Goal: Task Accomplishment & Management: Manage account settings

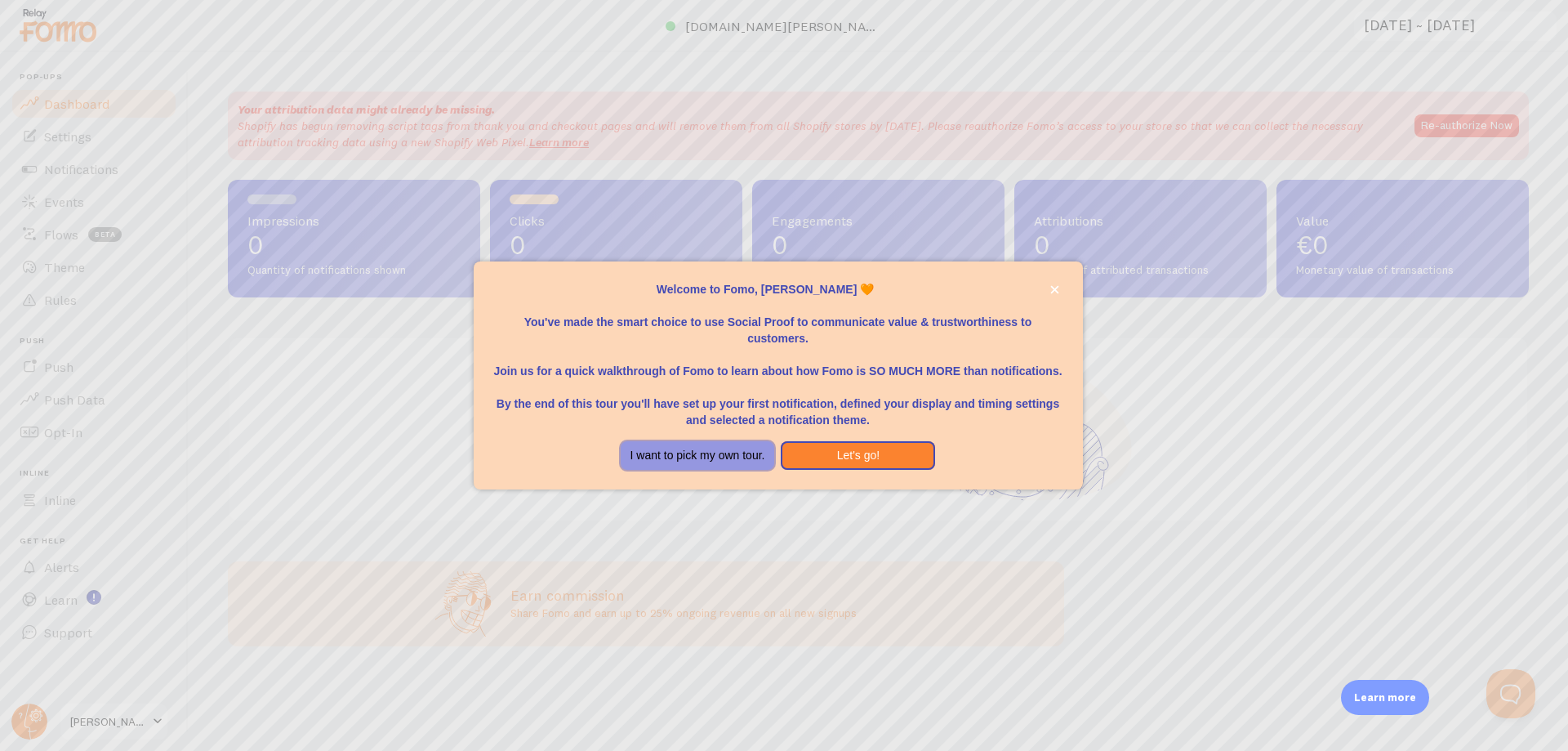
click at [724, 459] on button "I want to pick my own tour." at bounding box center [698, 456] width 154 height 30
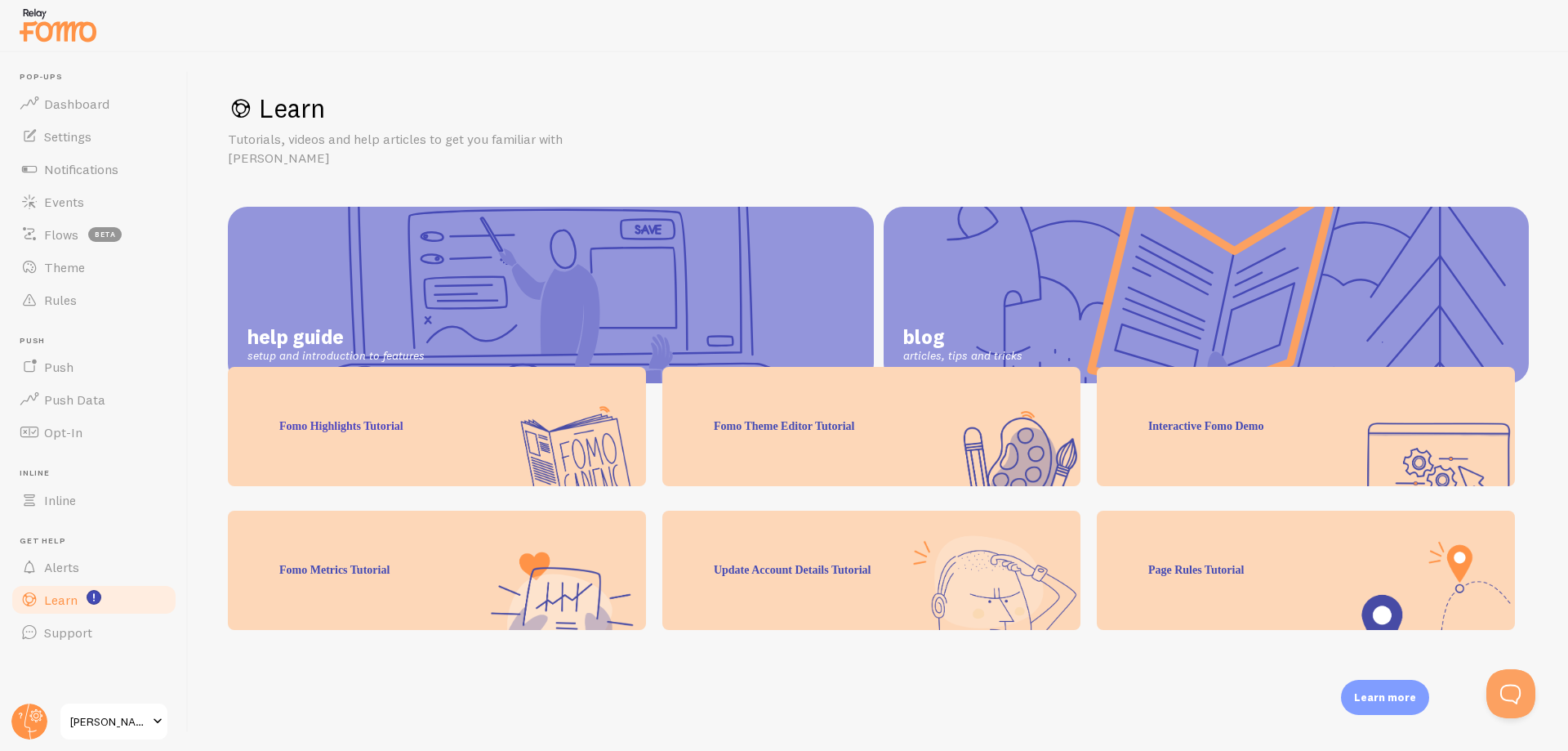
scroll to position [81, 0]
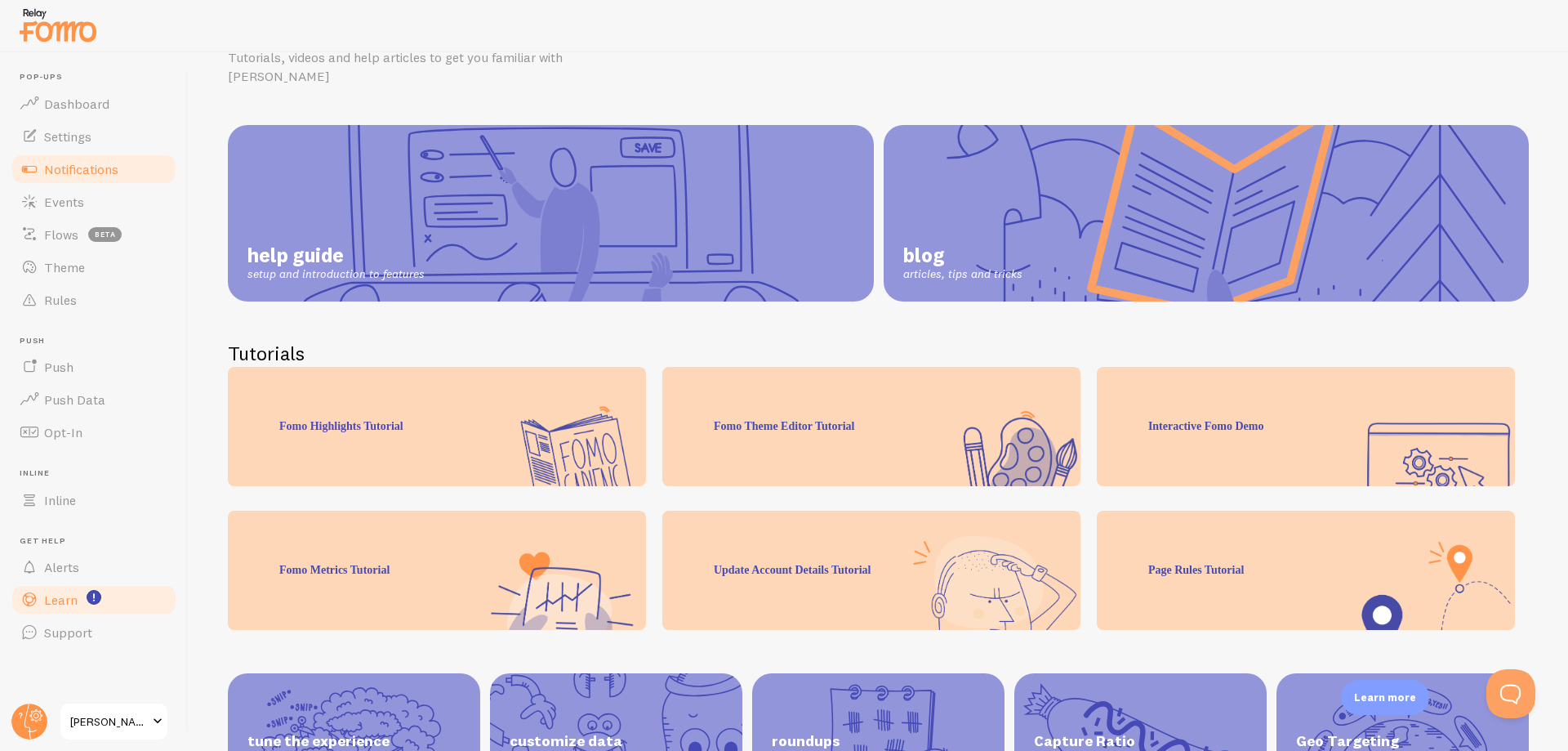
click at [99, 164] on span "Notifications" at bounding box center [81, 169] width 75 height 16
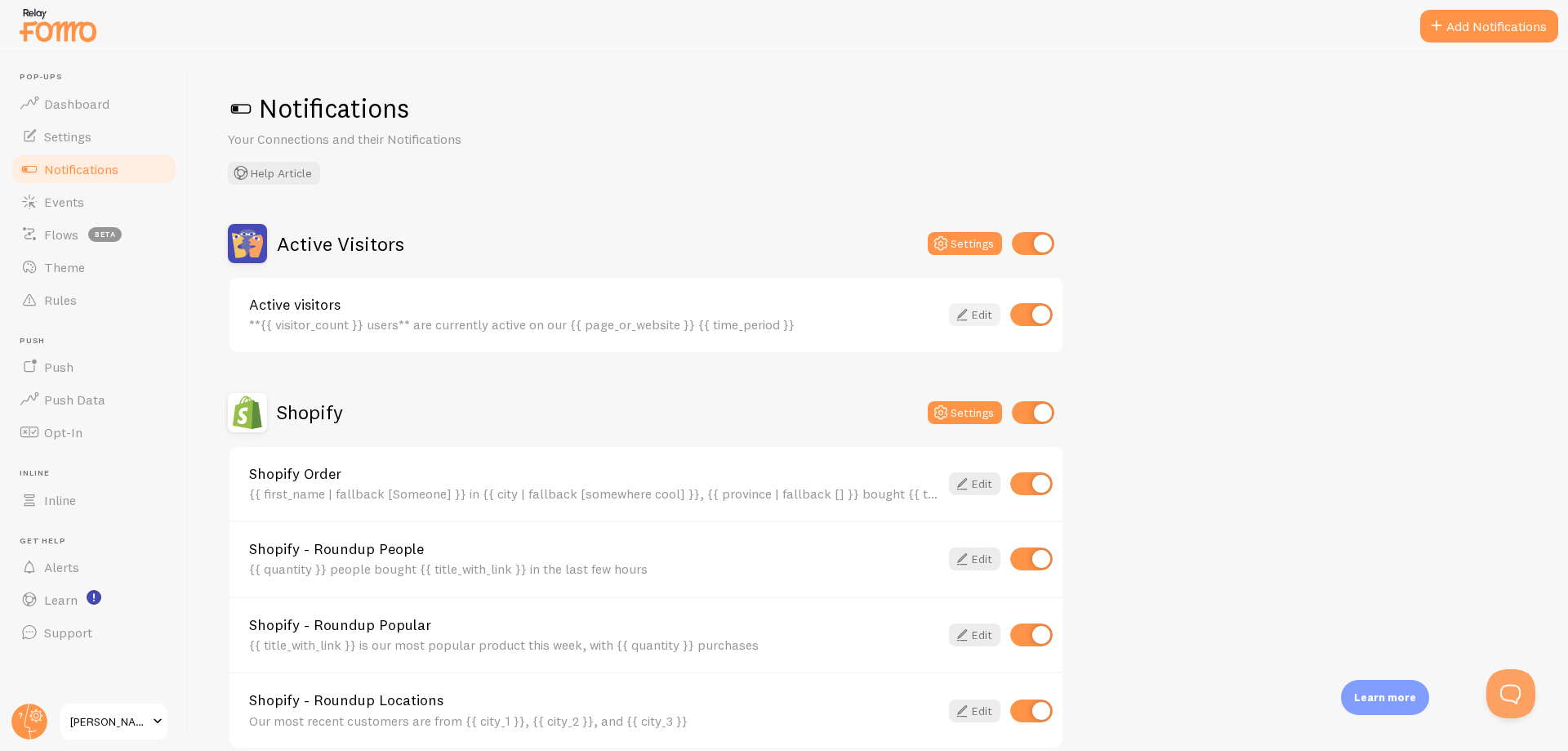
click at [960, 316] on icon at bounding box center [961, 314] width 20 height 20
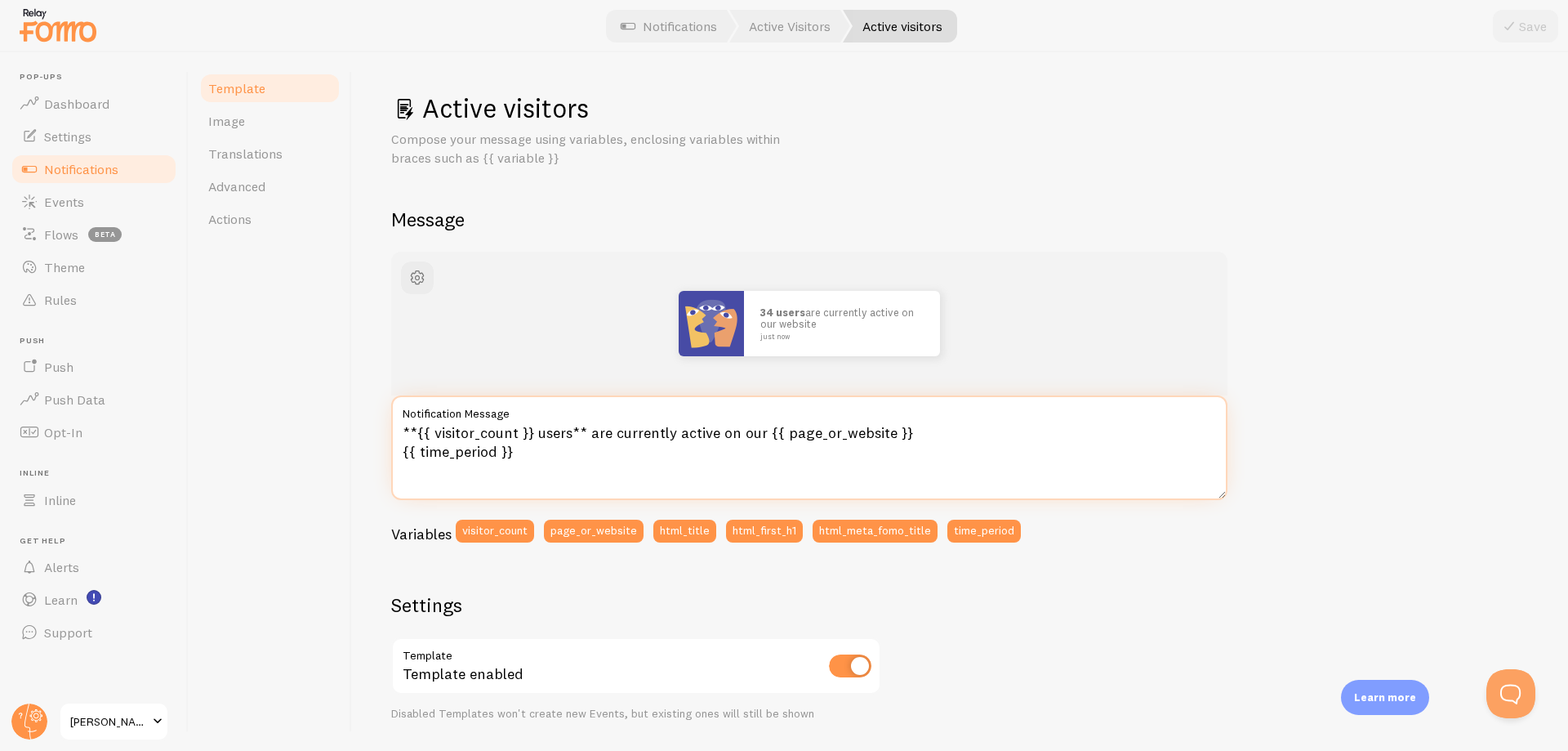
click at [725, 453] on textarea "**{{ visitor_count }} users** are currently active on our {{ page_or_website }}…" at bounding box center [809, 447] width 837 height 104
paste textarea "{{ visitor_count }} utenti sono attualmente attivi su"
type textarea "{{ visitor_count }} utenti sono attualmente attivi su {{ page_or_website }} {{ …"
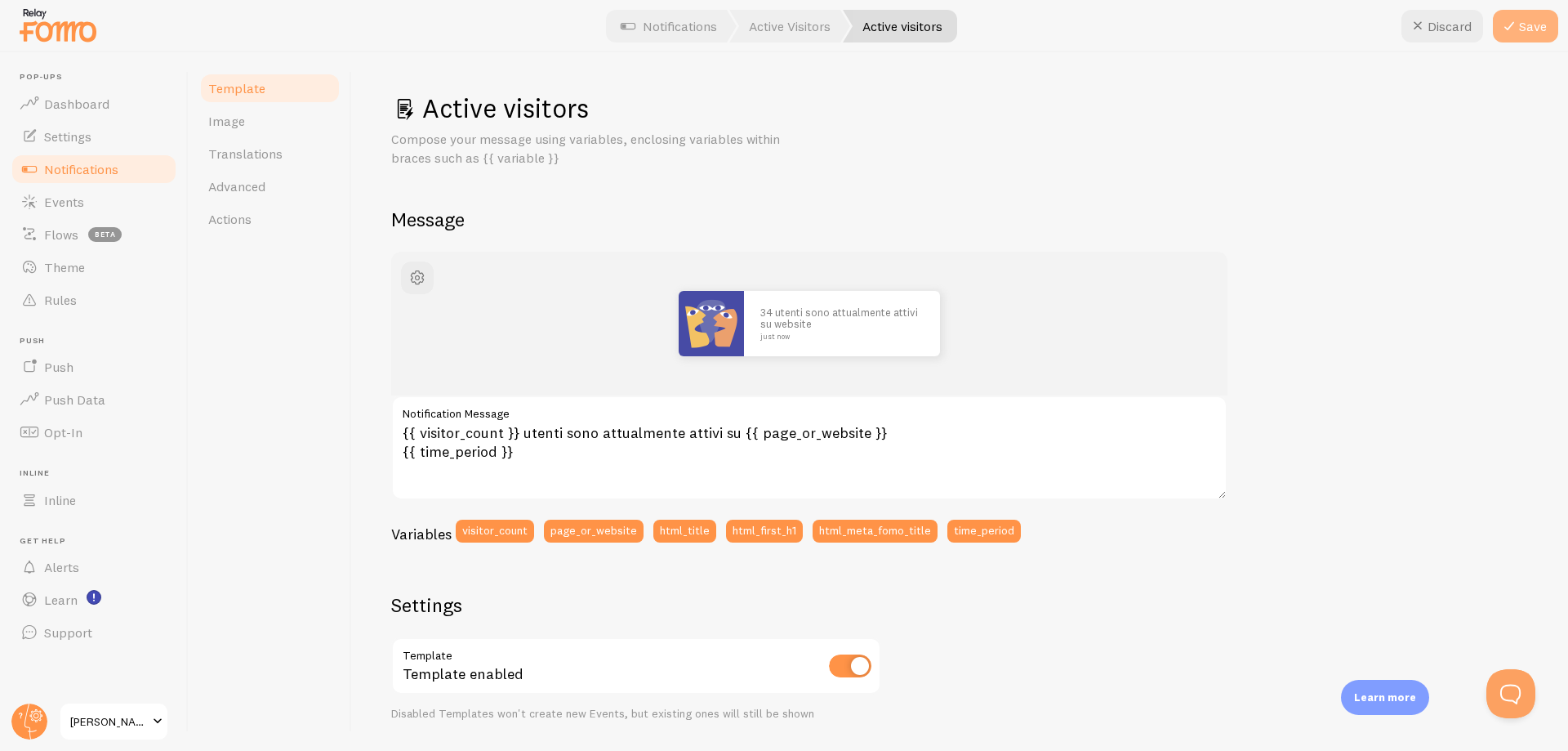
click at [1509, 30] on icon at bounding box center [1509, 25] width 20 height 20
click at [68, 138] on span "Settings" at bounding box center [68, 136] width 48 height 16
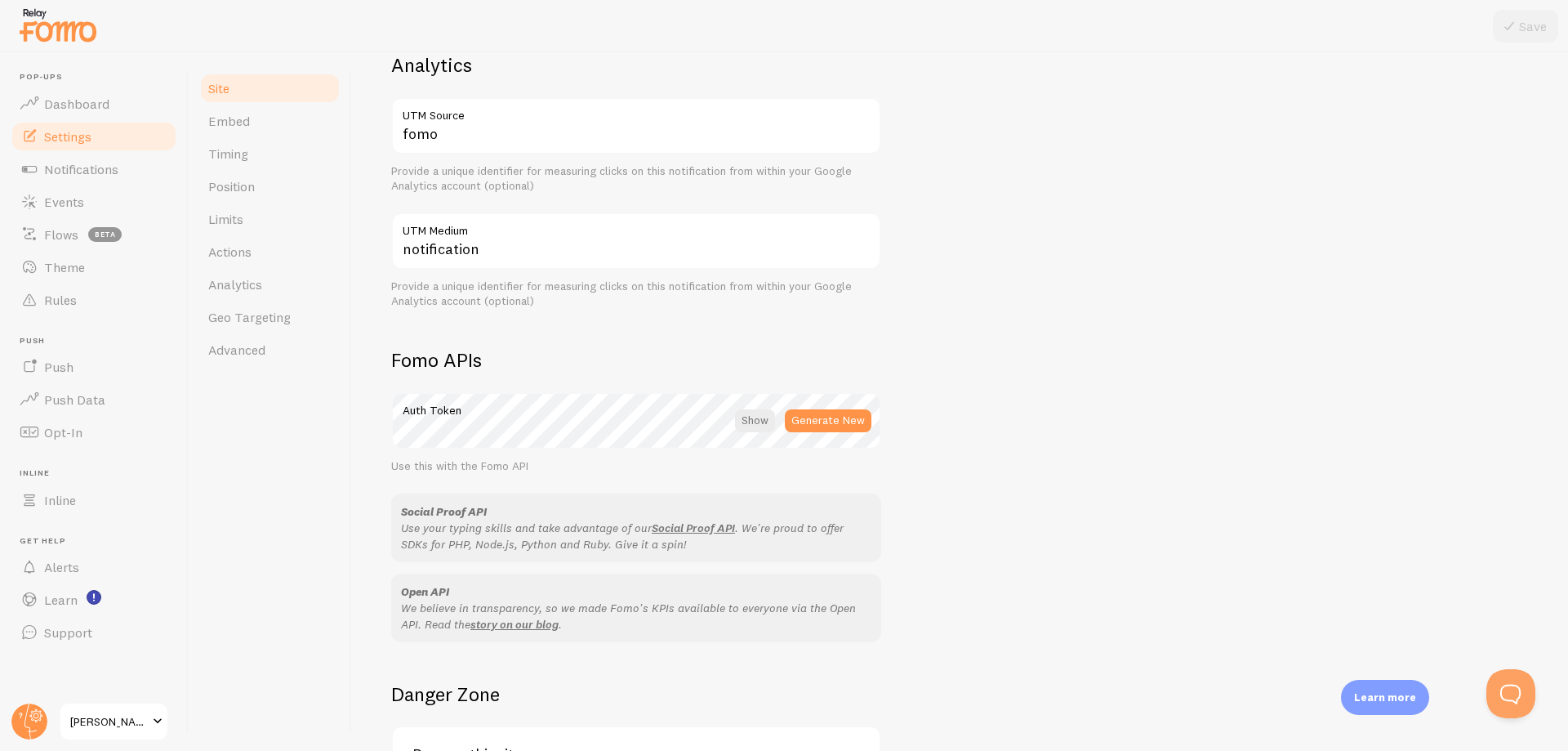
scroll to position [792, 0]
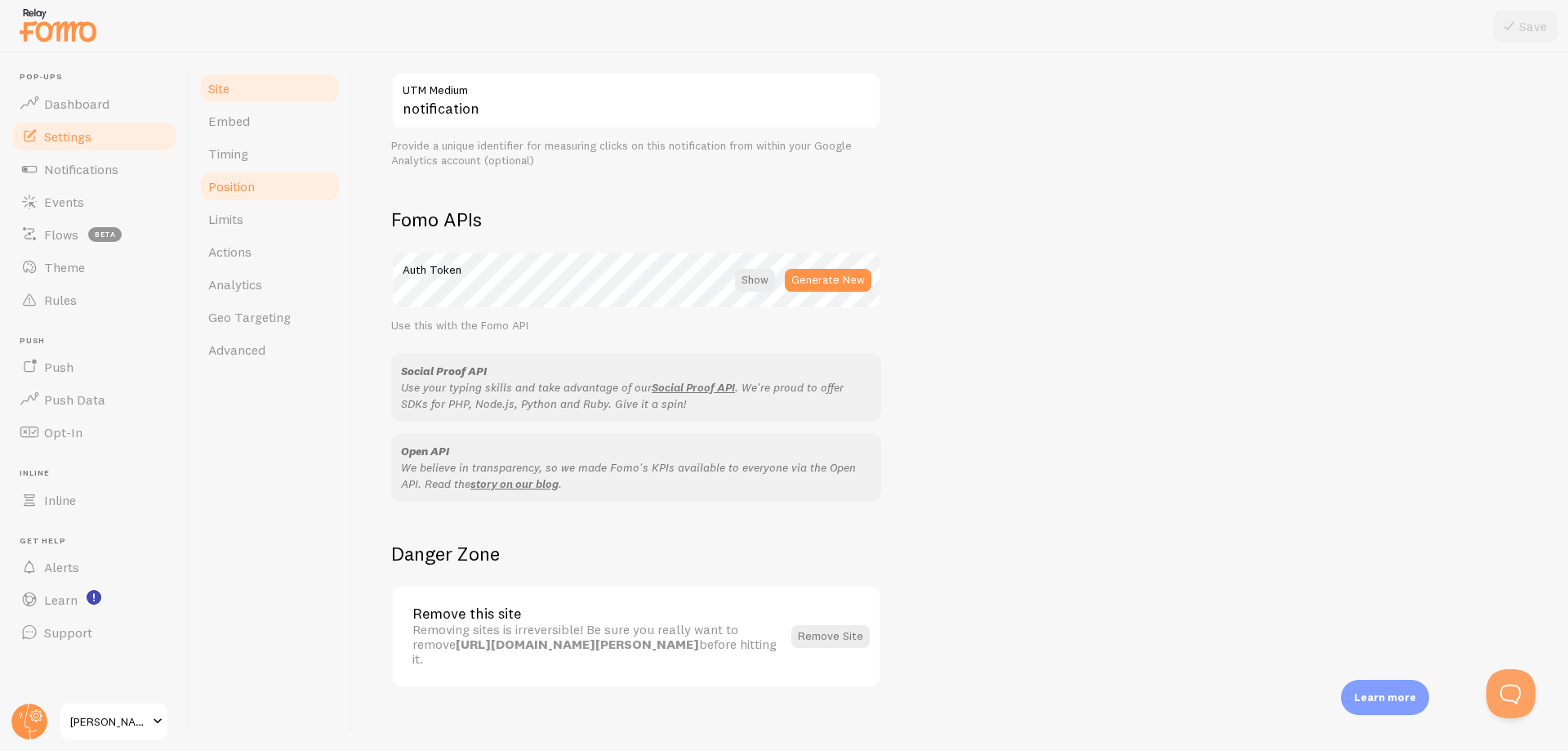
click at [247, 186] on span "Position" at bounding box center [231, 186] width 47 height 16
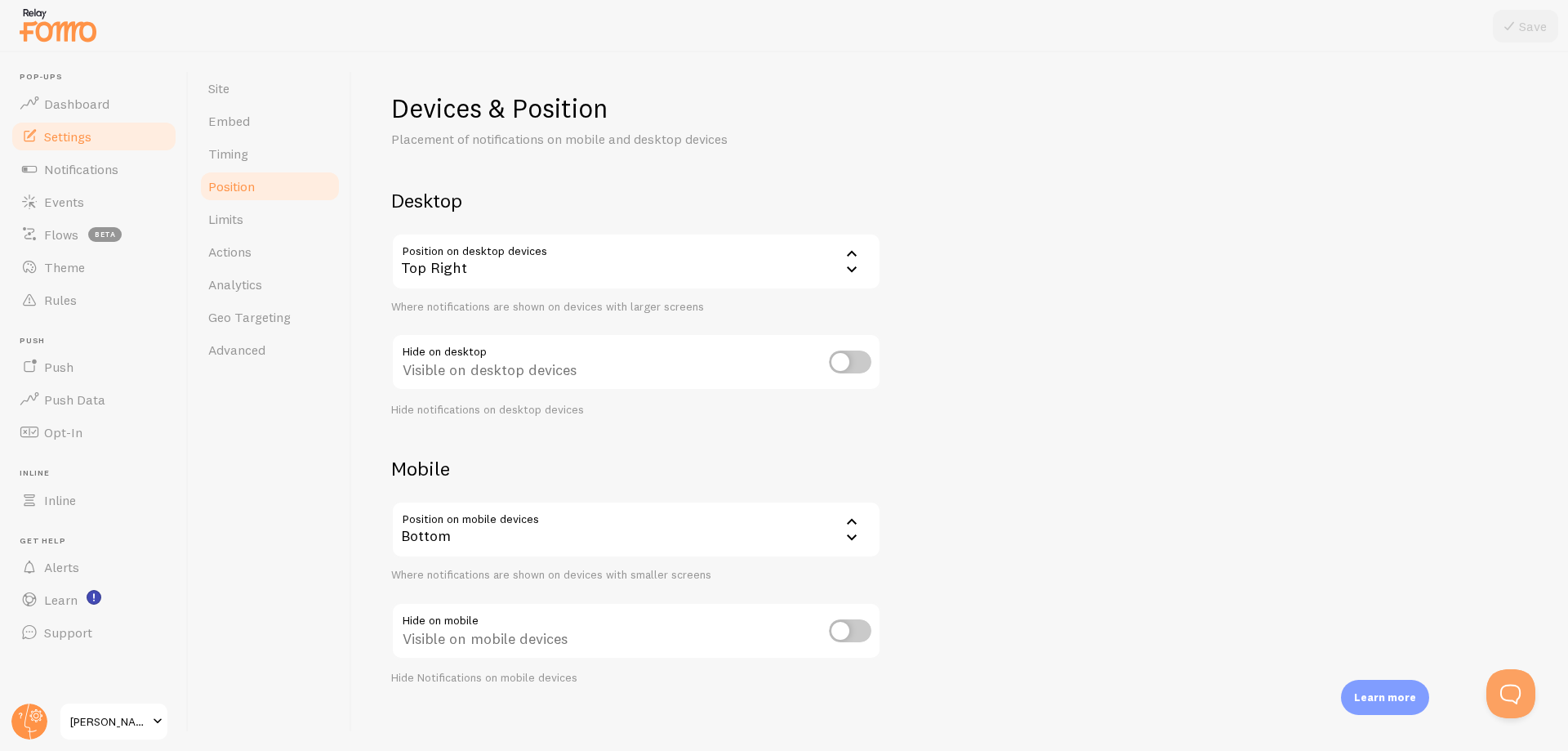
click at [603, 277] on div "Top Right" at bounding box center [636, 261] width 490 height 57
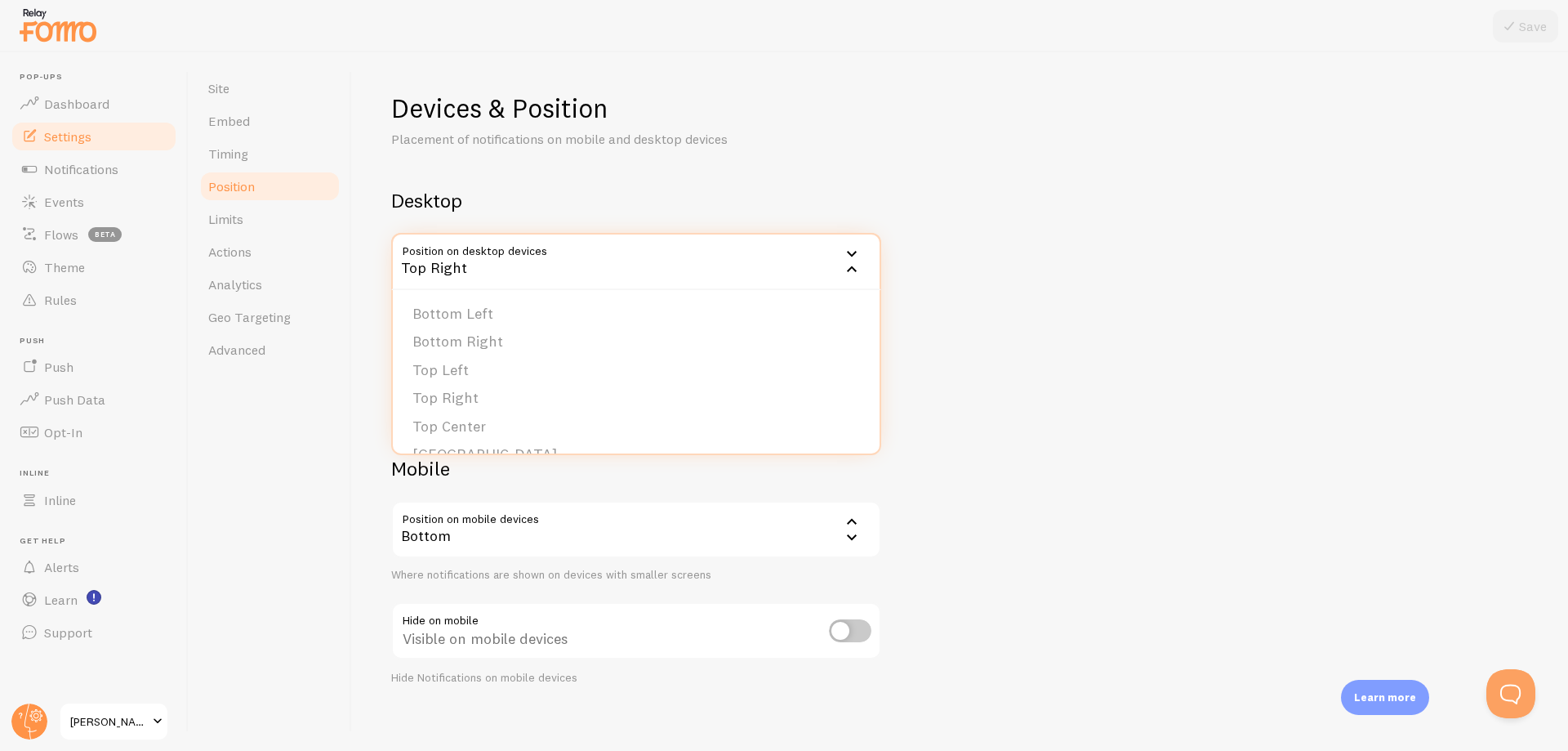
click at [847, 131] on div "Devices & Position Placement of notifications on mobile and desktop devices" at bounding box center [636, 120] width 490 height 57
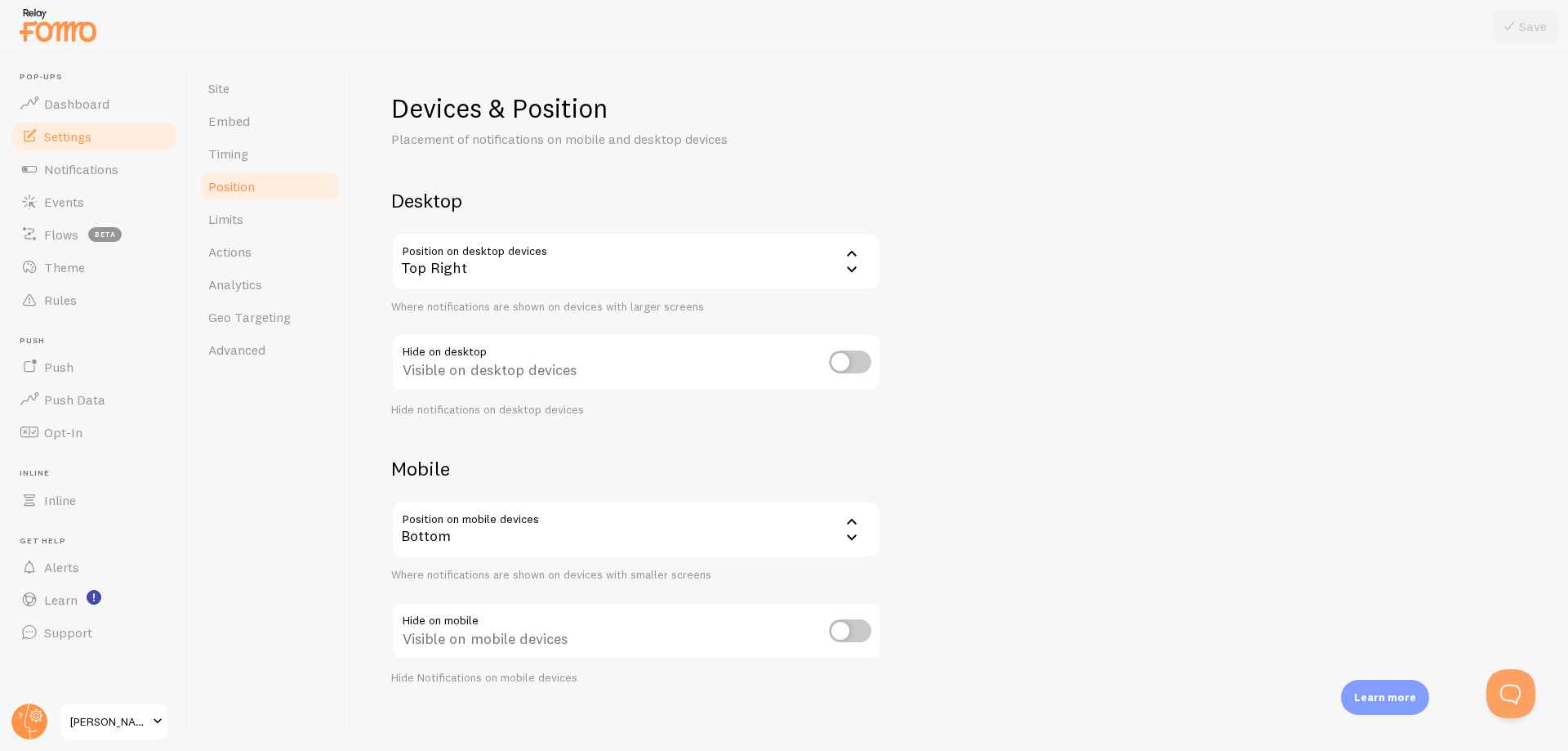
click at [630, 261] on div "Top Right" at bounding box center [636, 261] width 490 height 57
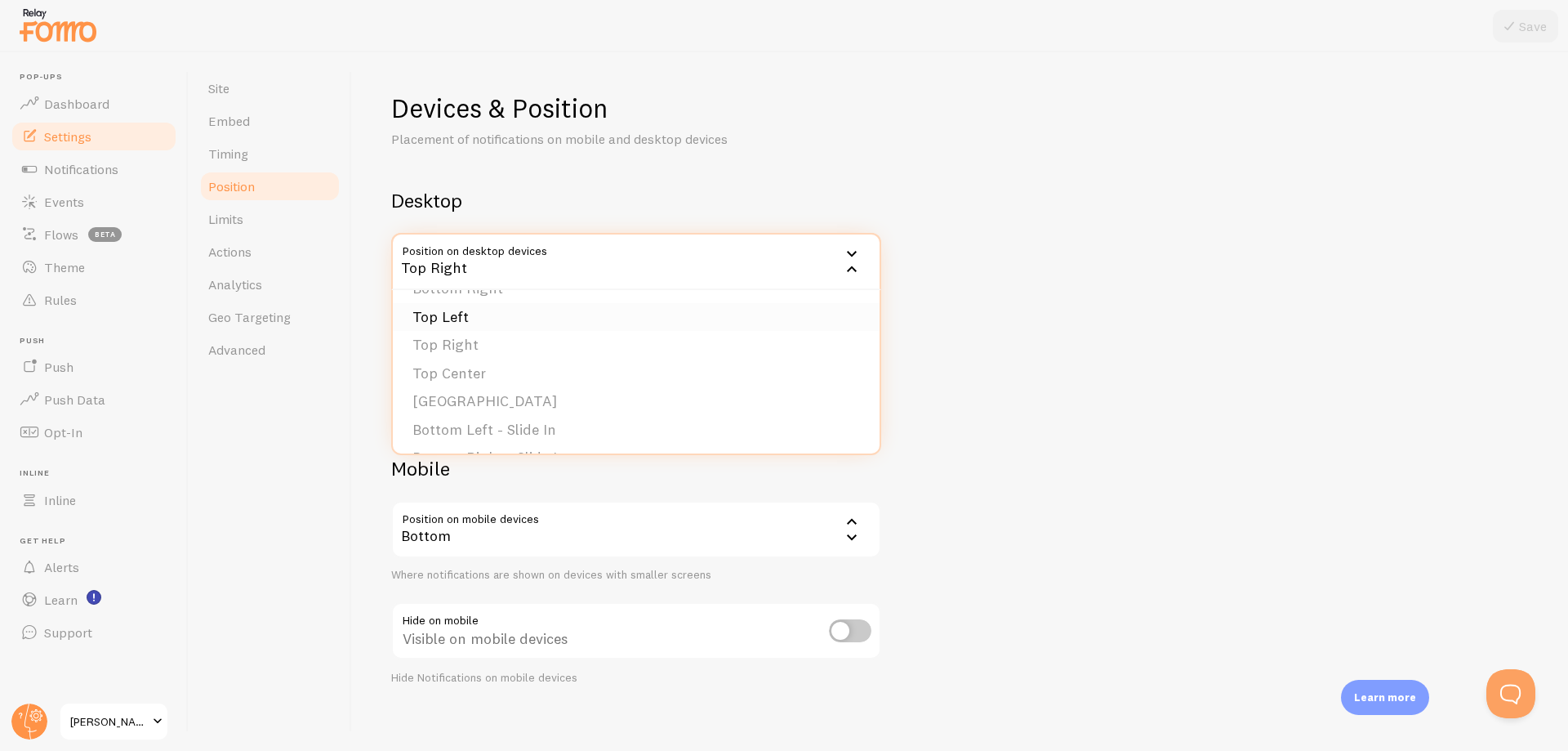
scroll to position [81, 0]
click at [613, 338] on li "Top Center" at bounding box center [636, 345] width 487 height 29
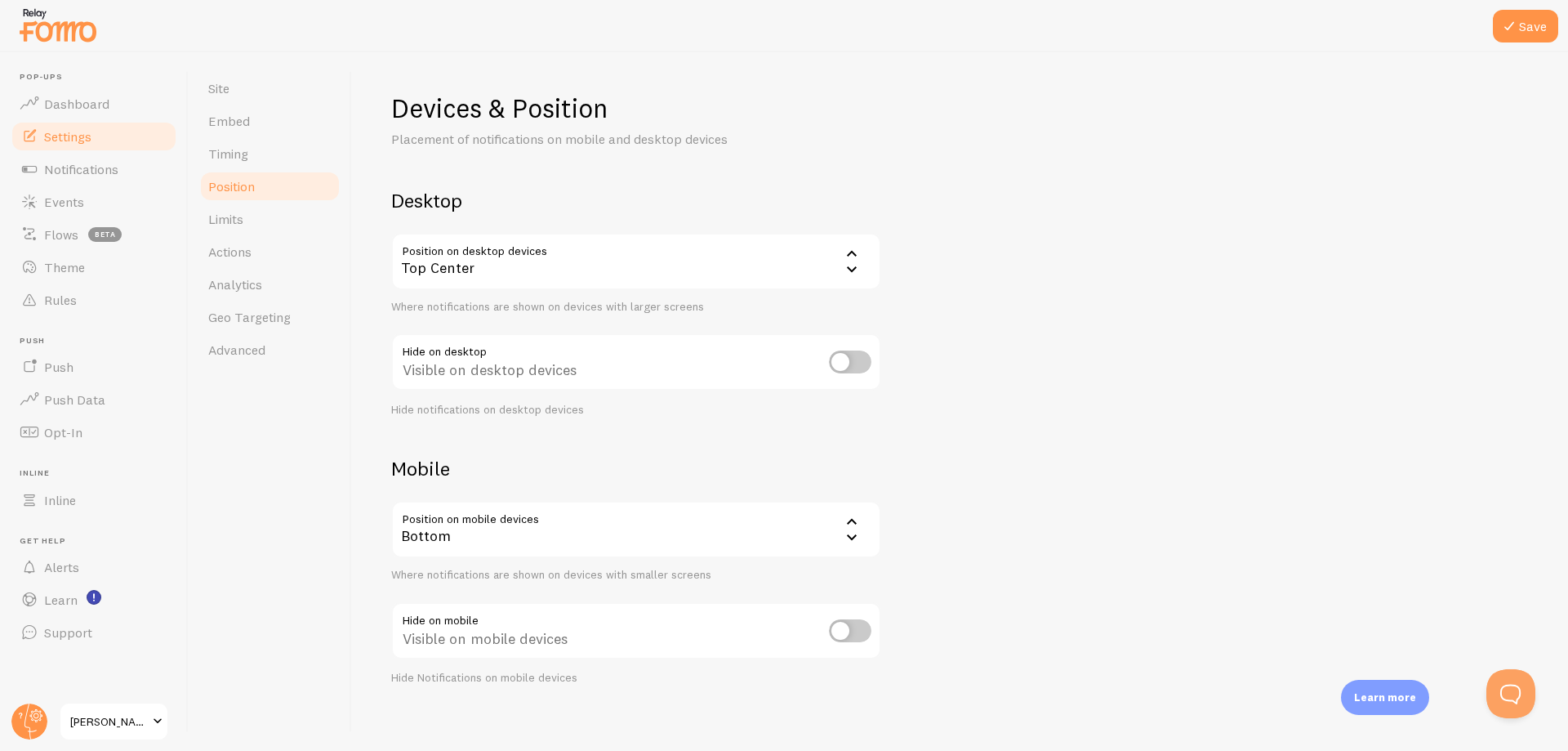
click at [616, 267] on div "Top Center" at bounding box center [636, 261] width 490 height 57
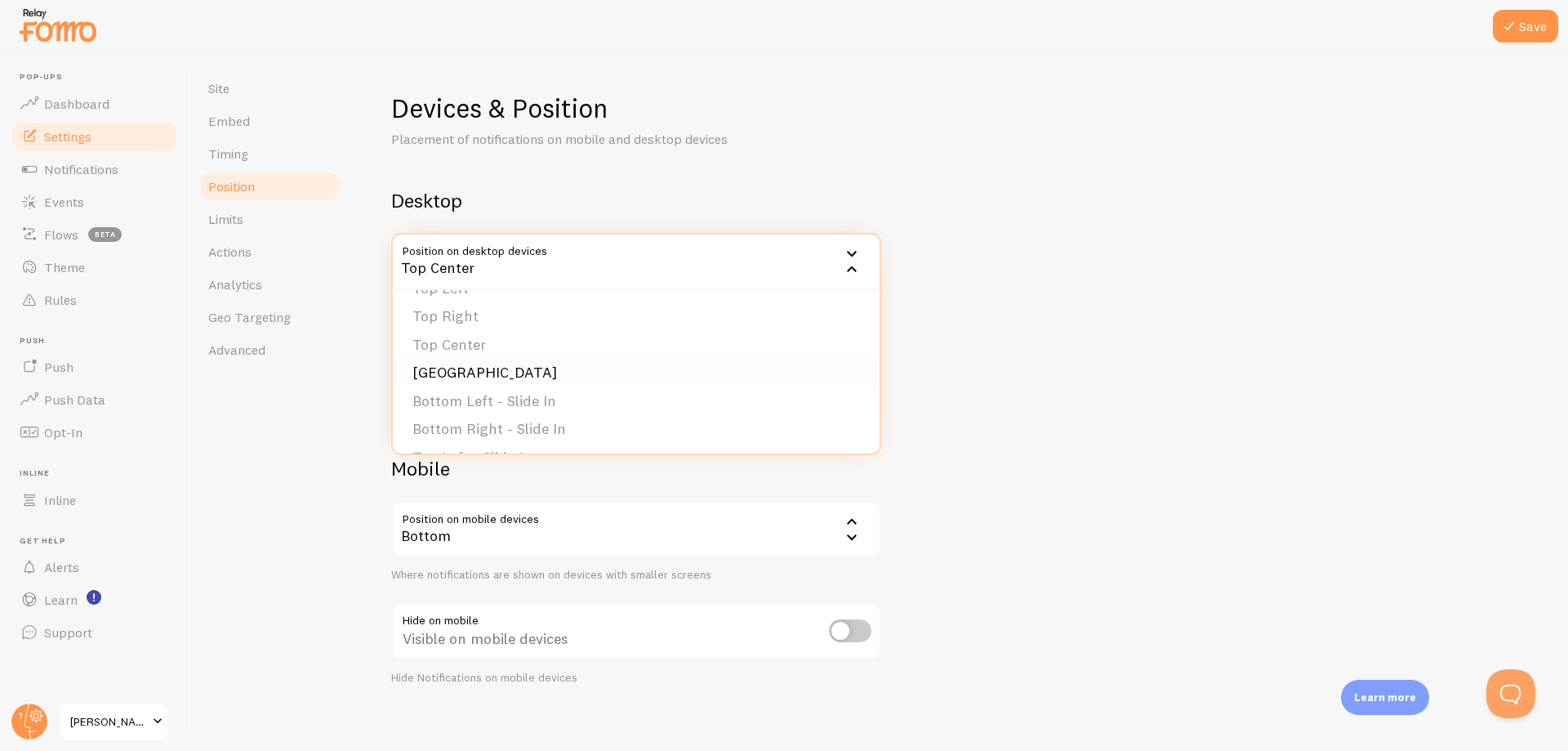
click at [588, 373] on li "Bottom Center" at bounding box center [636, 373] width 487 height 29
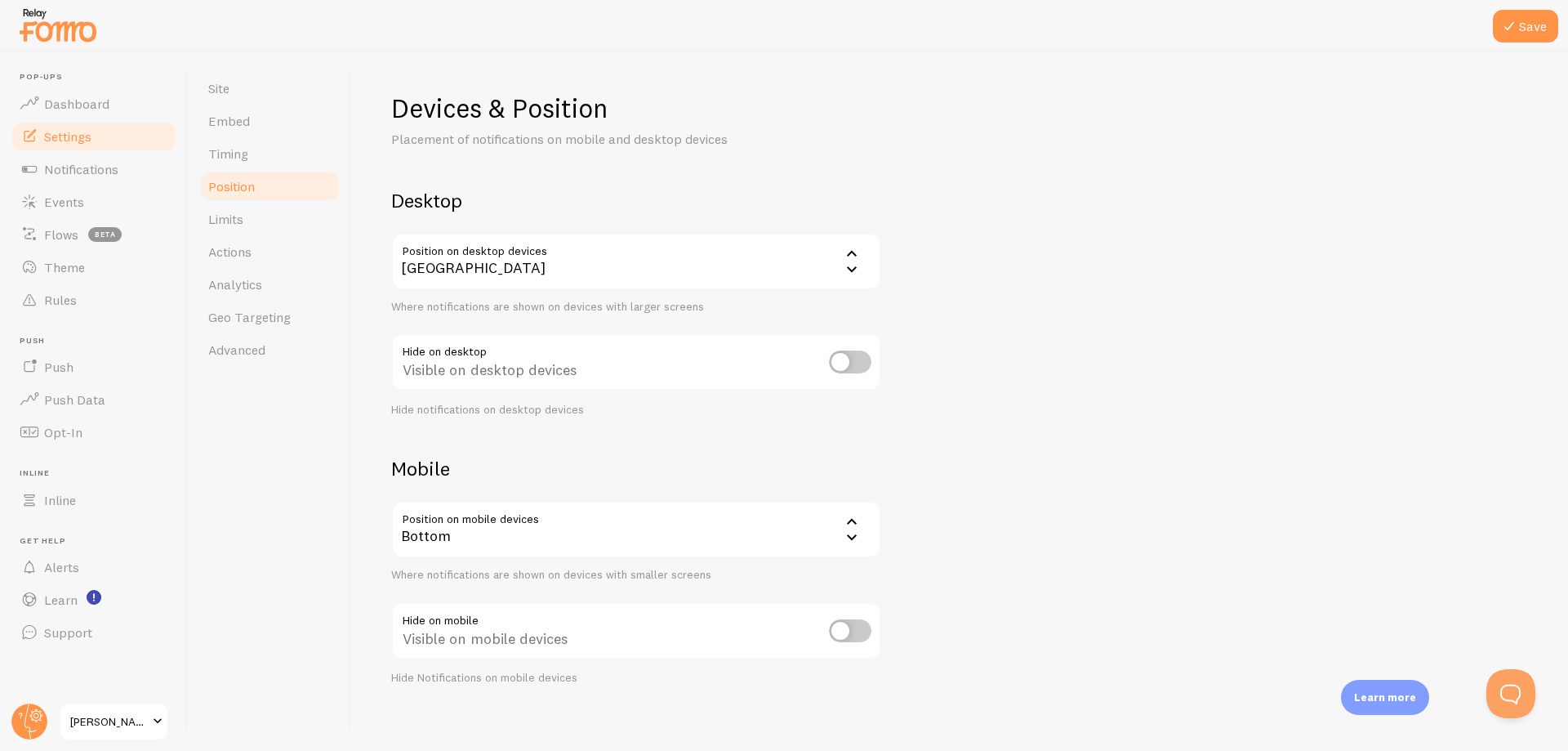
scroll to position [13, 0]
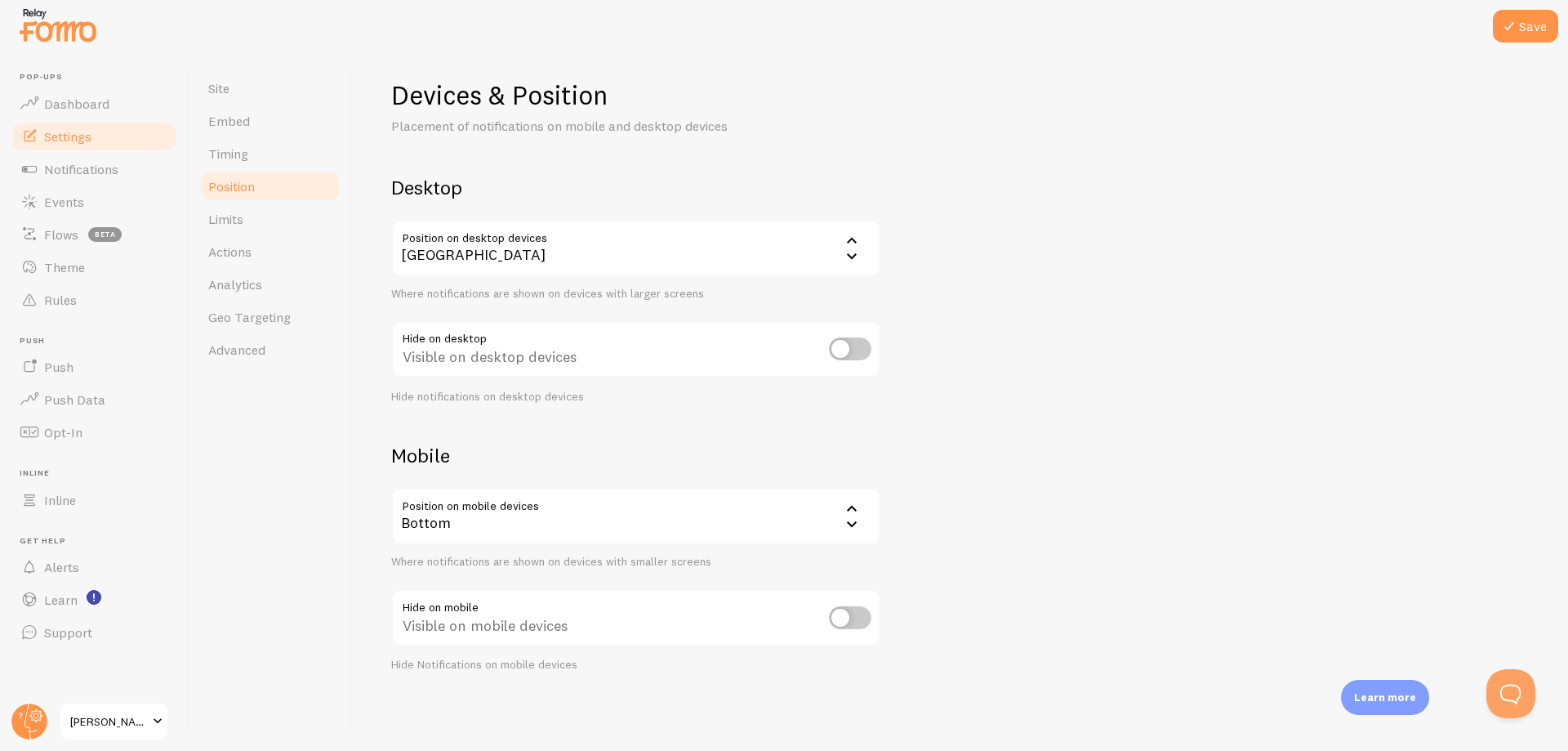
click at [647, 515] on div "Bottom" at bounding box center [636, 516] width 490 height 57
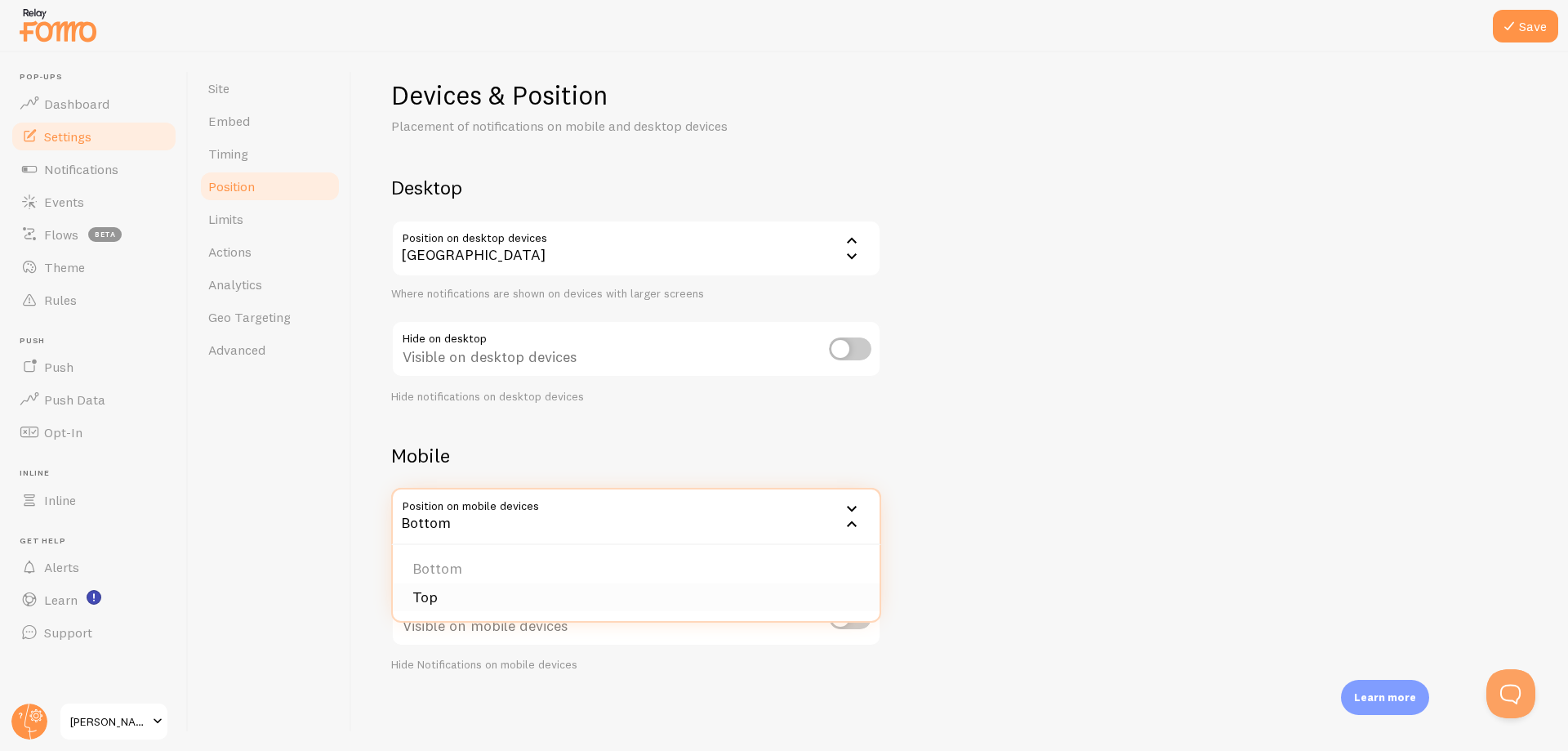
click at [619, 598] on li "Top" at bounding box center [636, 597] width 487 height 29
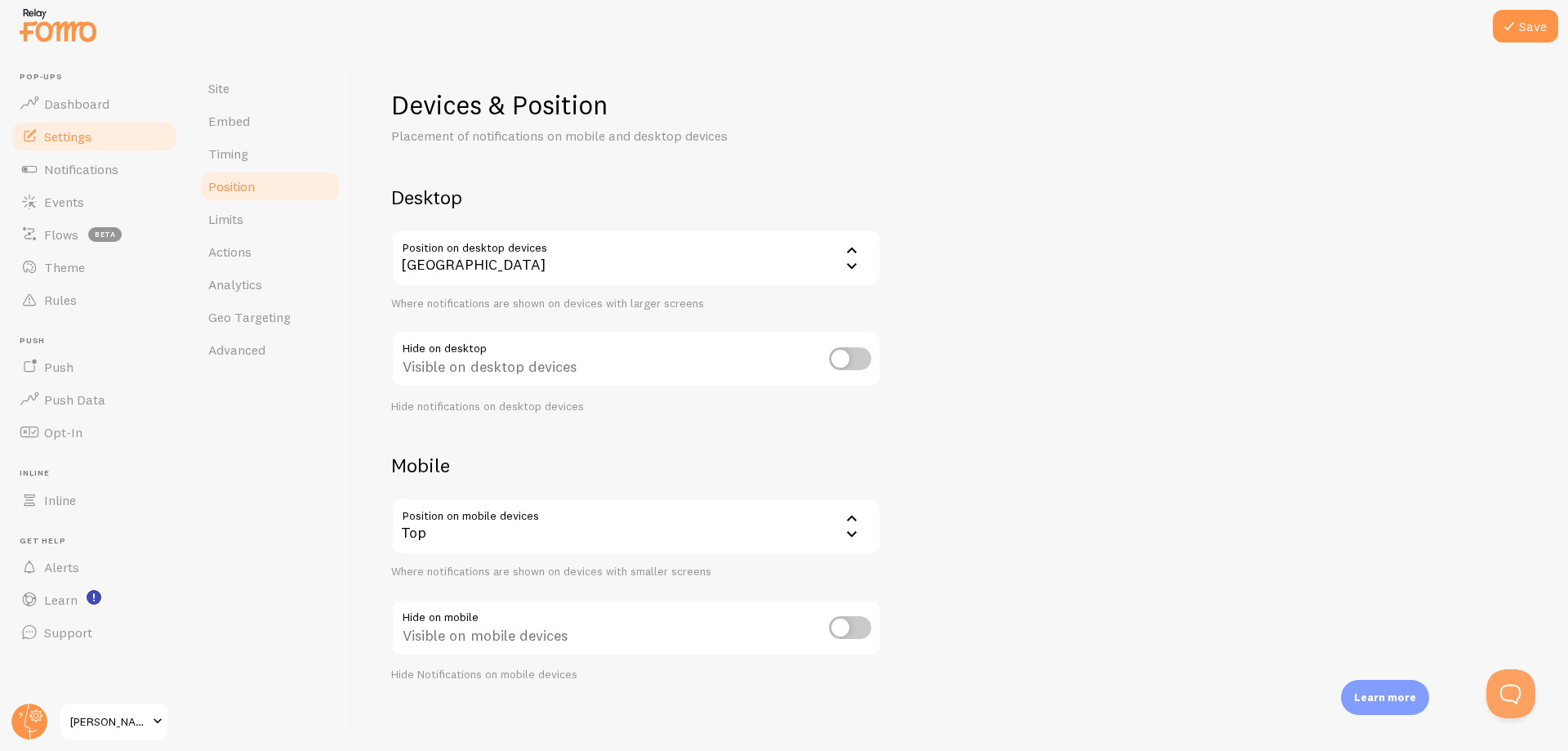
scroll to position [0, 0]
click at [1526, 22] on button "Save" at bounding box center [1526, 26] width 65 height 33
click at [94, 164] on span "Notifications" at bounding box center [81, 169] width 75 height 16
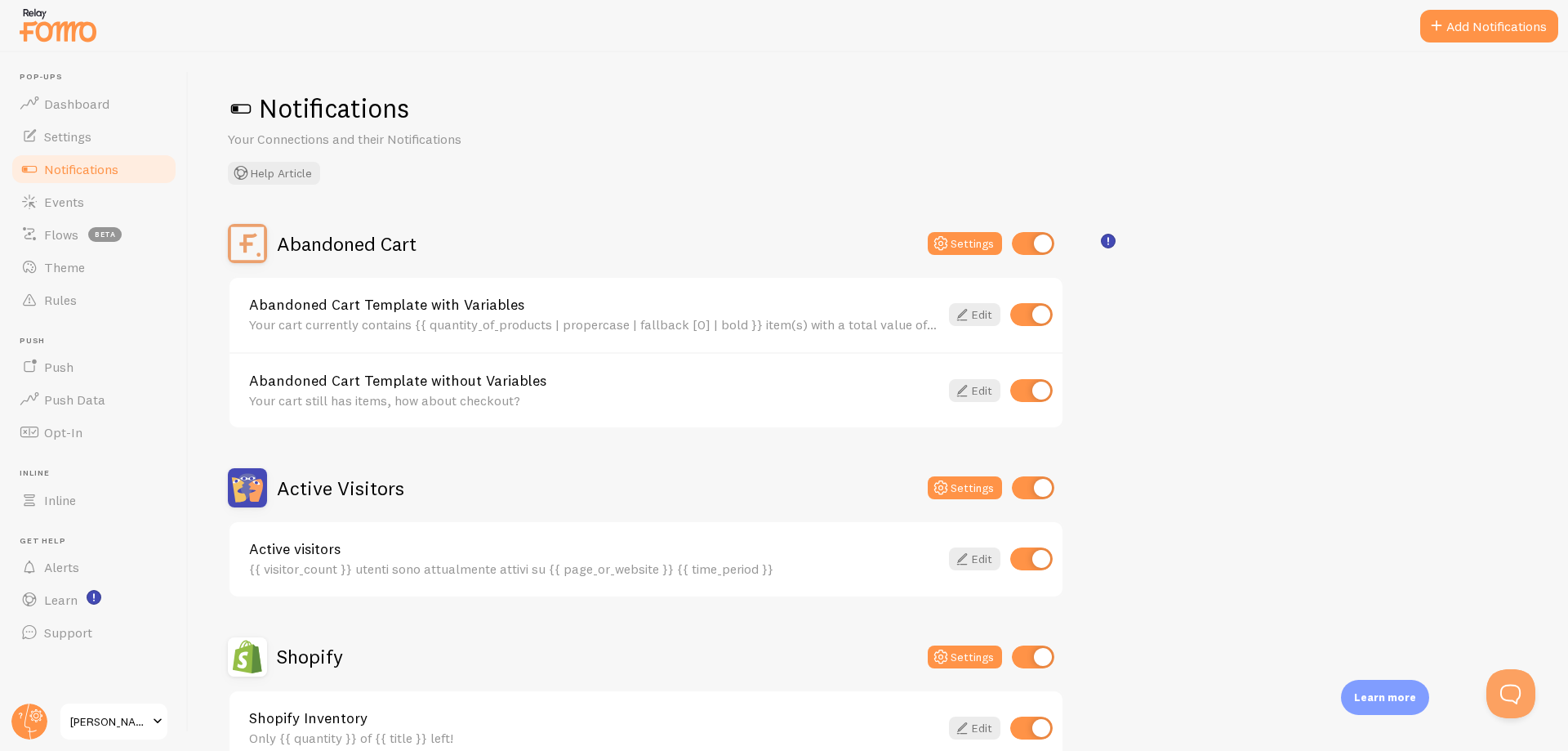
click at [238, 114] on span at bounding box center [241, 109] width 26 height 26
click at [647, 205] on div "Notifications Your Connections and their Notifications Help Article Abandoned C…" at bounding box center [878, 401] width 1380 height 698
click at [969, 312] on icon at bounding box center [961, 314] width 20 height 20
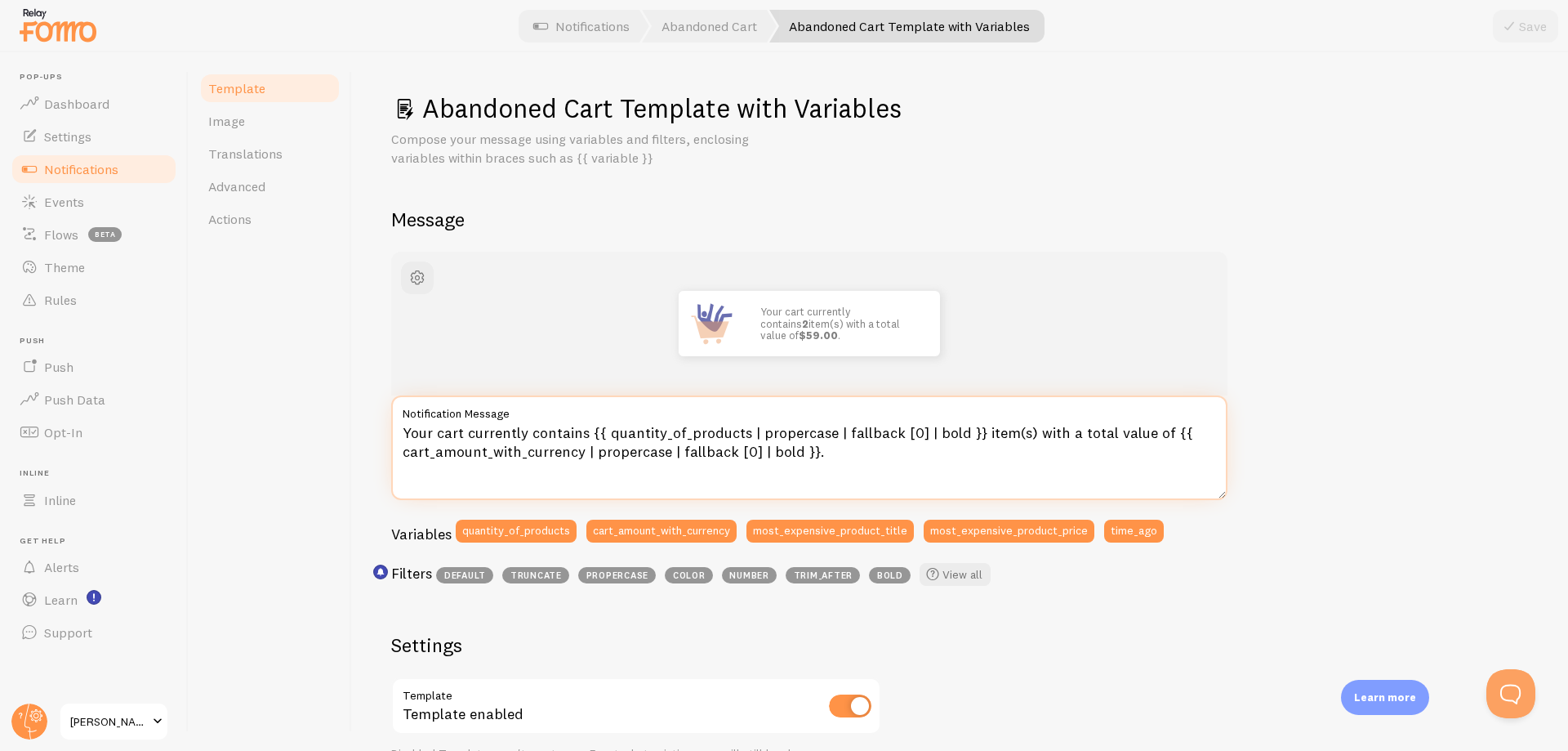
click at [585, 434] on textarea "Your cart currently contains {{ quantity_of_products | propercase | fallback [0…" at bounding box center [809, 447] width 837 height 104
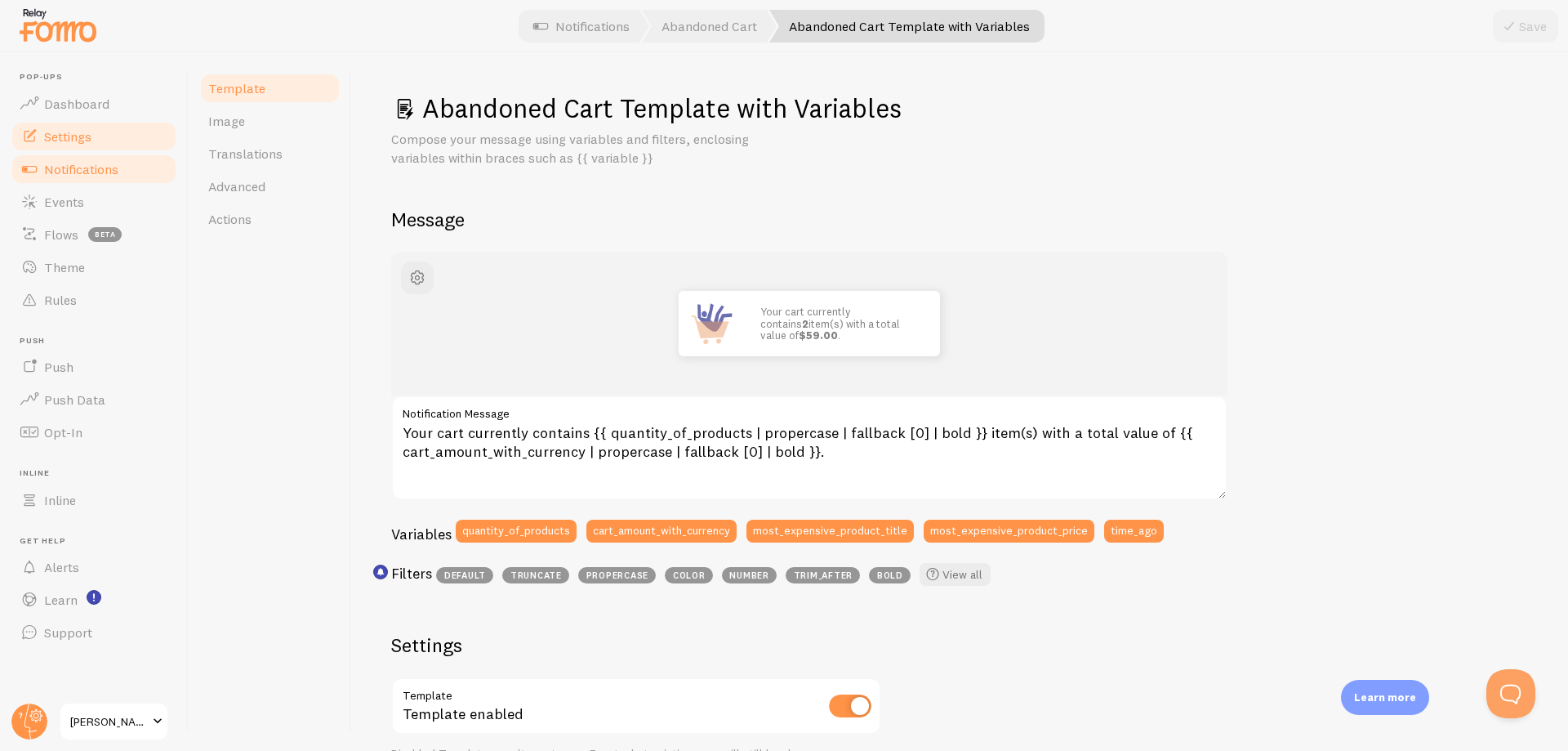
click at [104, 135] on link "Settings" at bounding box center [94, 136] width 168 height 33
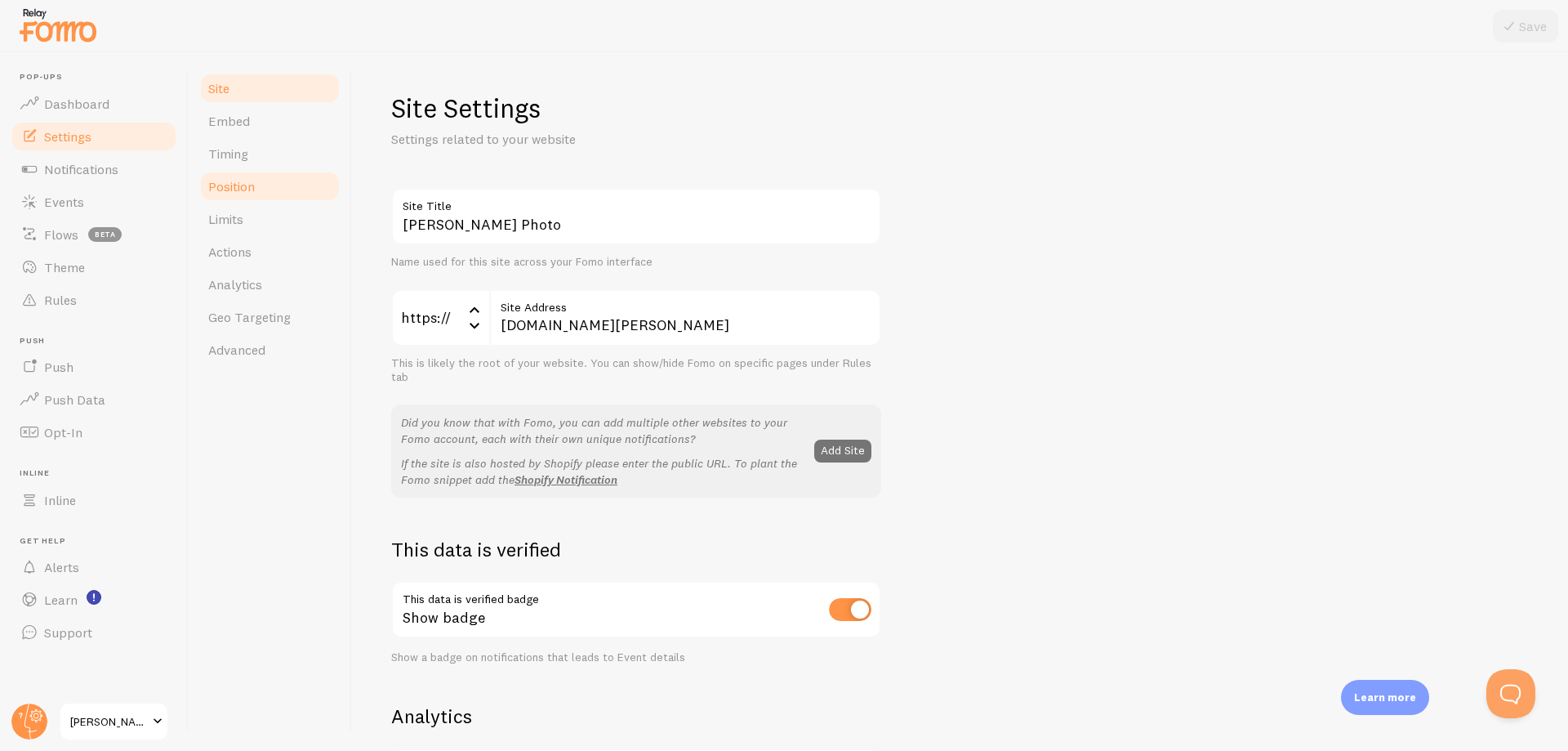
click at [256, 190] on link "Position" at bounding box center [270, 186] width 143 height 33
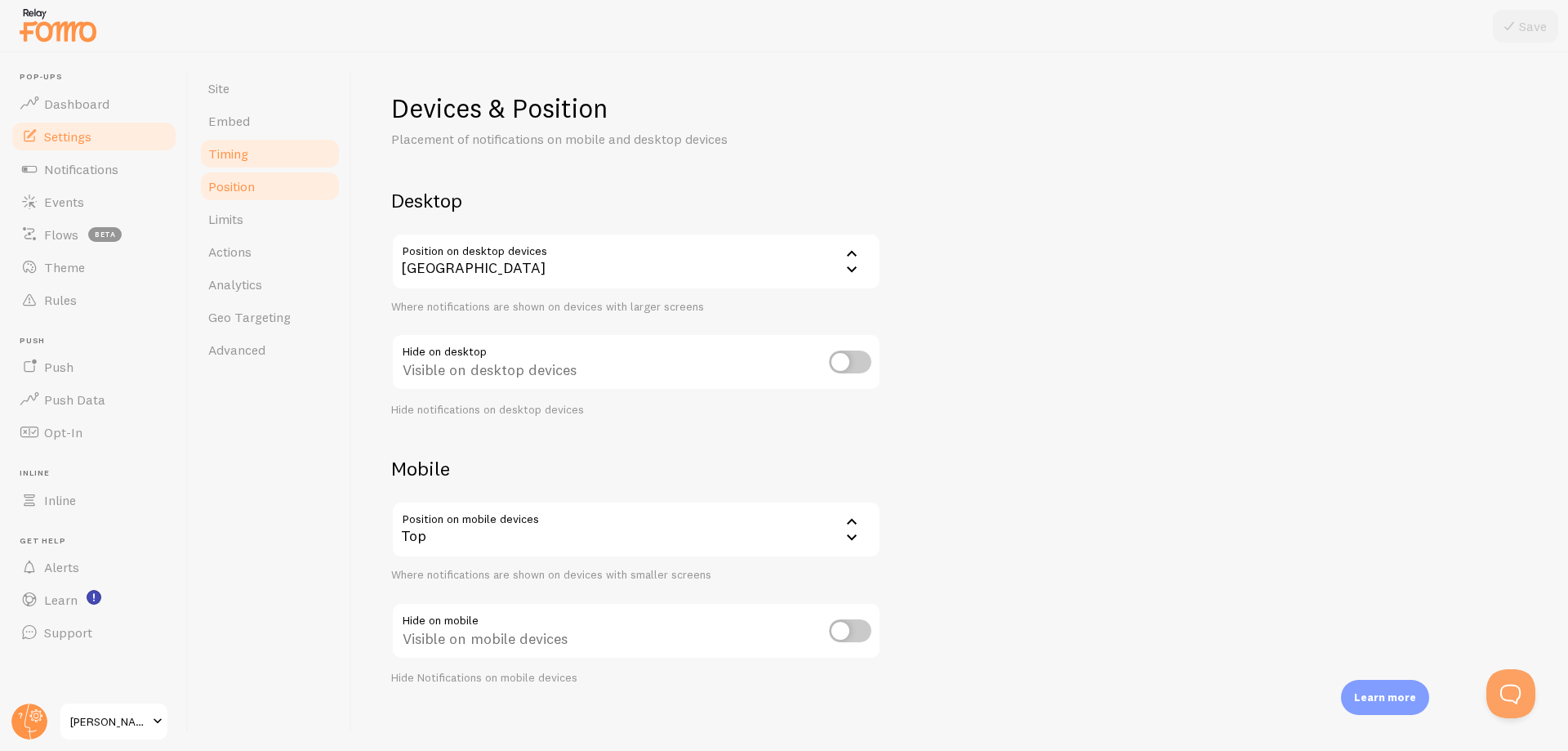
click at [263, 160] on link "Timing" at bounding box center [270, 154] width 143 height 33
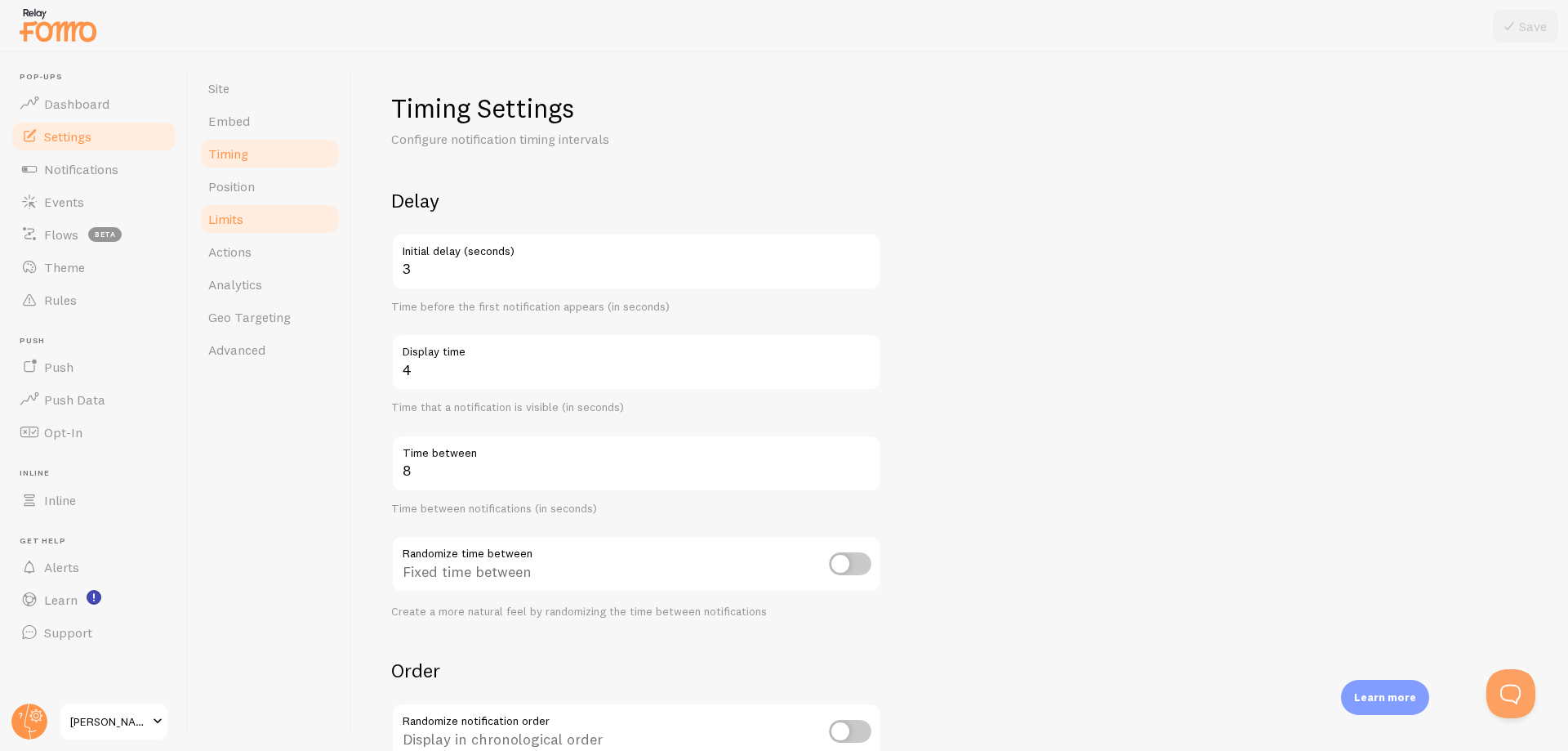
click at [267, 224] on link "Limits" at bounding box center [270, 219] width 143 height 33
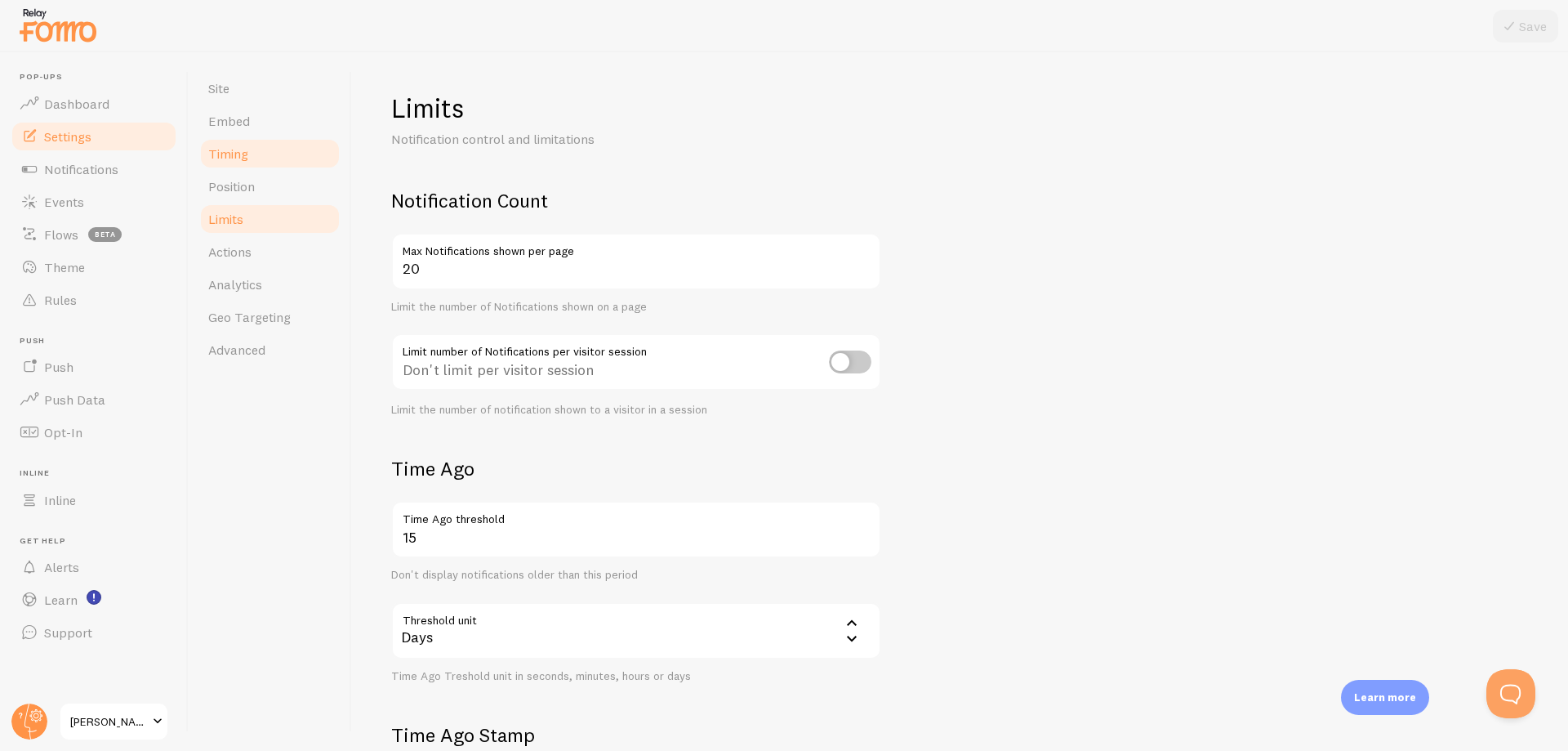
click at [266, 154] on link "Timing" at bounding box center [270, 154] width 143 height 33
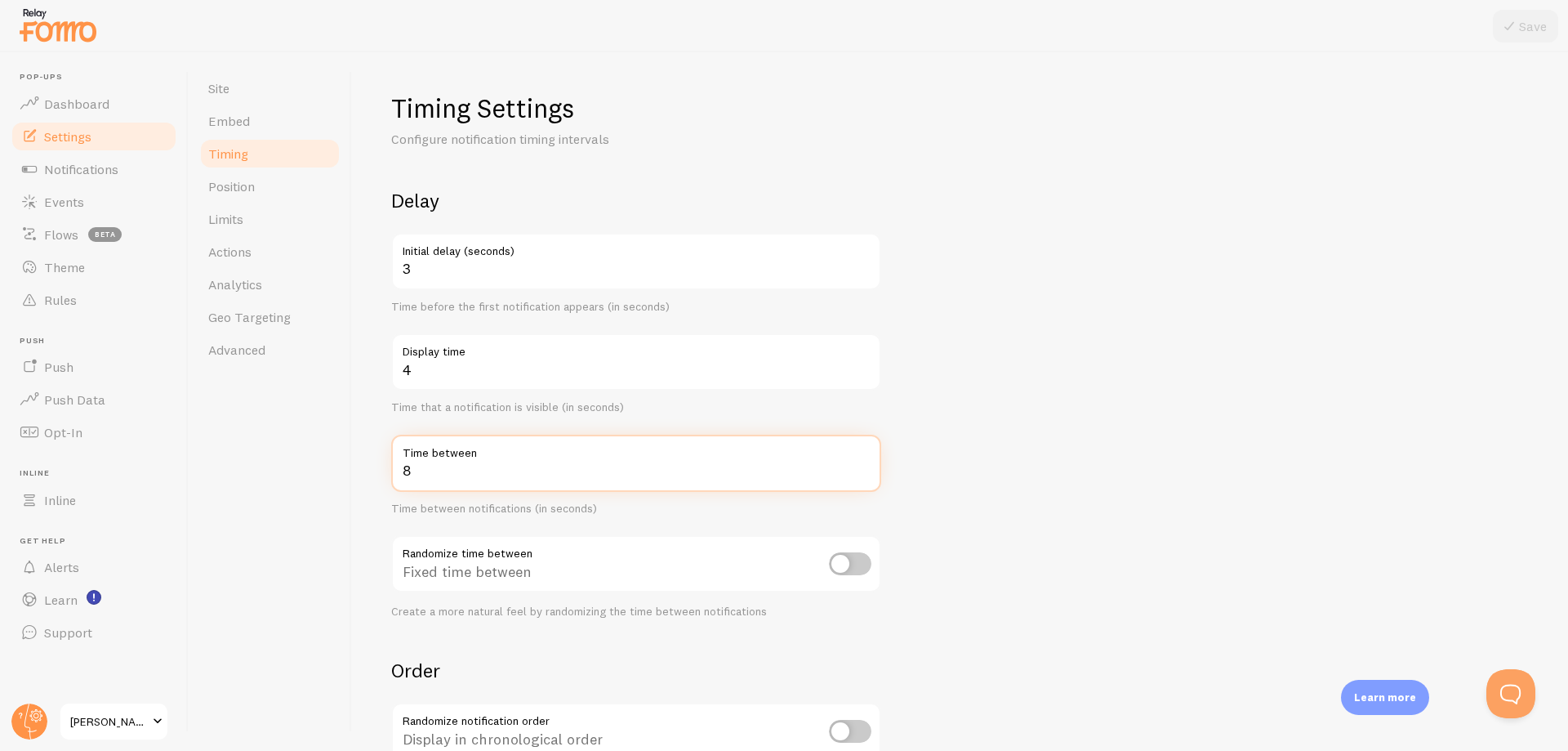
click at [482, 474] on input "8" at bounding box center [636, 462] width 490 height 57
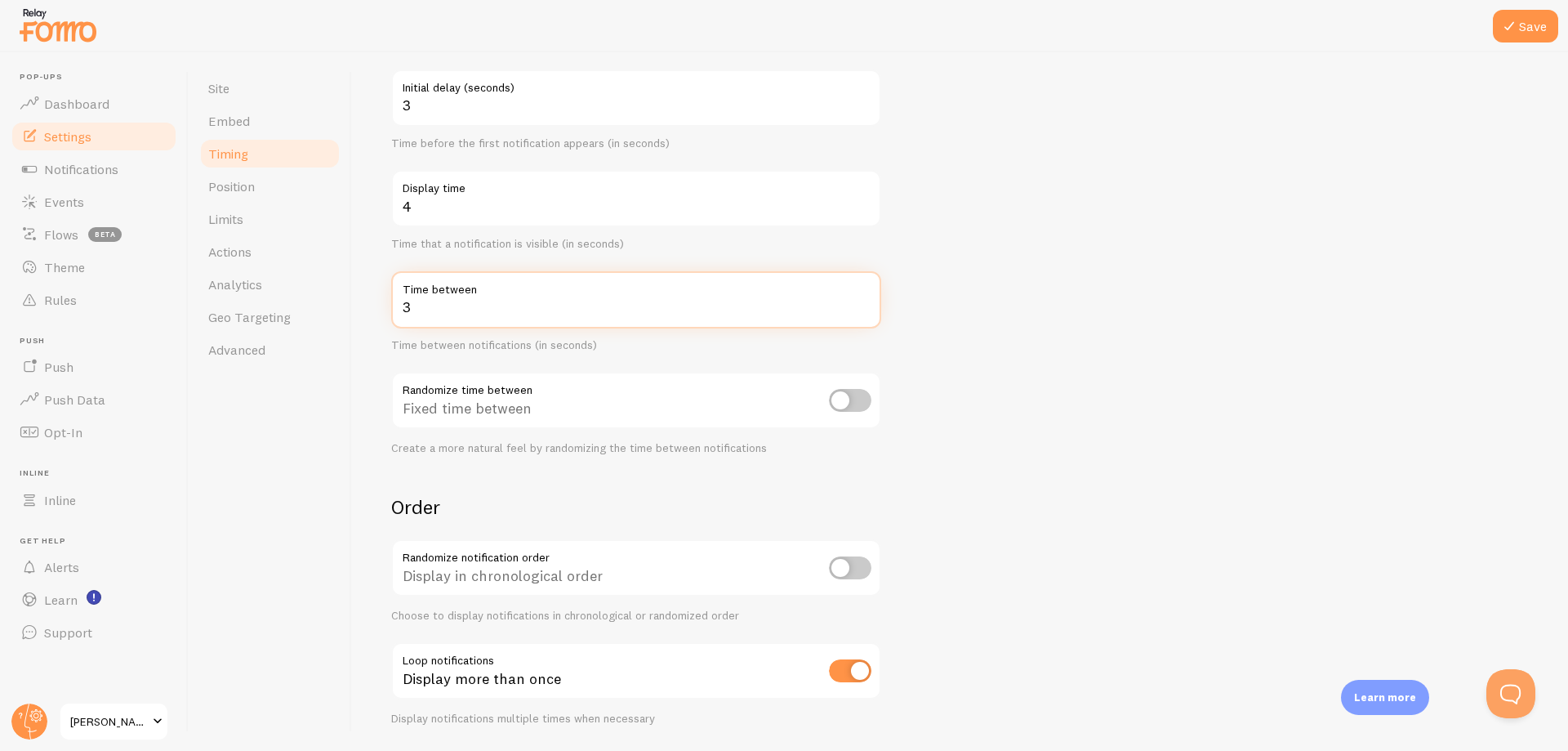
scroll to position [216, 0]
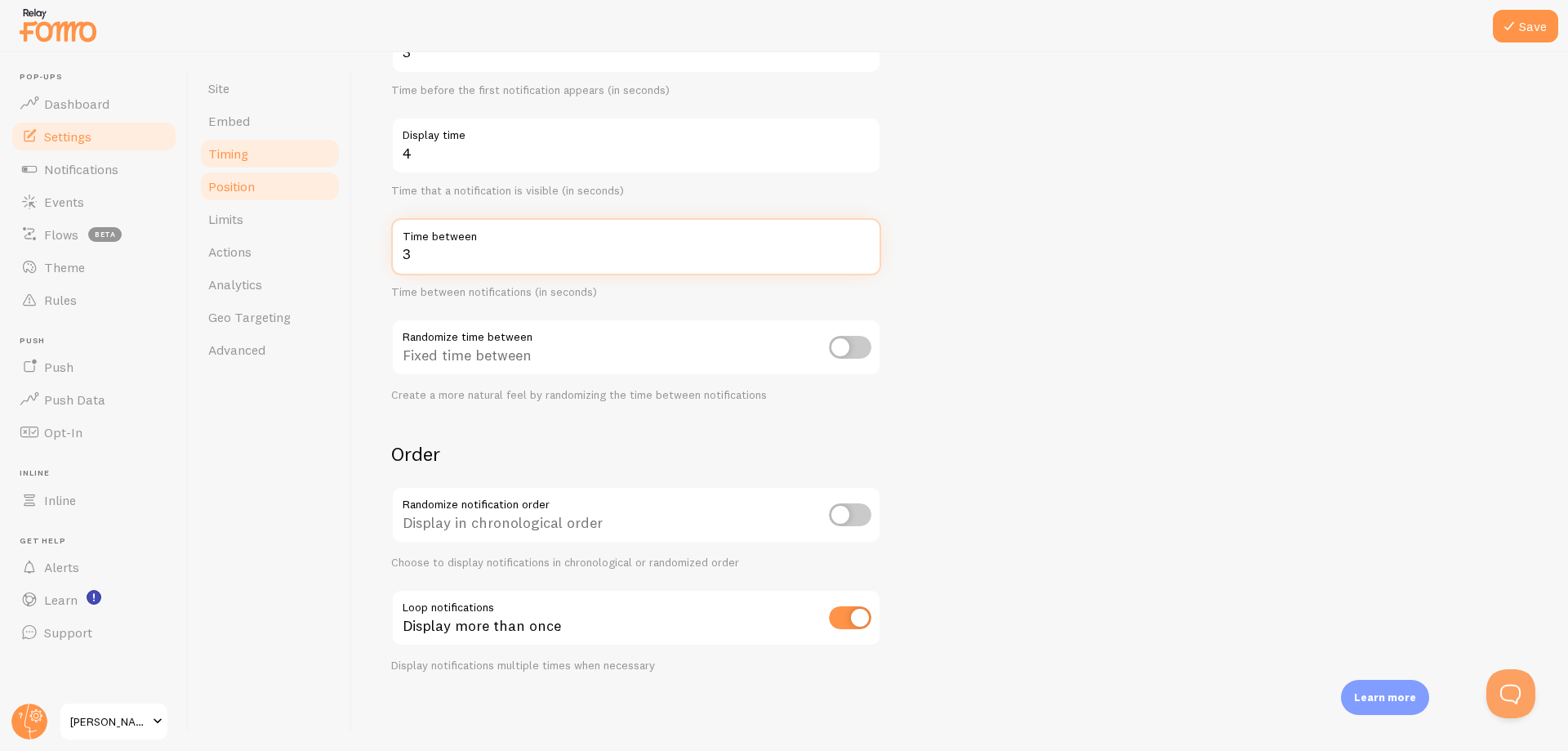
type input "3"
click at [233, 201] on link "Position" at bounding box center [270, 186] width 143 height 33
click at [1517, 24] on icon at bounding box center [1509, 25] width 20 height 20
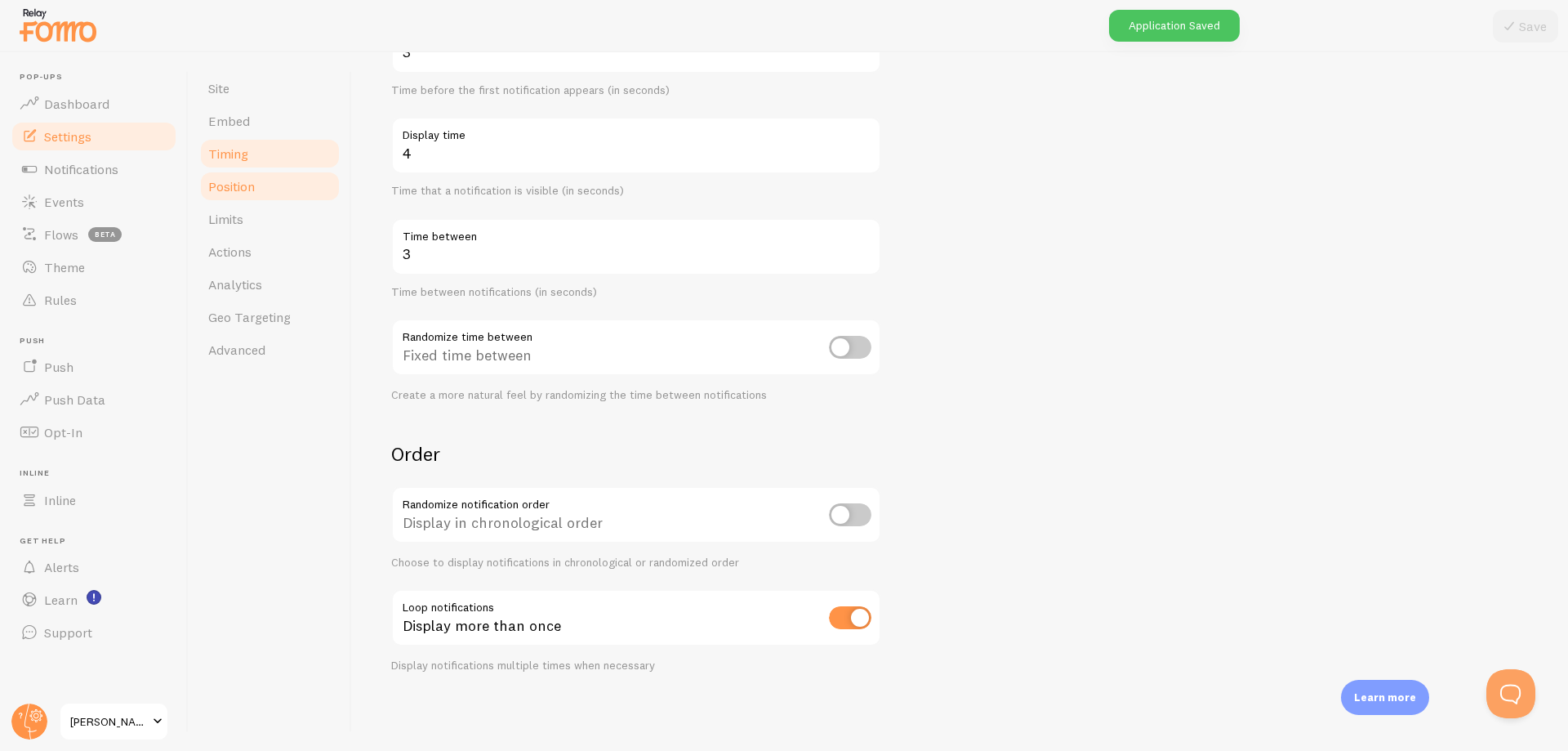
click at [233, 194] on link "Position" at bounding box center [270, 186] width 143 height 33
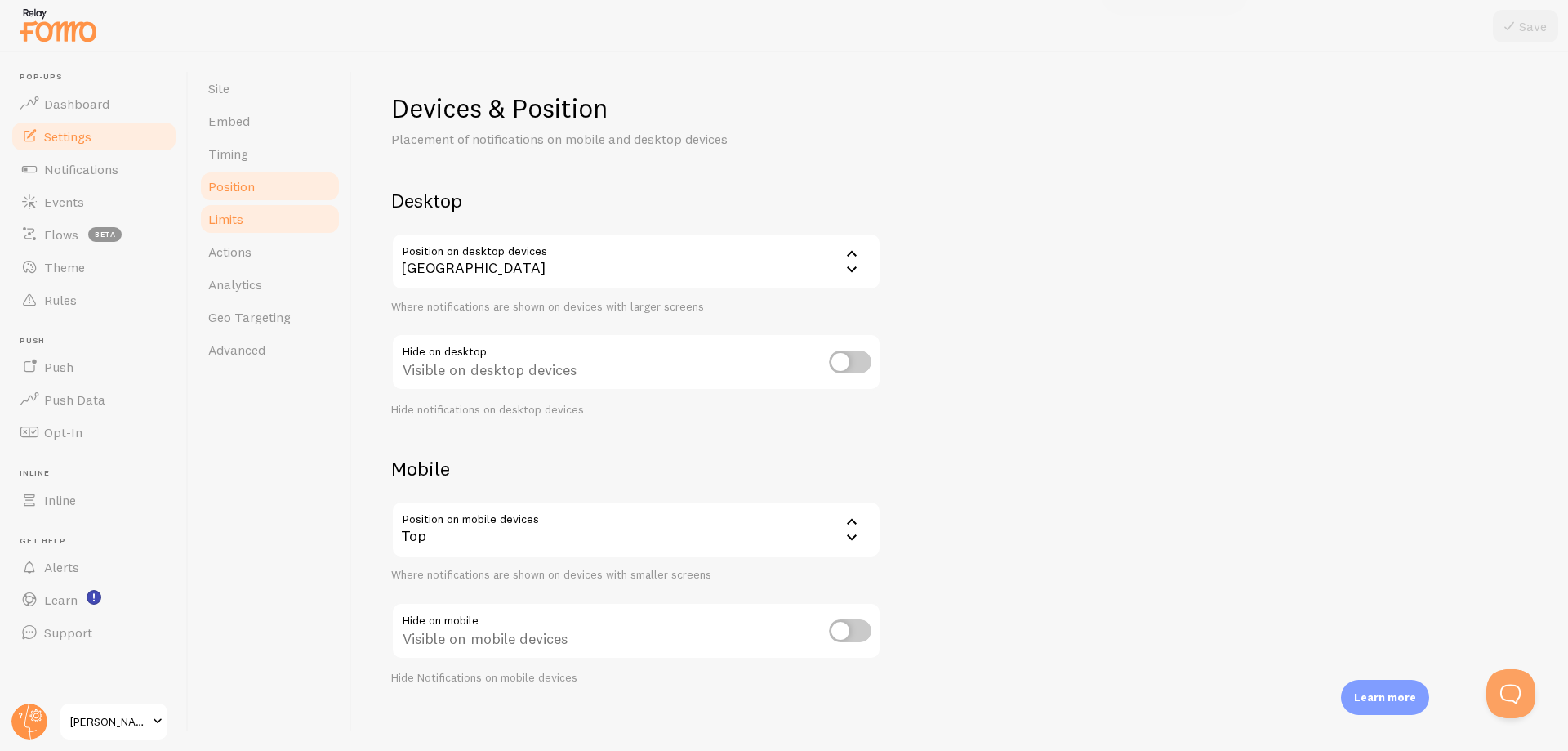
click at [229, 219] on span "Limits" at bounding box center [225, 218] width 35 height 16
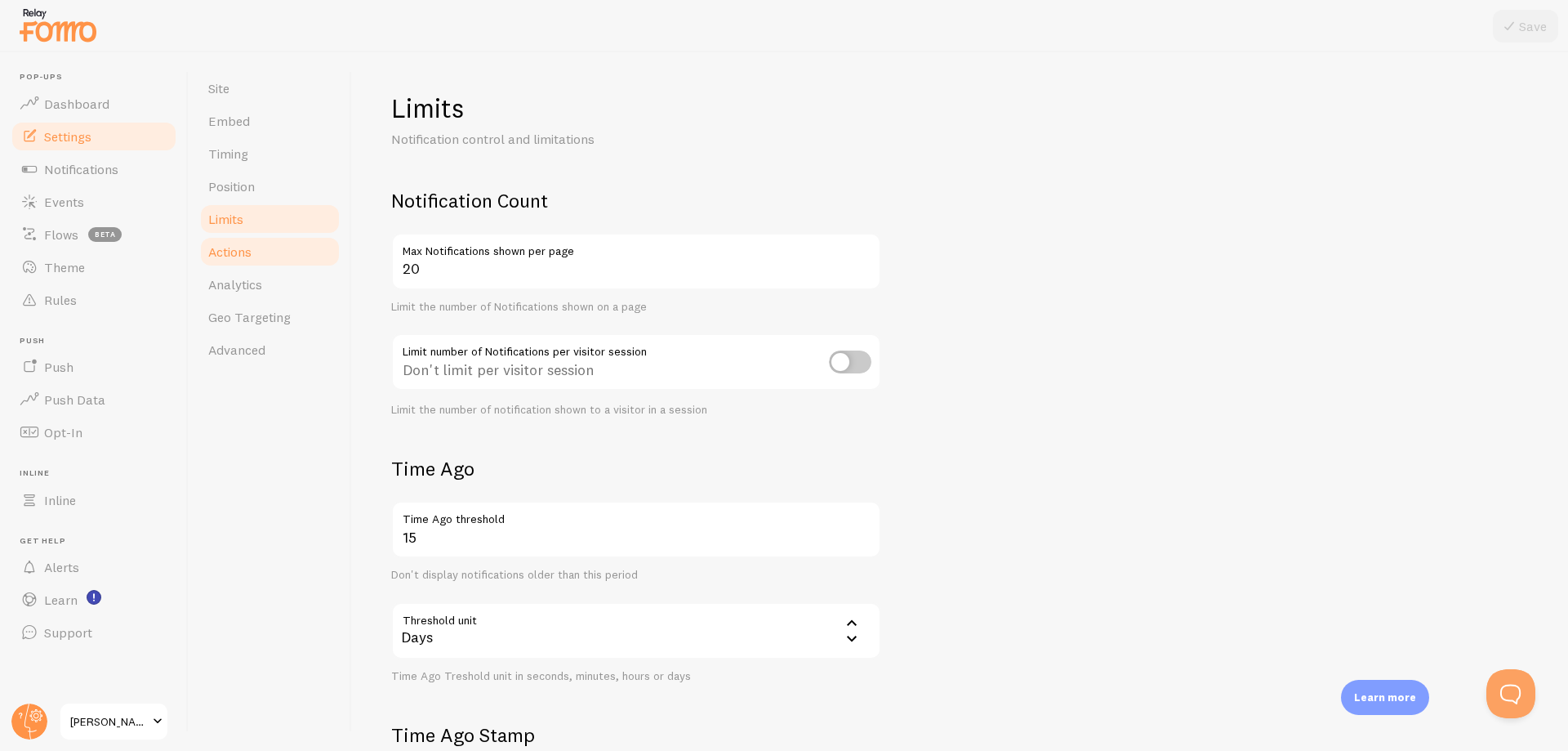
click at [239, 254] on span "Actions" at bounding box center [229, 251] width 43 height 16
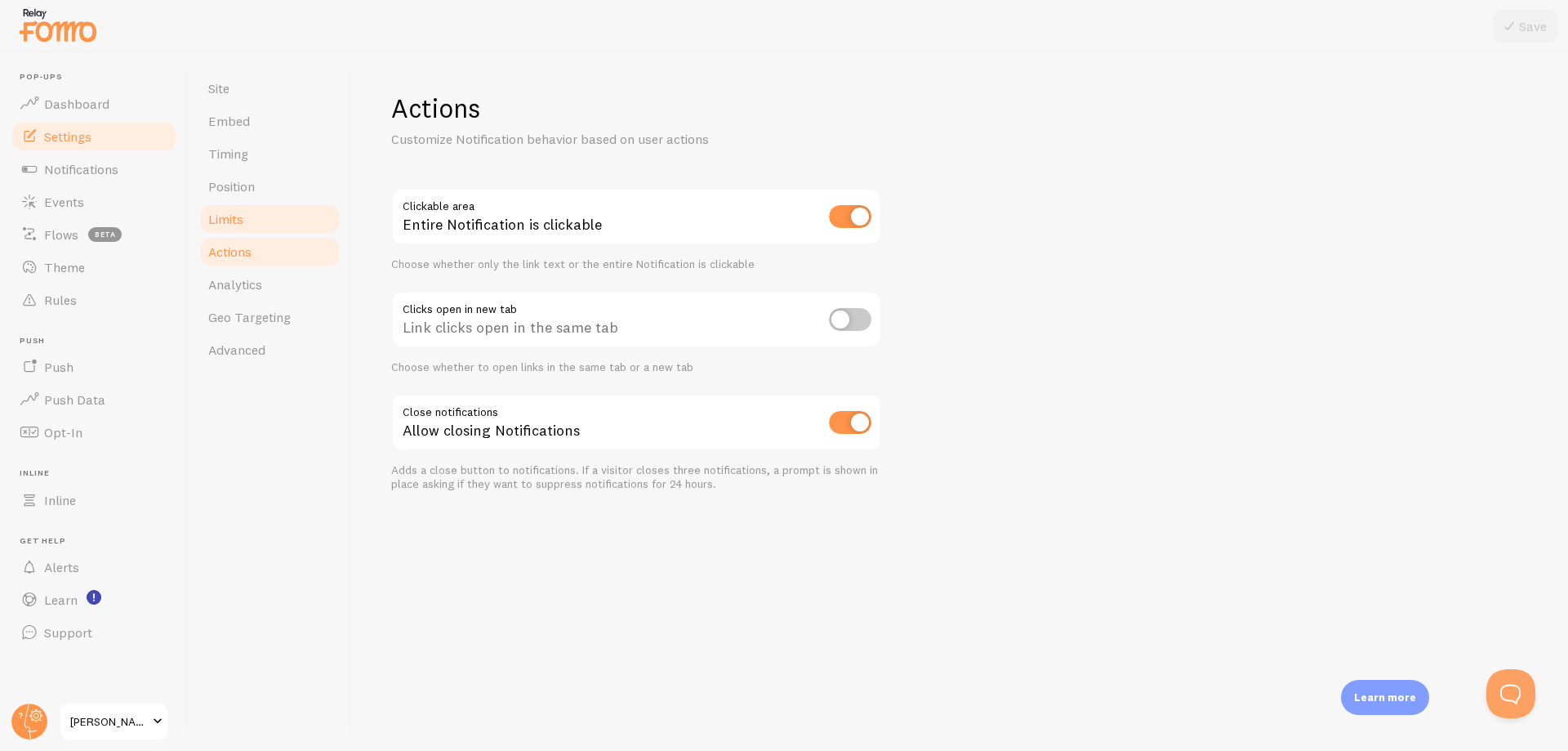
click at [244, 229] on link "Limits" at bounding box center [270, 219] width 143 height 33
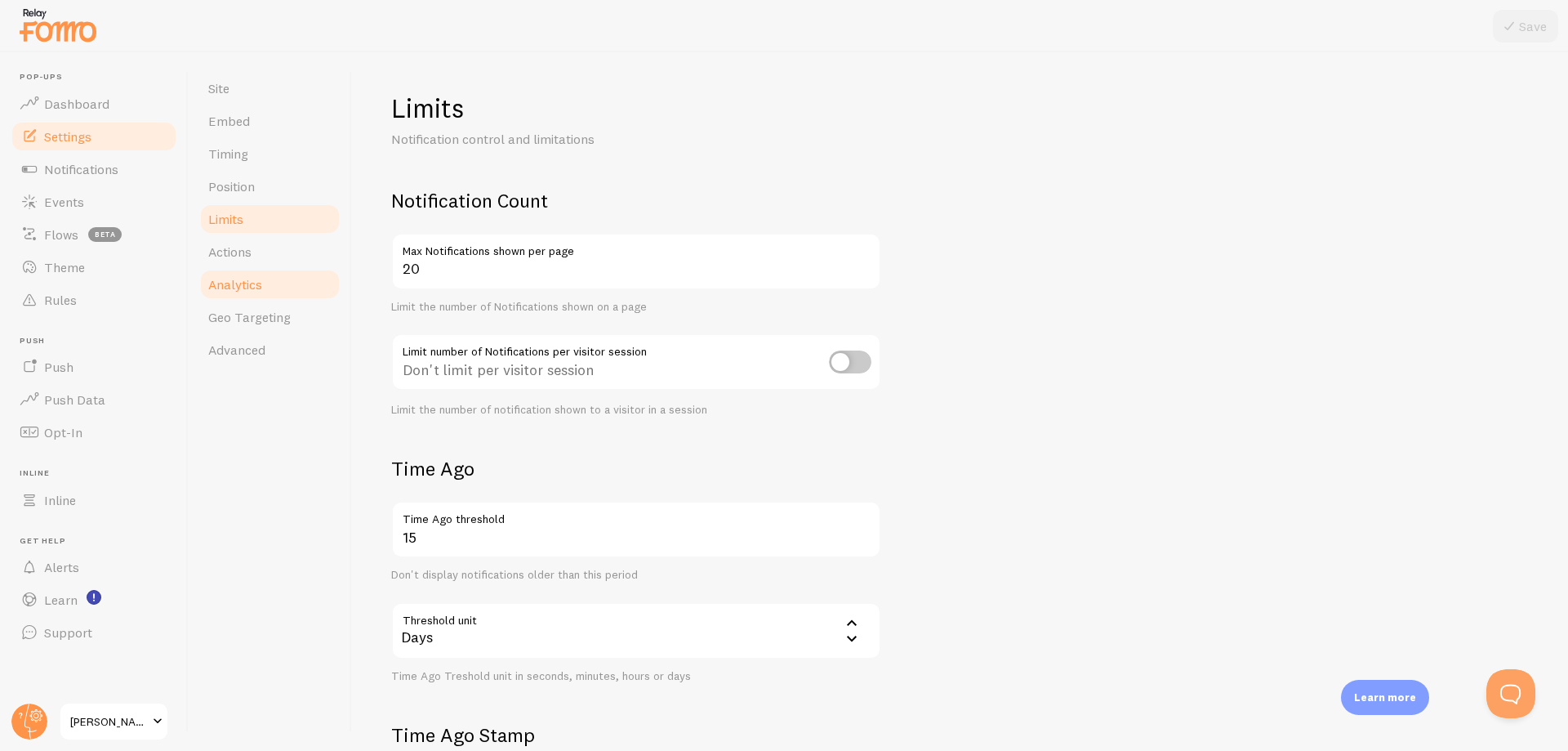
click at [248, 283] on span "Analytics" at bounding box center [235, 283] width 54 height 16
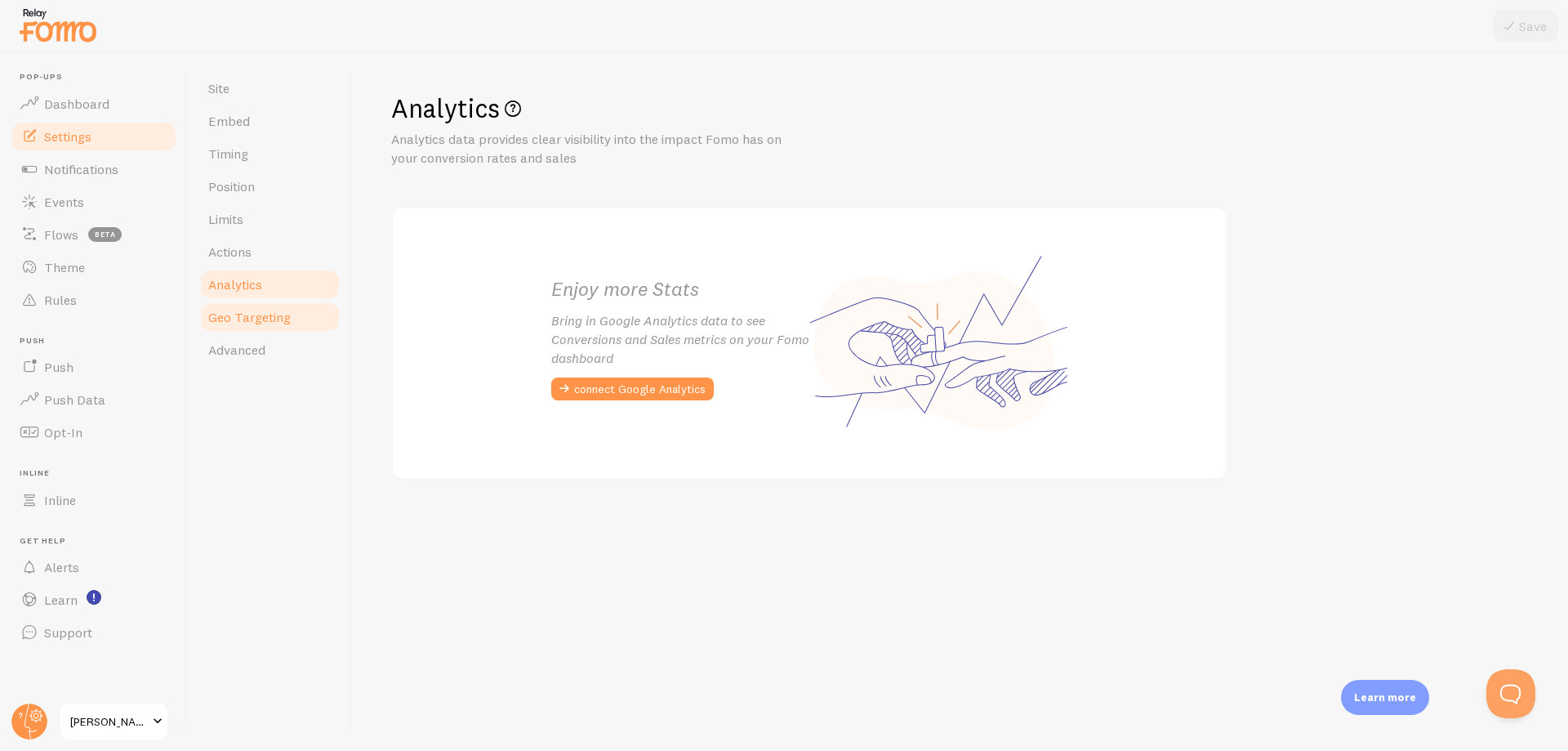
click at [249, 311] on span "Geo Targeting" at bounding box center [249, 317] width 82 height 16
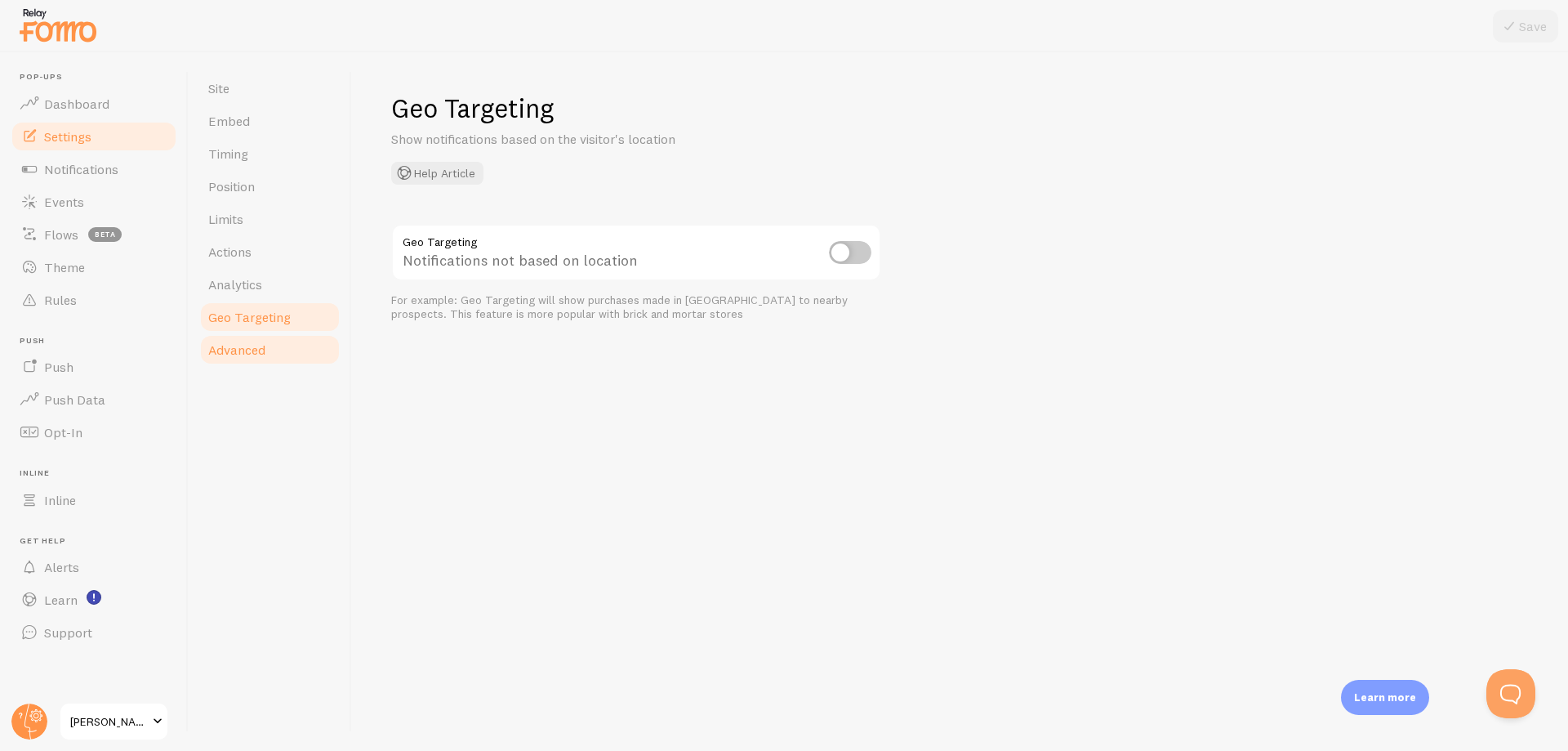
click at [249, 344] on span "Advanced" at bounding box center [236, 349] width 57 height 16
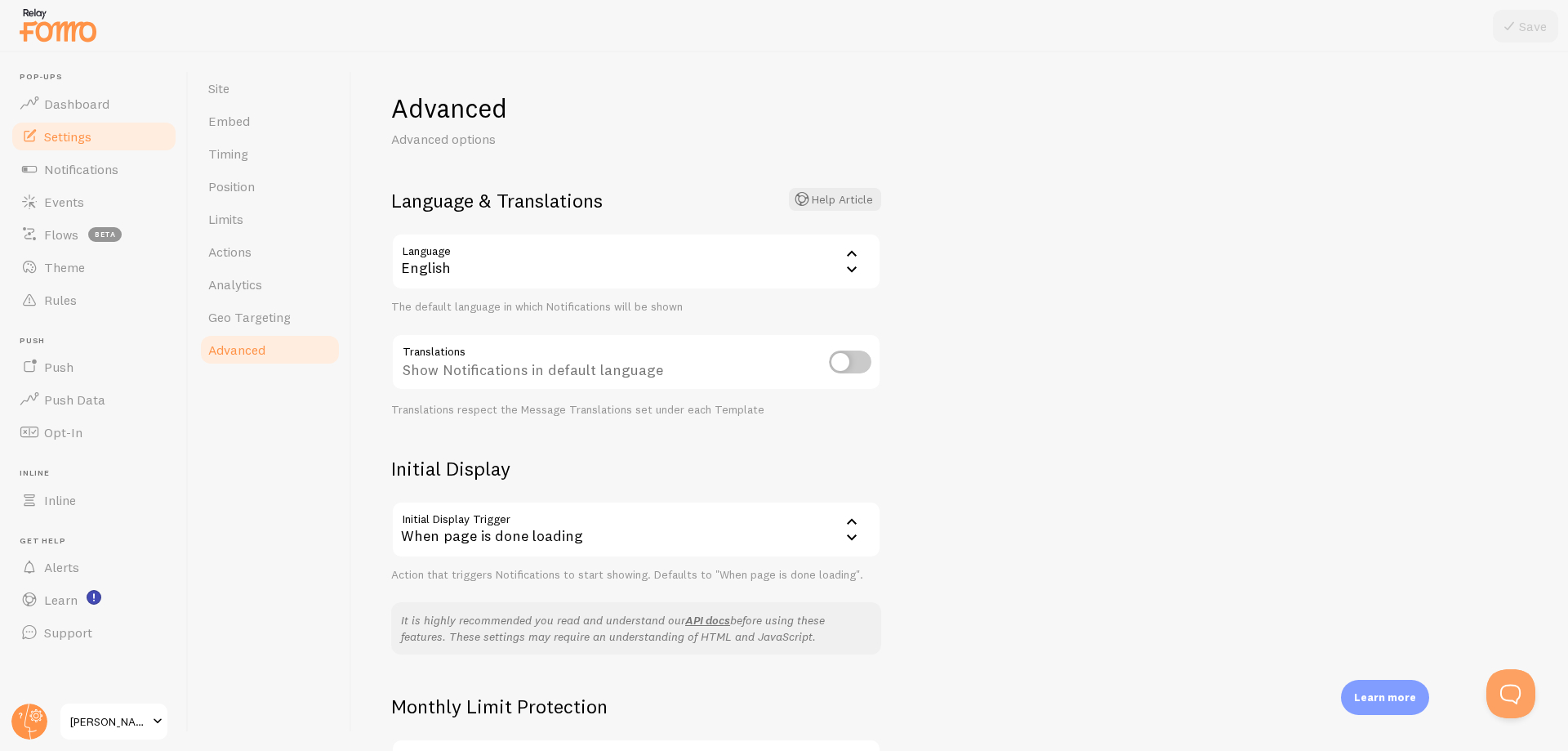
click at [702, 258] on div "English" at bounding box center [636, 261] width 490 height 57
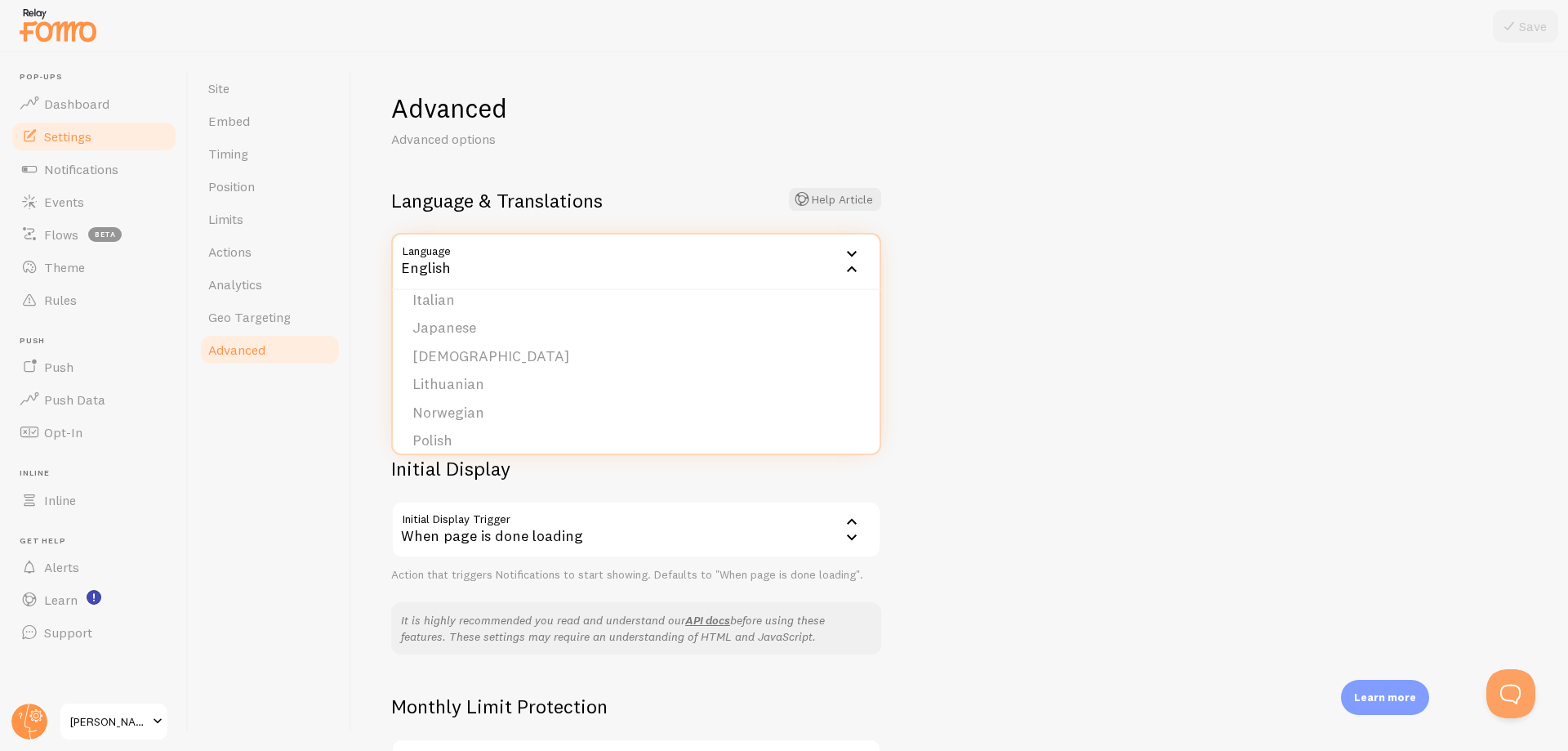
scroll to position [327, 0]
click at [583, 387] on li "Italian" at bounding box center [636, 382] width 487 height 29
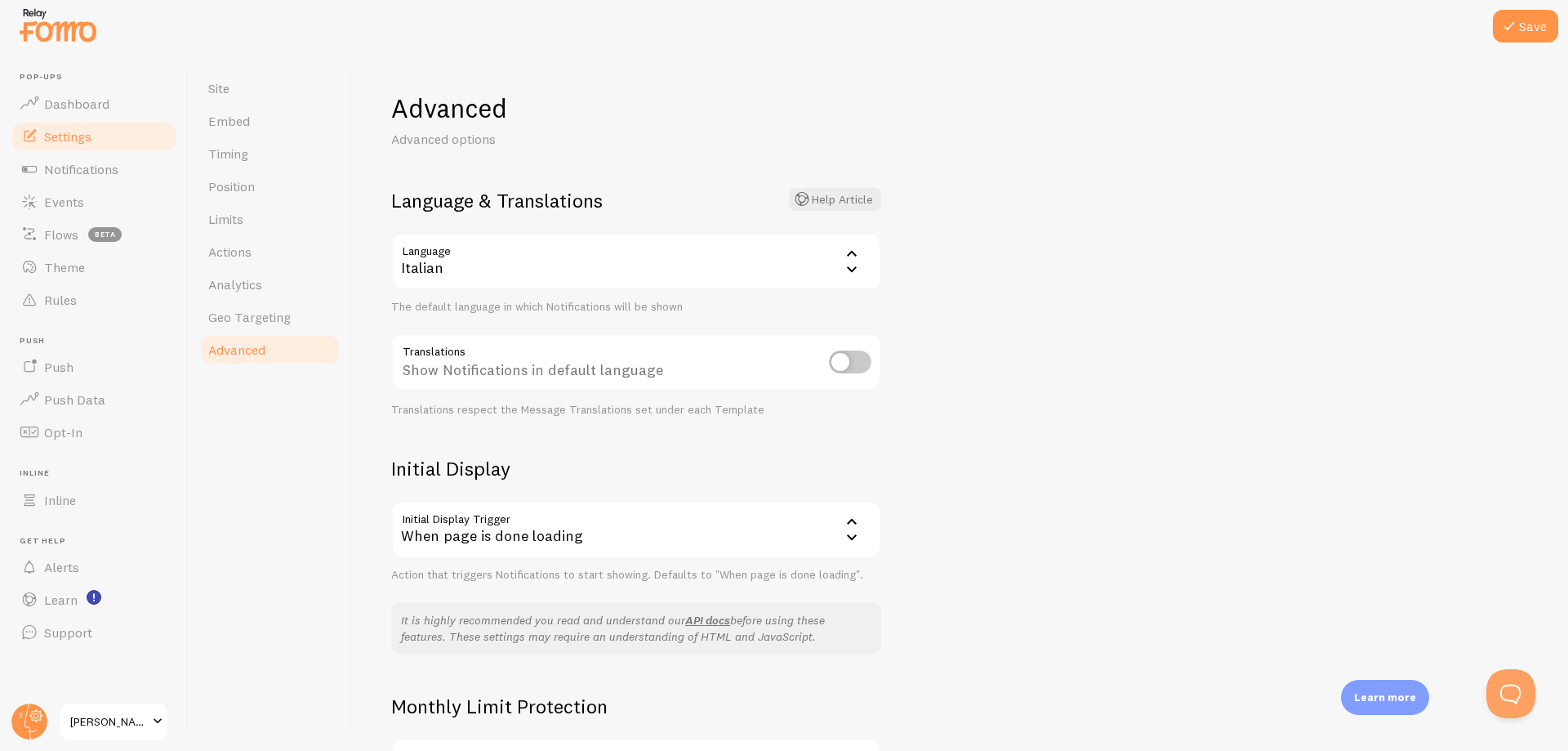
click at [854, 357] on input "checkbox" at bounding box center [850, 361] width 42 height 23
checkbox input "true"
click at [1508, 24] on icon at bounding box center [1509, 25] width 20 height 20
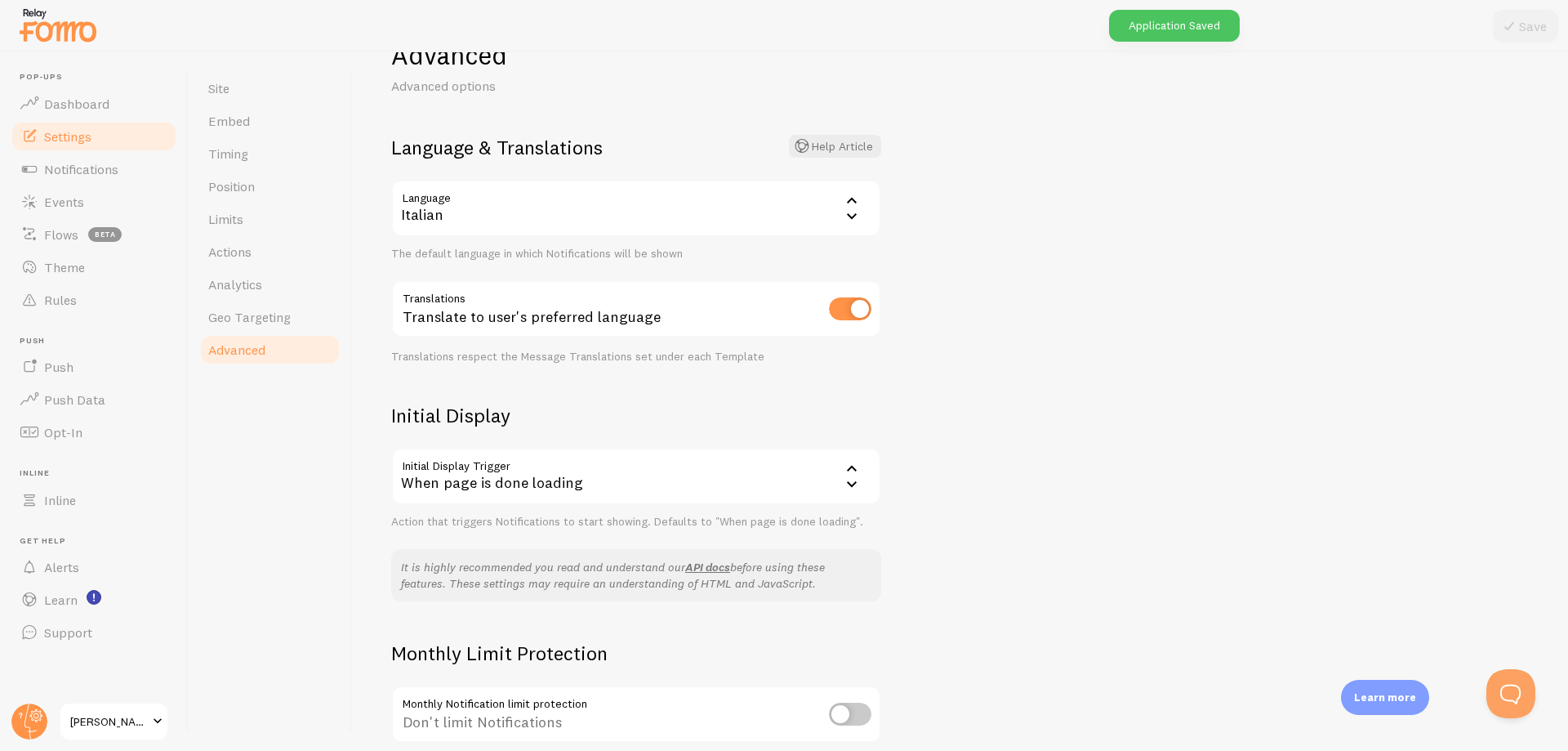
scroll to position [81, 0]
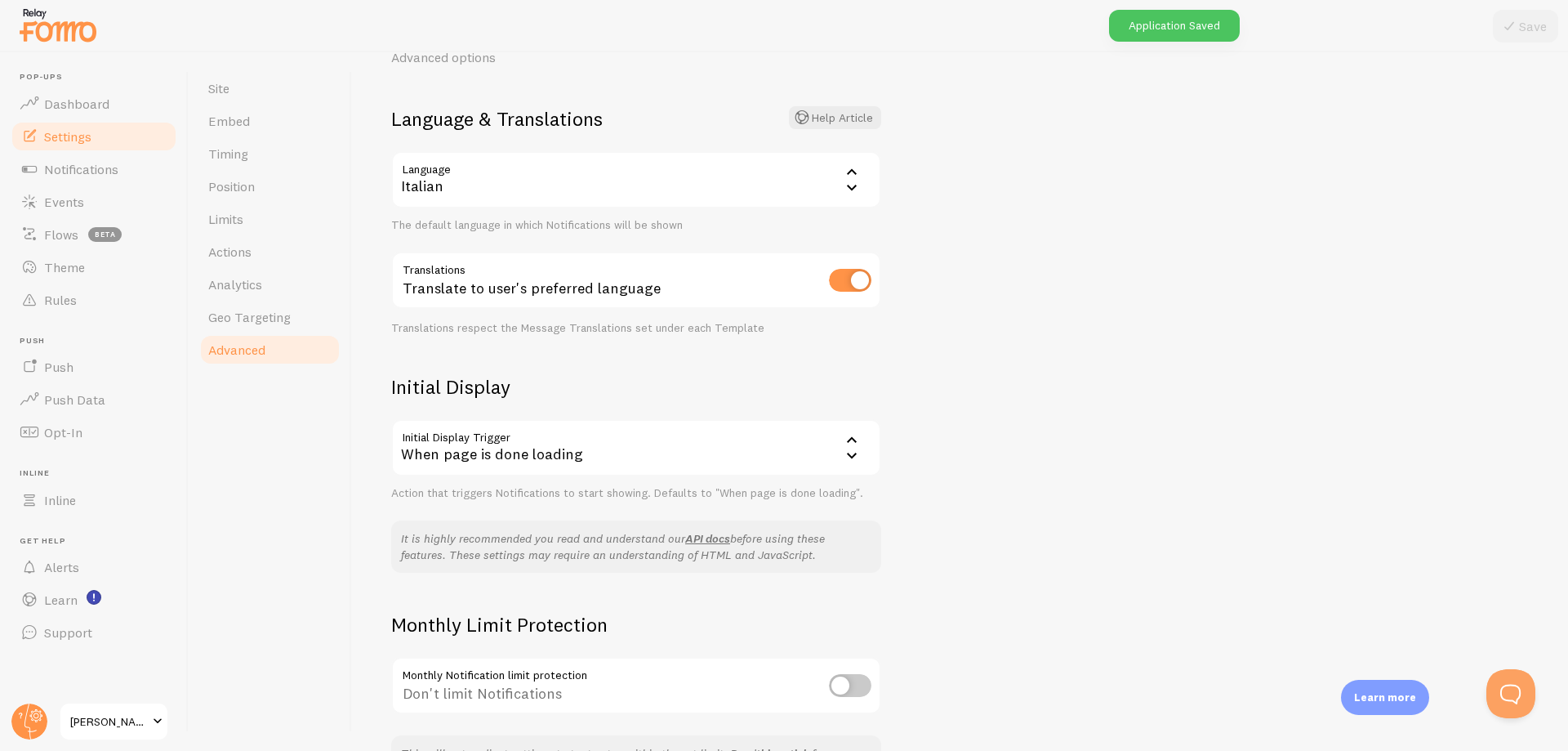
click at [1186, 378] on div "Advanced Advanced options Language & Translations Help Article Language it Ital…" at bounding box center [960, 401] width 1216 height 698
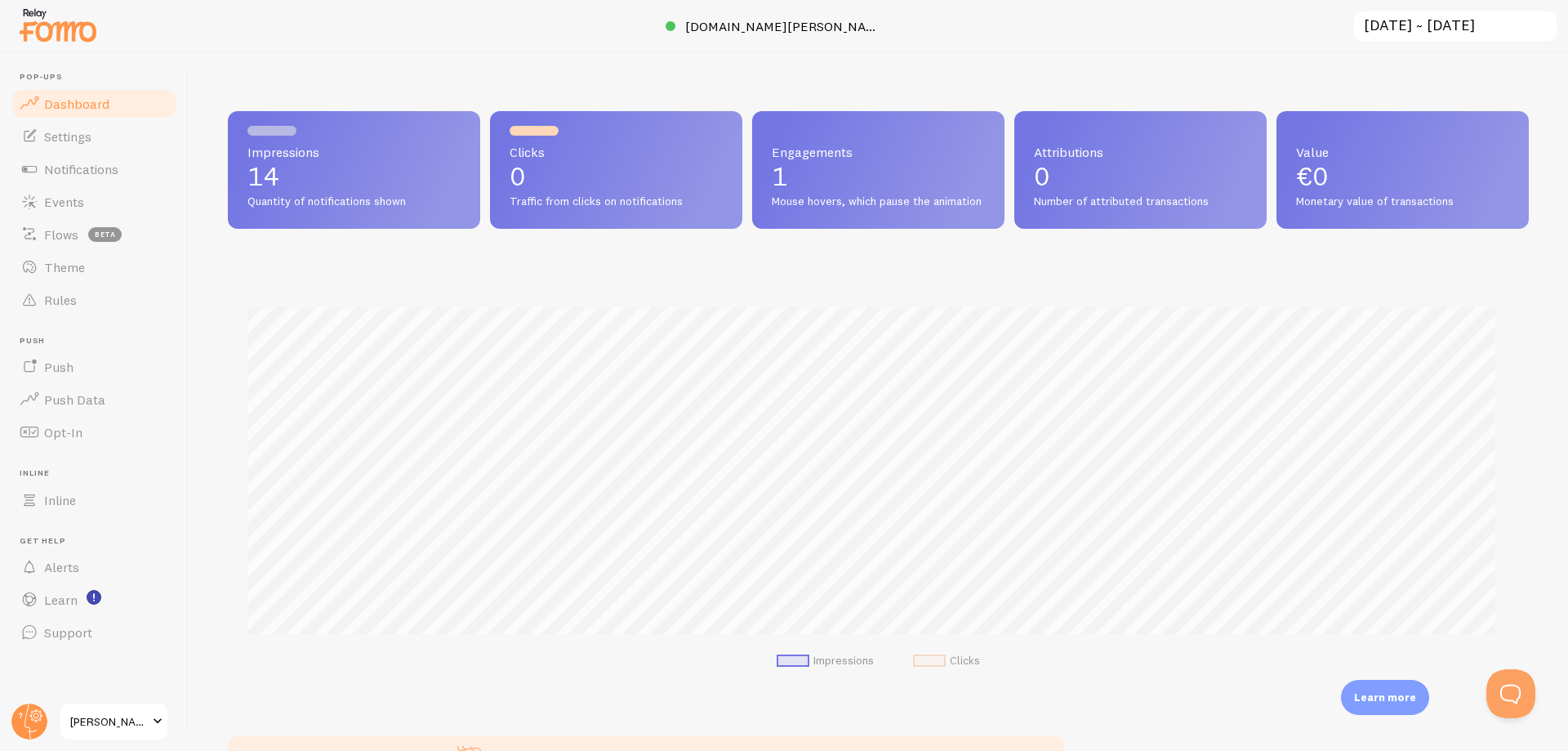
scroll to position [429, 1287]
click at [98, 139] on link "Settings" at bounding box center [94, 136] width 168 height 33
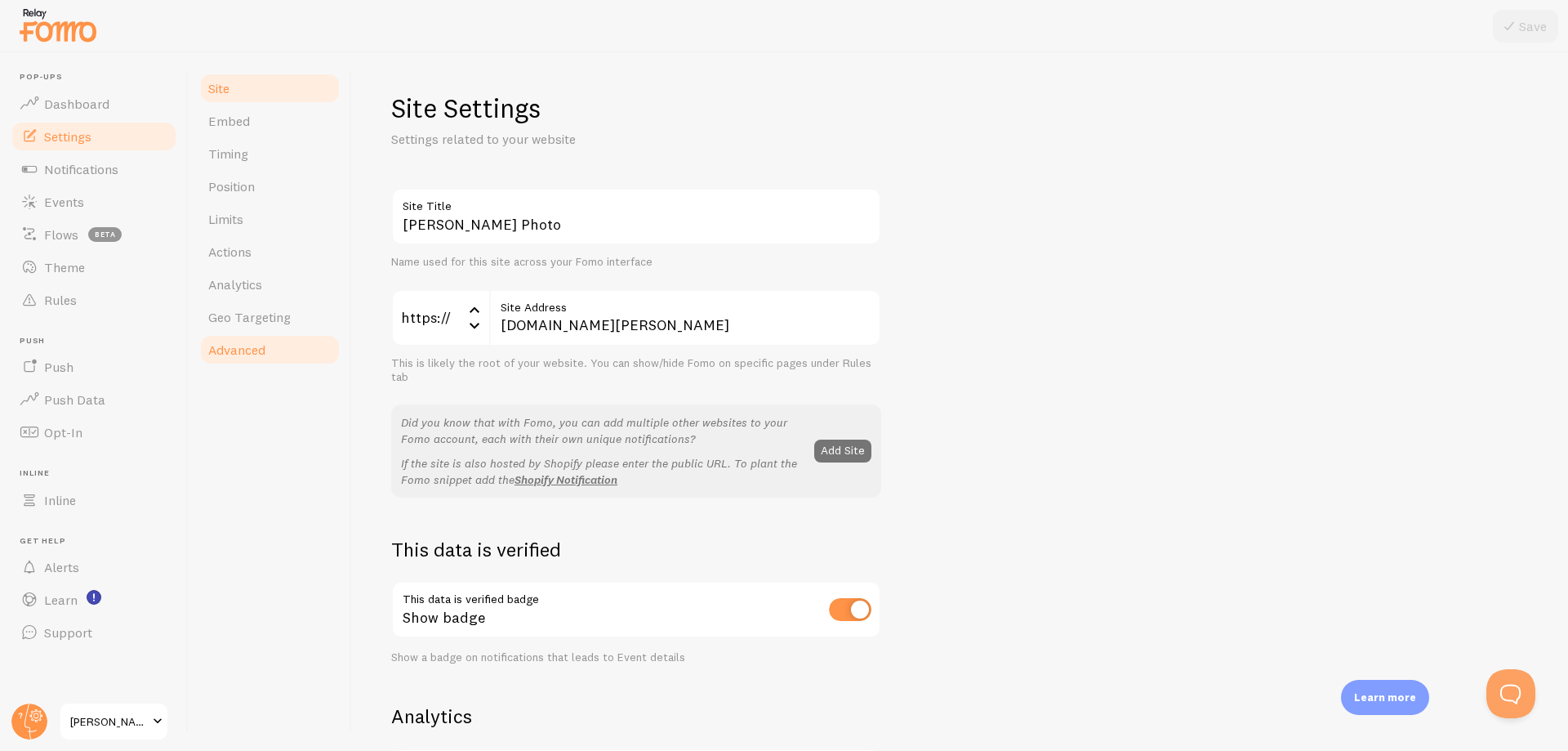
click at [238, 358] on link "Advanced" at bounding box center [270, 350] width 143 height 33
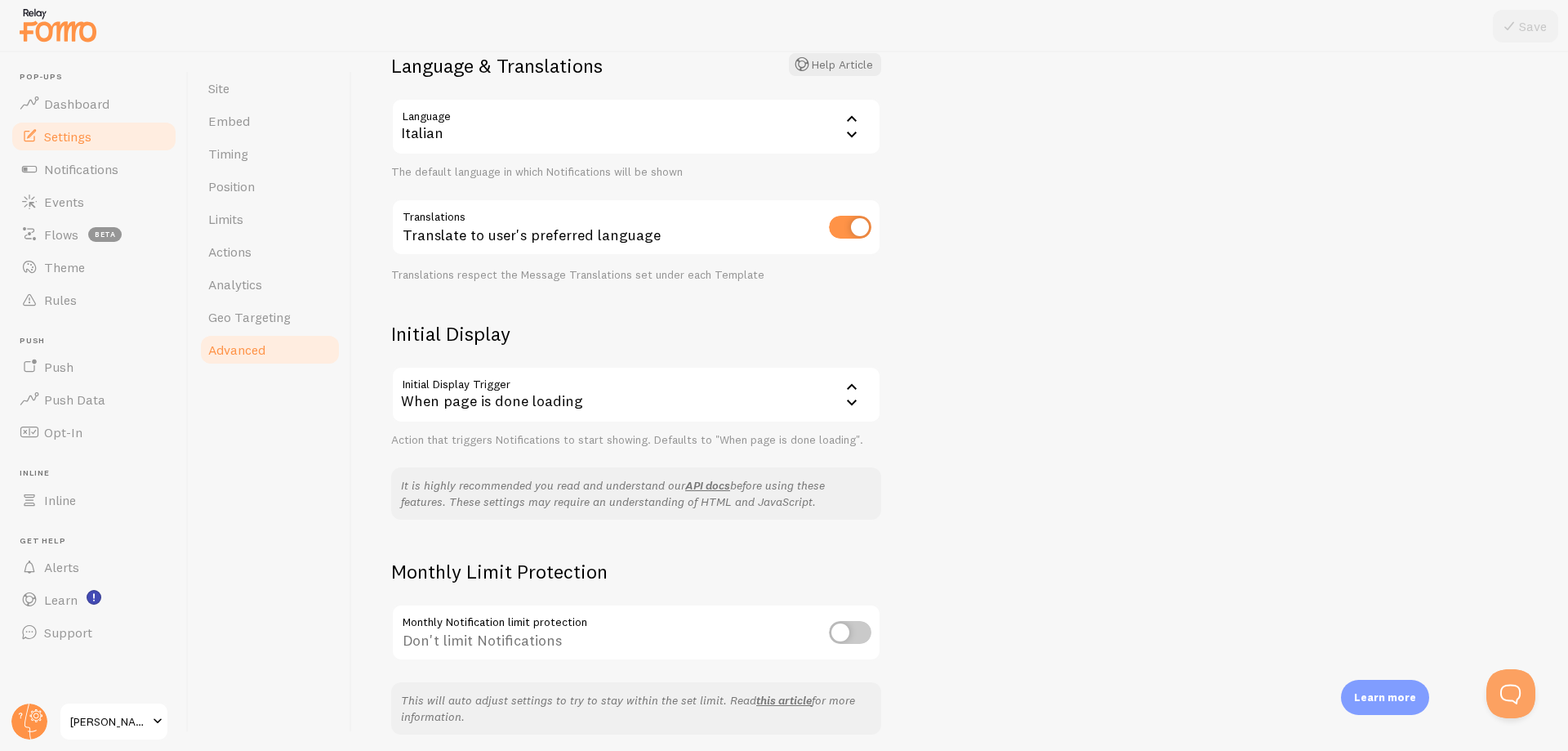
scroll to position [164, 0]
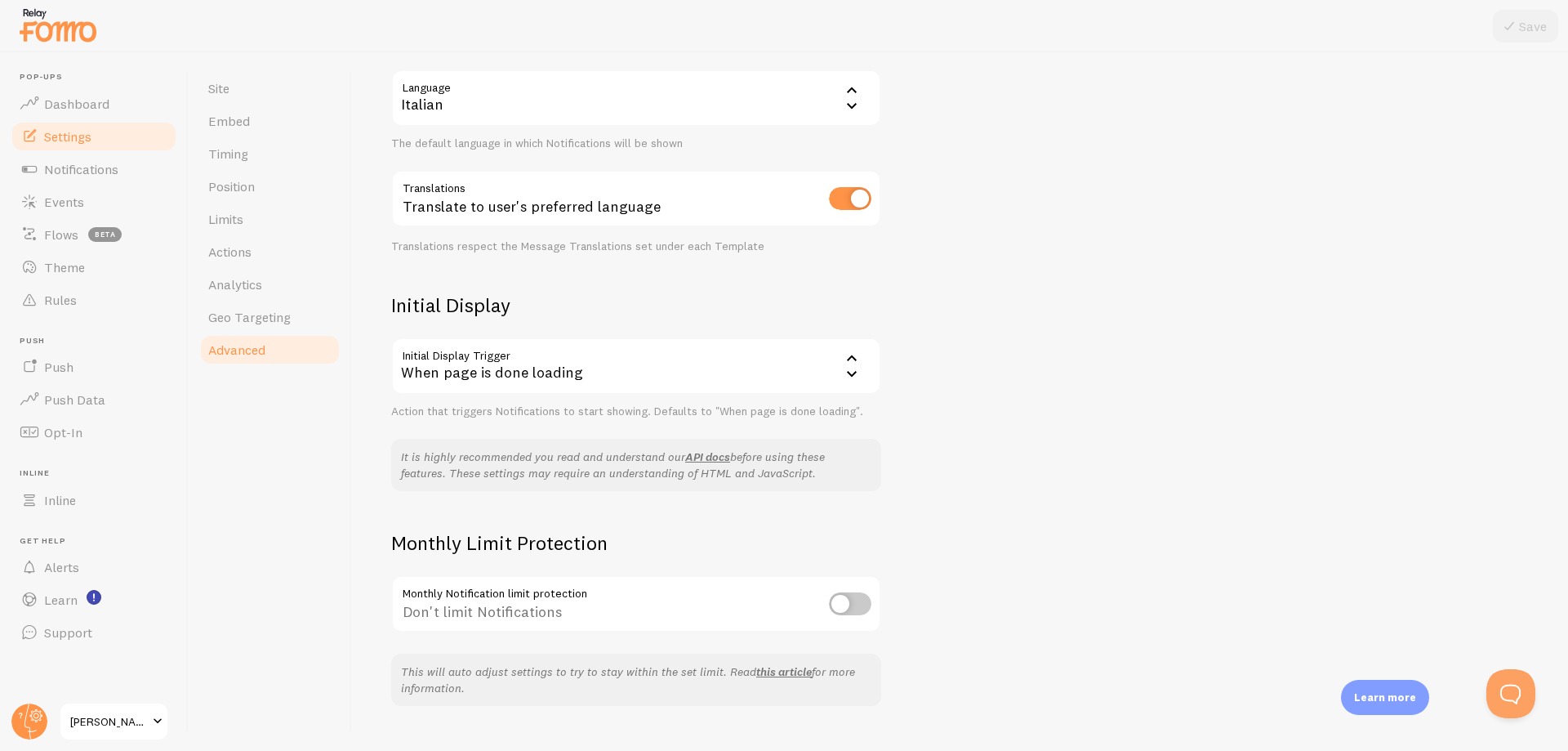
click at [781, 376] on div "When page is done loading" at bounding box center [636, 366] width 490 height 57
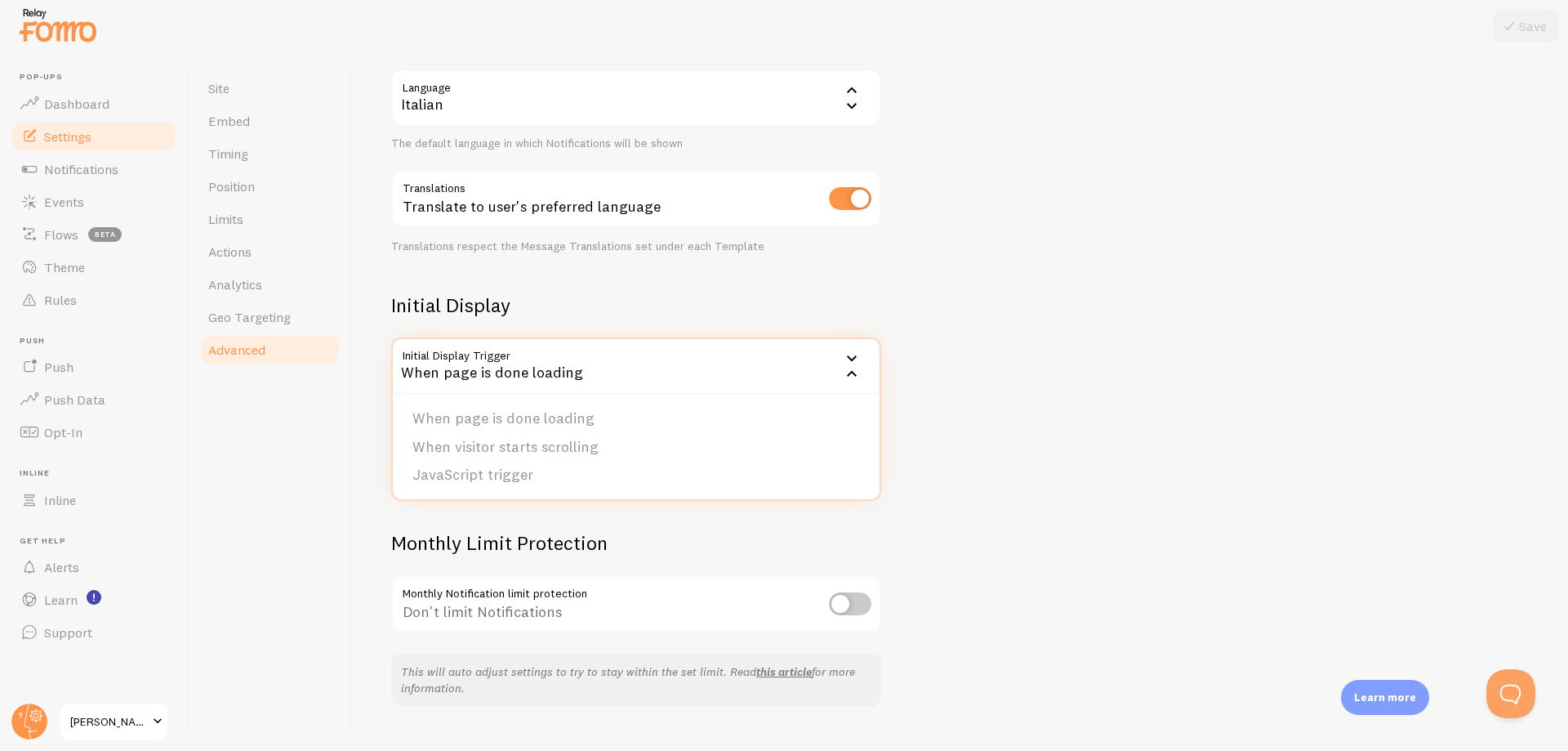
click at [1122, 479] on div "Advanced Advanced options Language & Translations Help Article Language it Ital…" at bounding box center [960, 401] width 1216 height 698
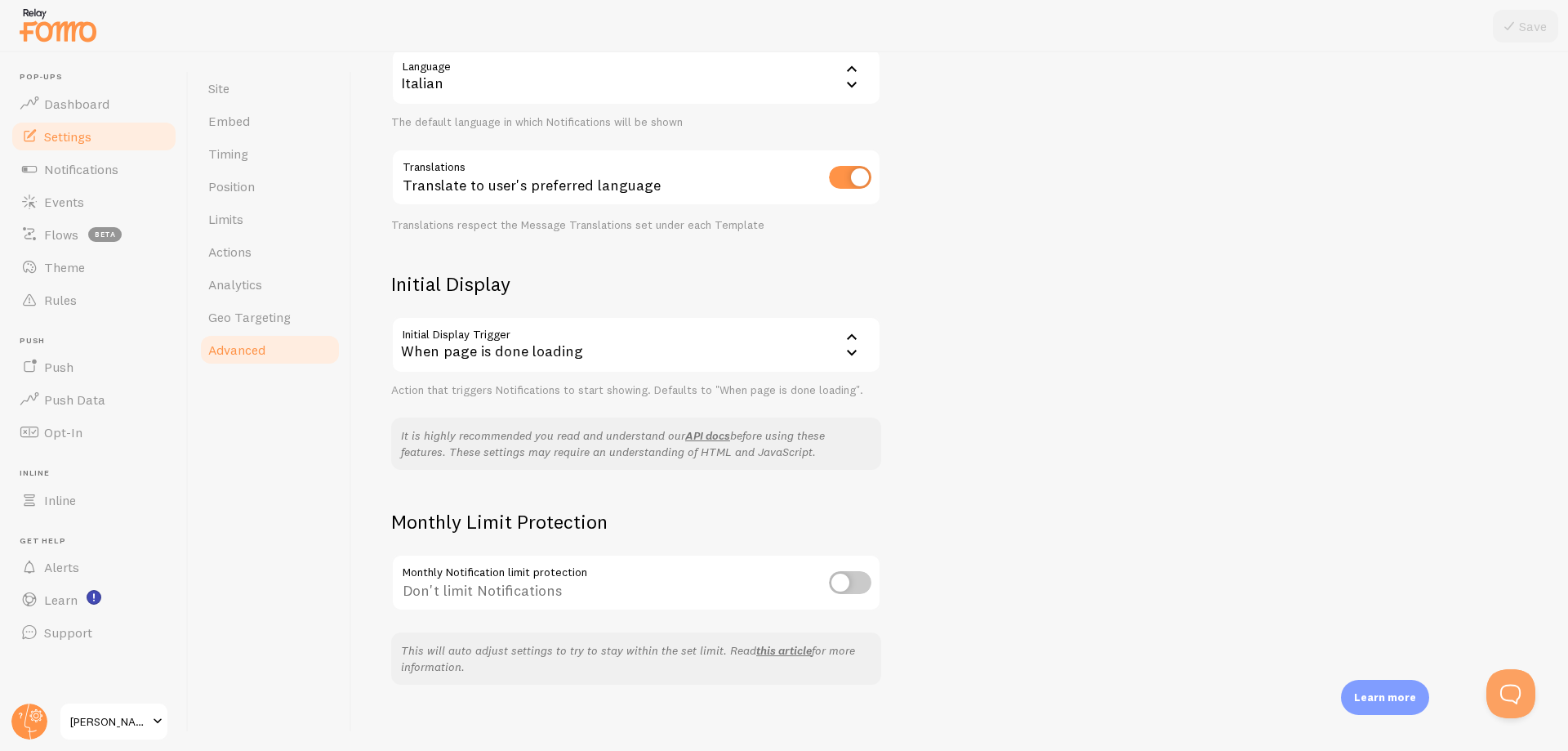
scroll to position [197, 0]
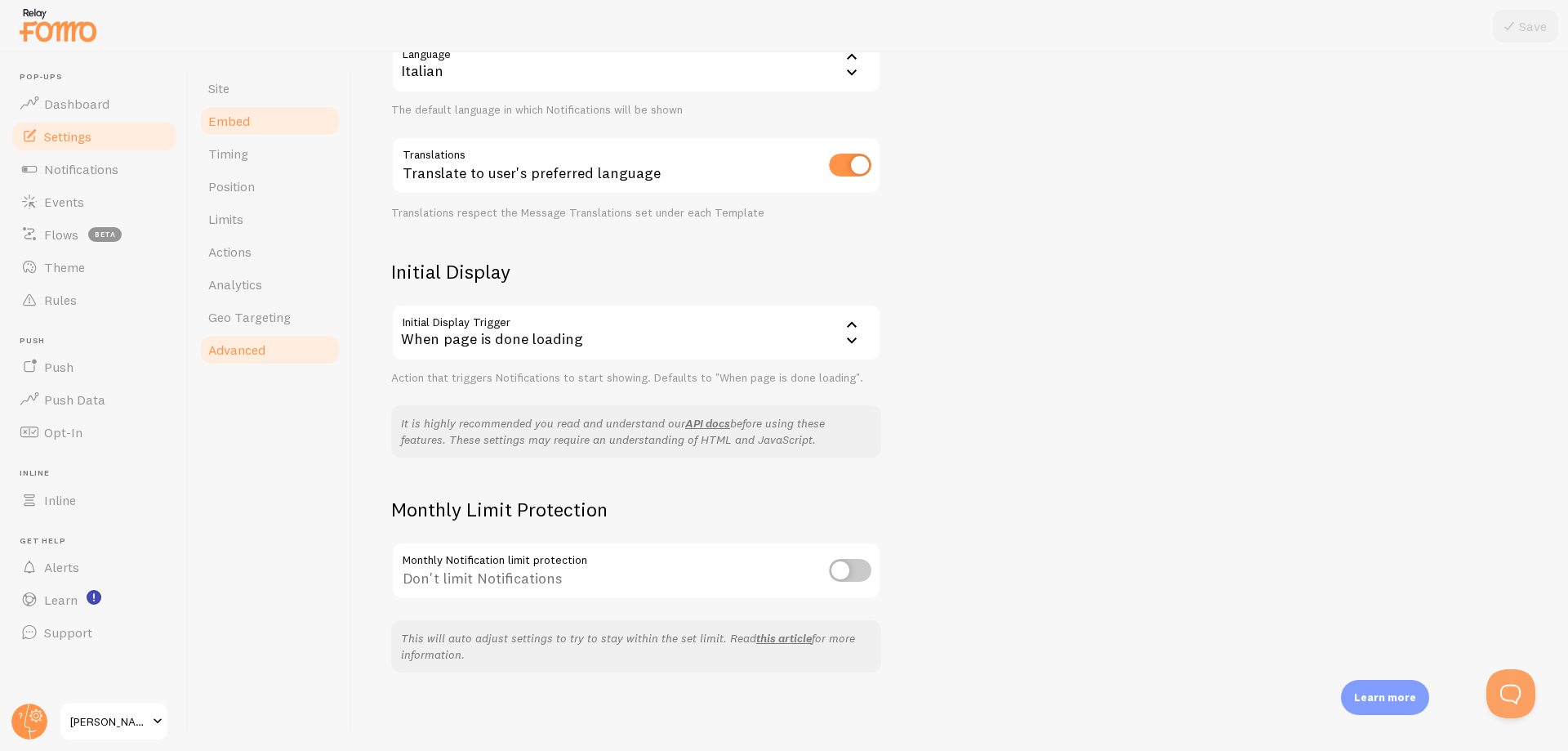
click at [227, 118] on span "Embed" at bounding box center [228, 120] width 42 height 16
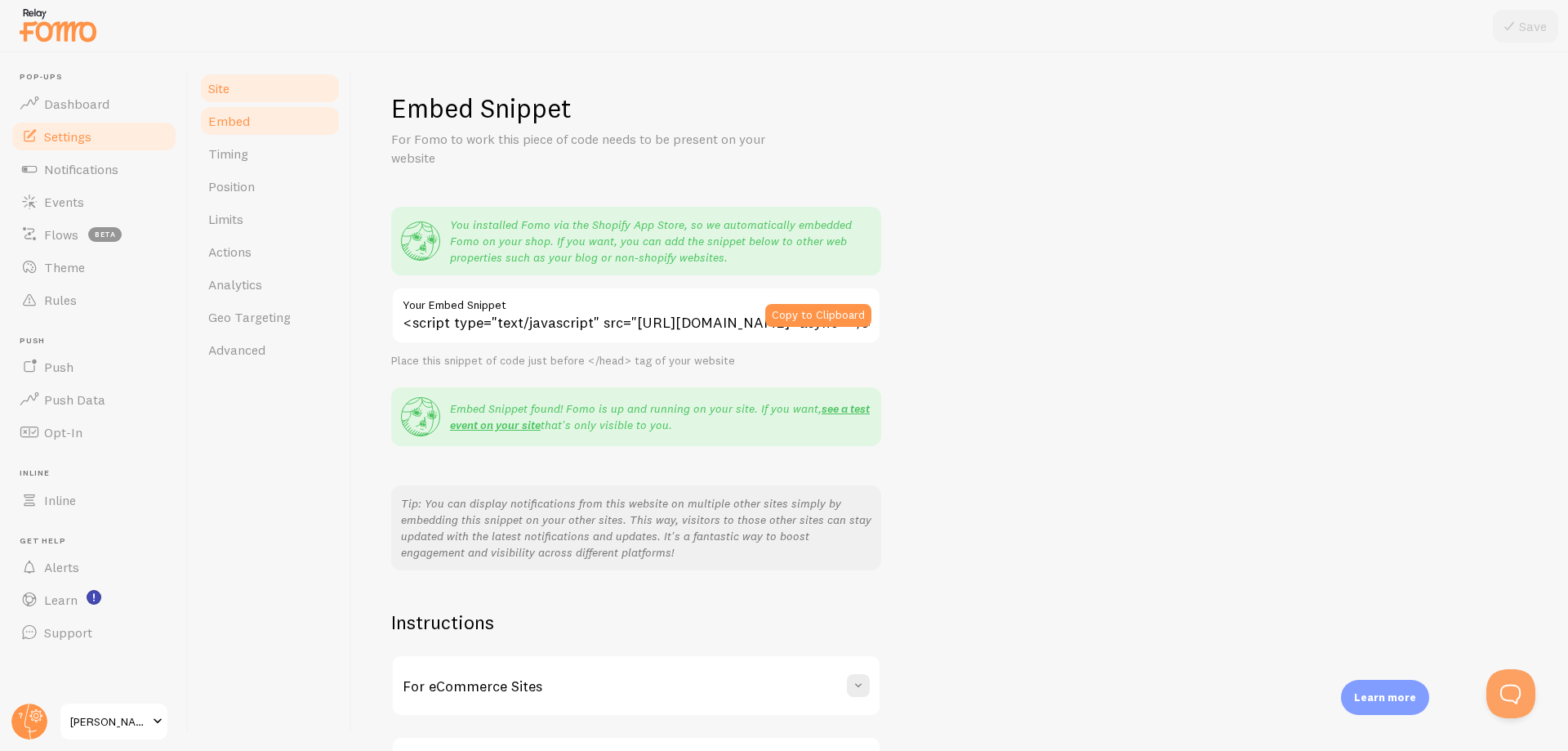
click at [232, 93] on link "Site" at bounding box center [270, 88] width 143 height 33
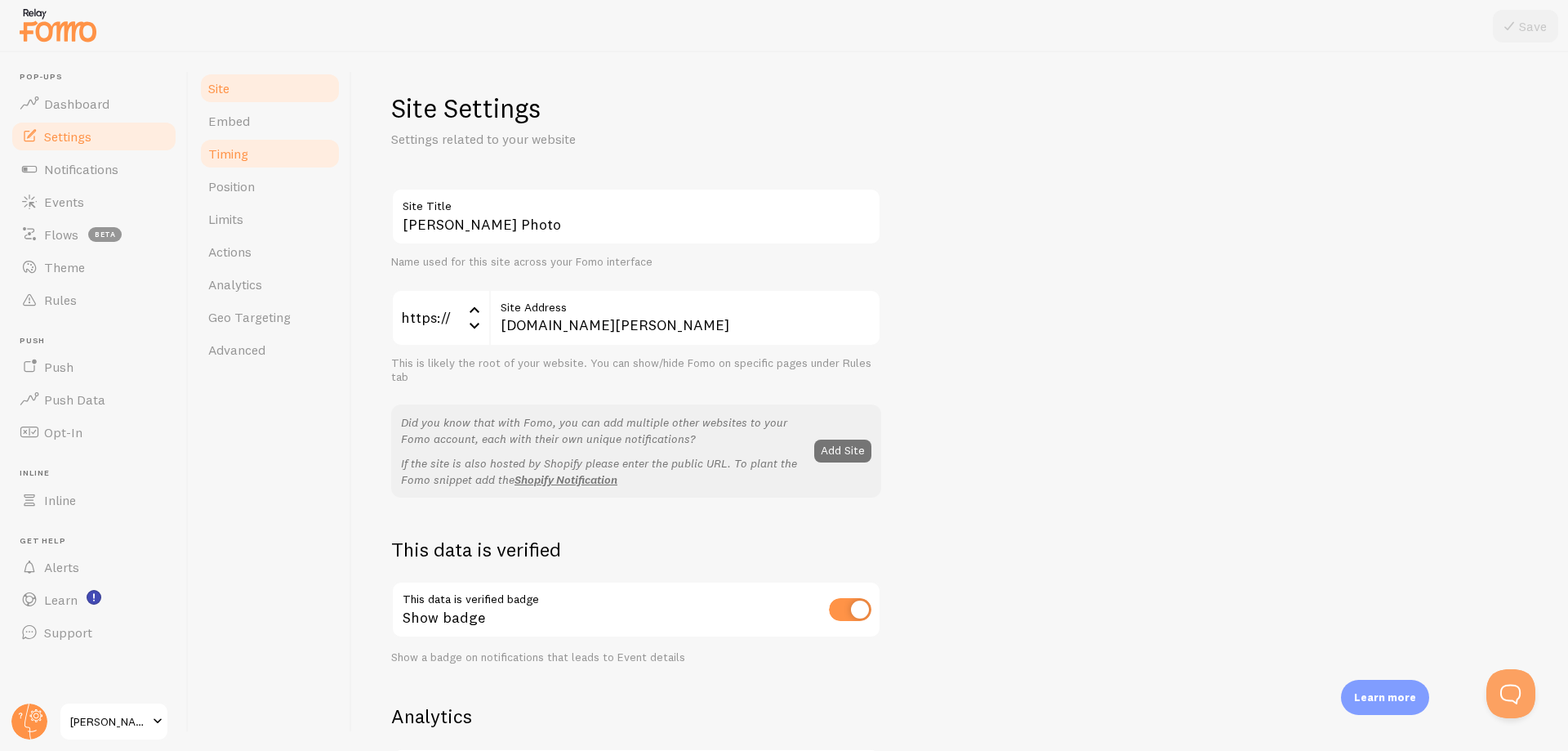
click at [244, 146] on span "Timing" at bounding box center [227, 153] width 40 height 16
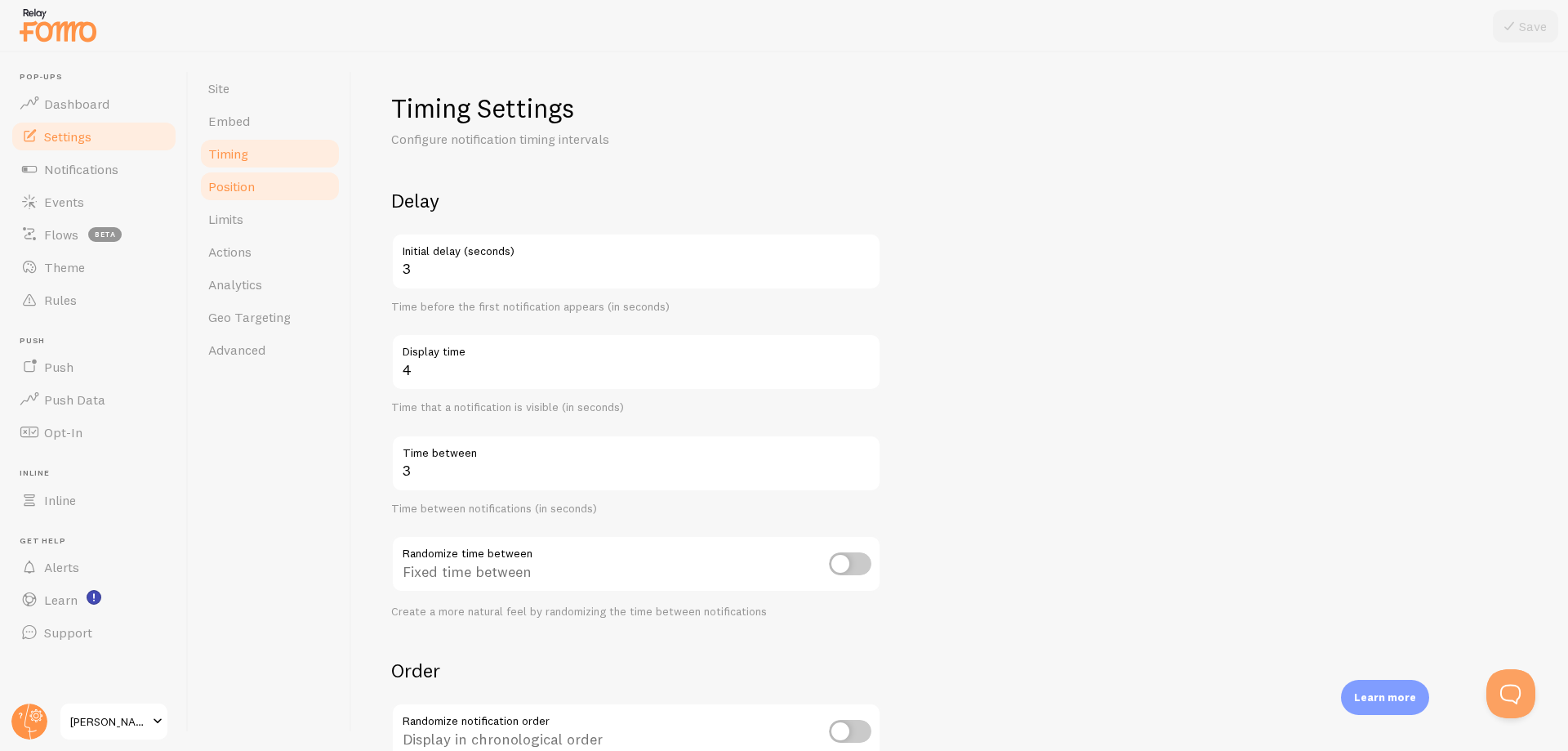
click at [246, 200] on link "Position" at bounding box center [270, 186] width 143 height 33
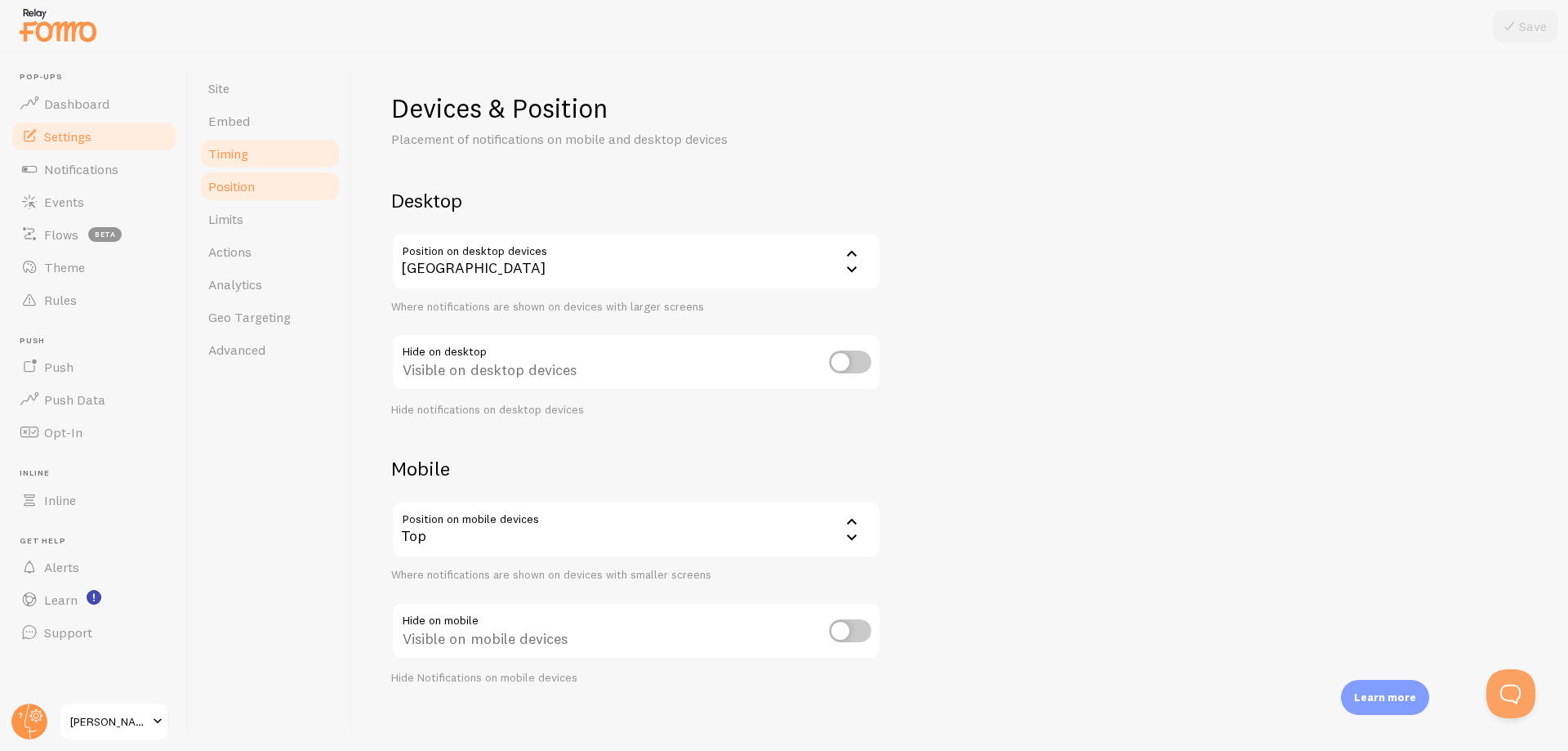
click at [249, 157] on link "Timing" at bounding box center [270, 154] width 143 height 33
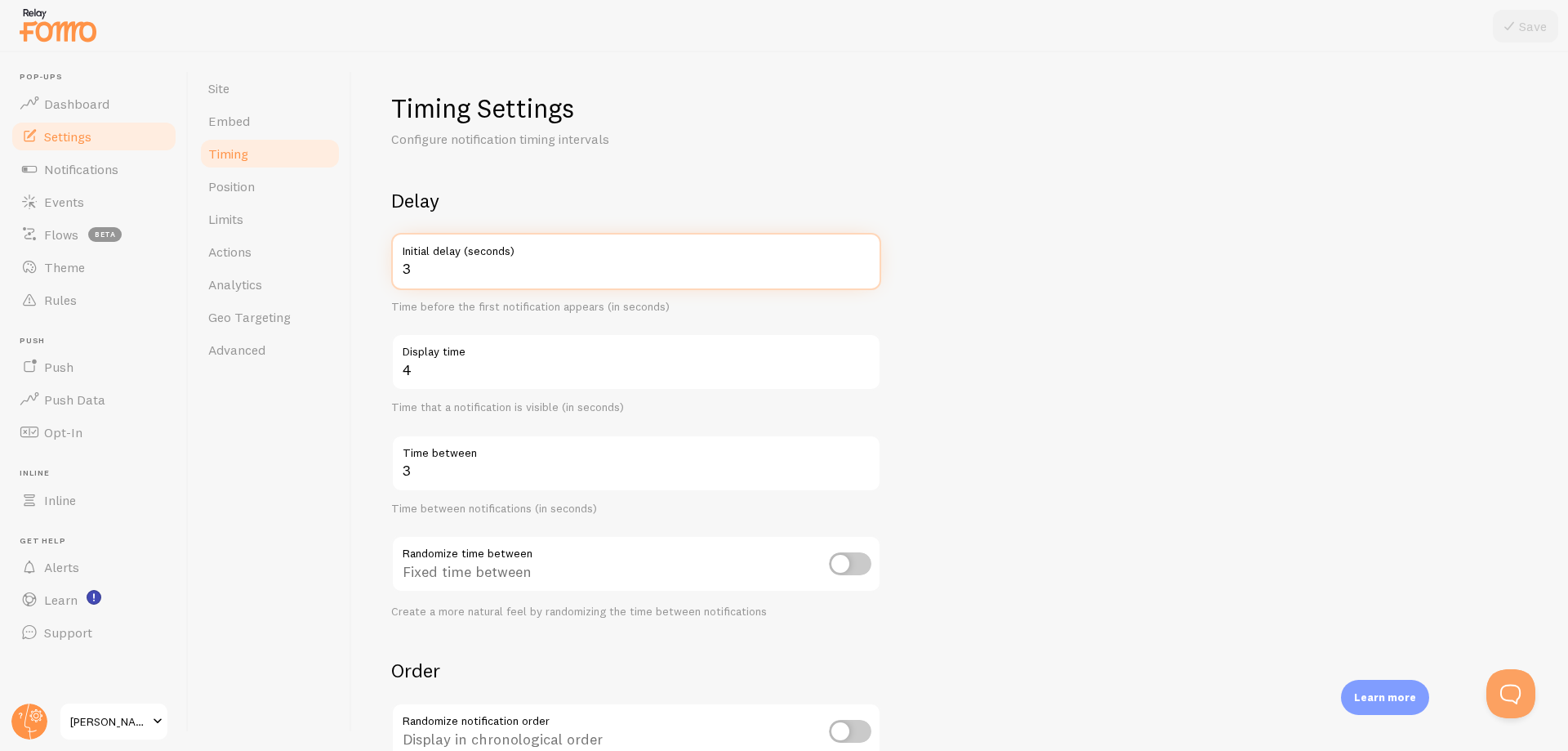
click at [571, 275] on input "3" at bounding box center [636, 261] width 490 height 57
type input "2"
click at [580, 373] on input "4" at bounding box center [636, 361] width 490 height 57
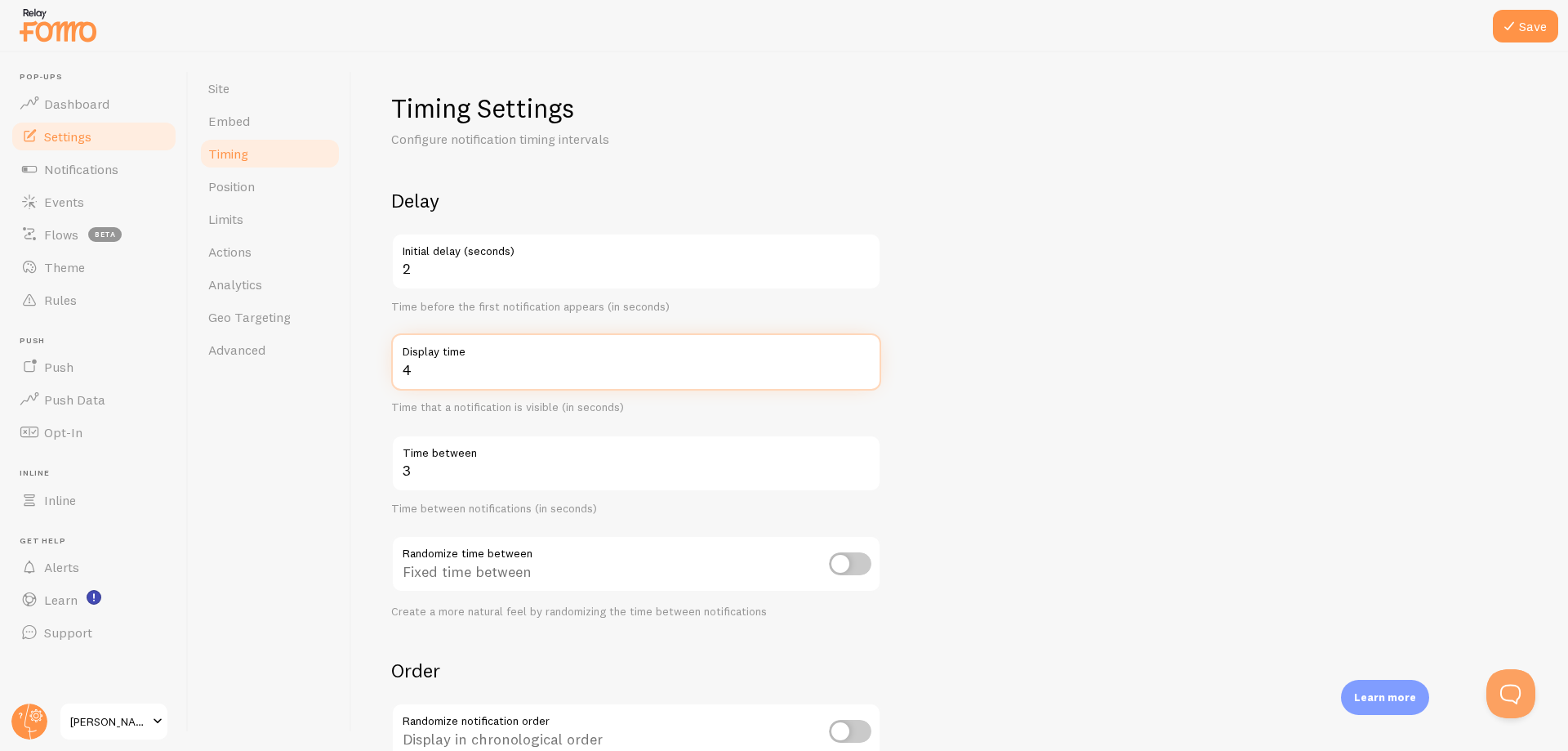
click at [580, 373] on input "4" at bounding box center [636, 361] width 490 height 57
drag, startPoint x: 580, startPoint y: 373, endPoint x: 395, endPoint y: 370, distance: 185.0
click at [395, 370] on input "4" at bounding box center [636, 361] width 490 height 57
drag, startPoint x: 526, startPoint y: 473, endPoint x: 329, endPoint y: 463, distance: 197.3
click at [329, 463] on div "Site Embed Timing Position Limits Actions Analytics Geo Targeting Advanced Timi…" at bounding box center [878, 401] width 1380 height 698
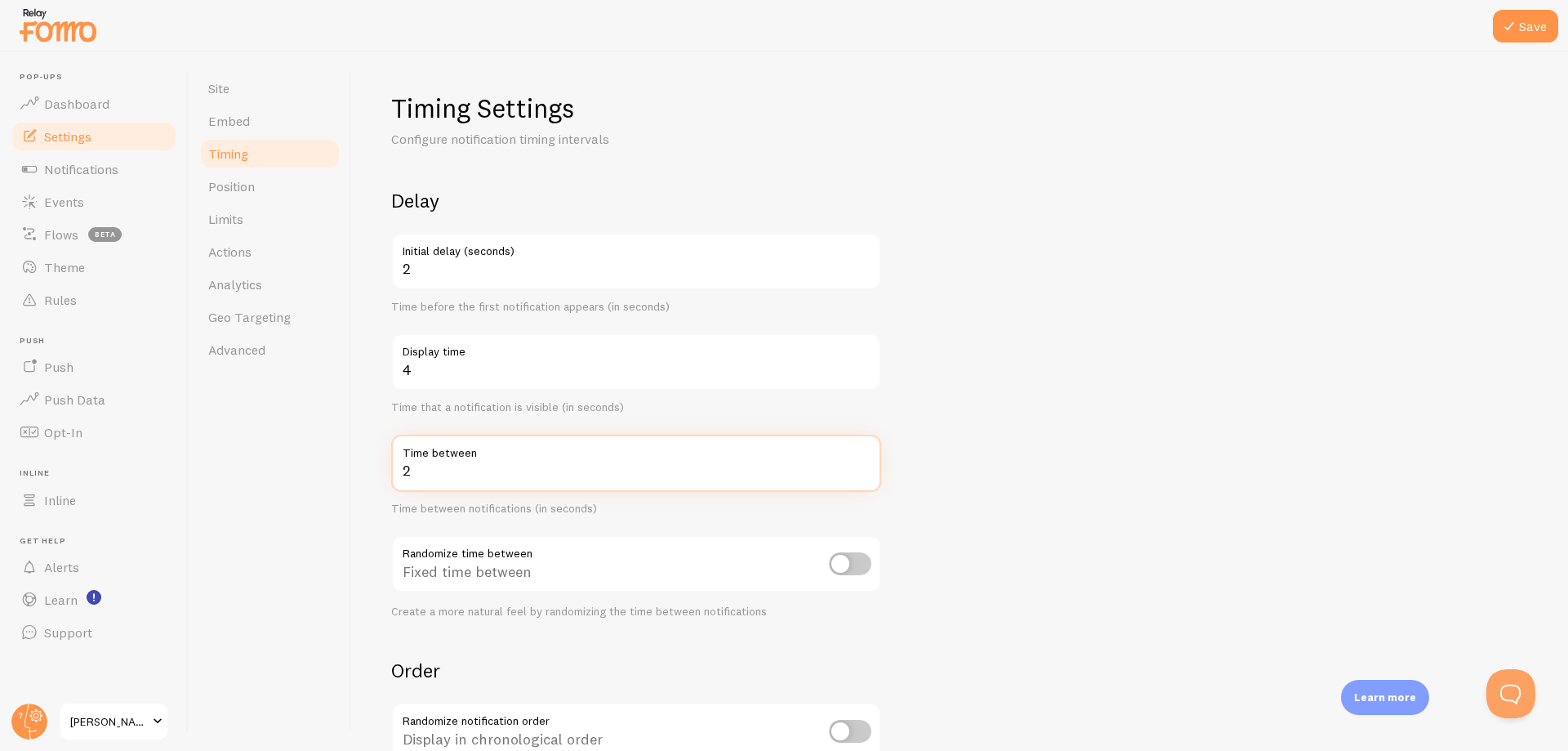
type input "2"
click at [996, 501] on form "Delay 2 Initial delay (seconds) Time before the first notification appears (in …" at bounding box center [960, 538] width 1138 height 701
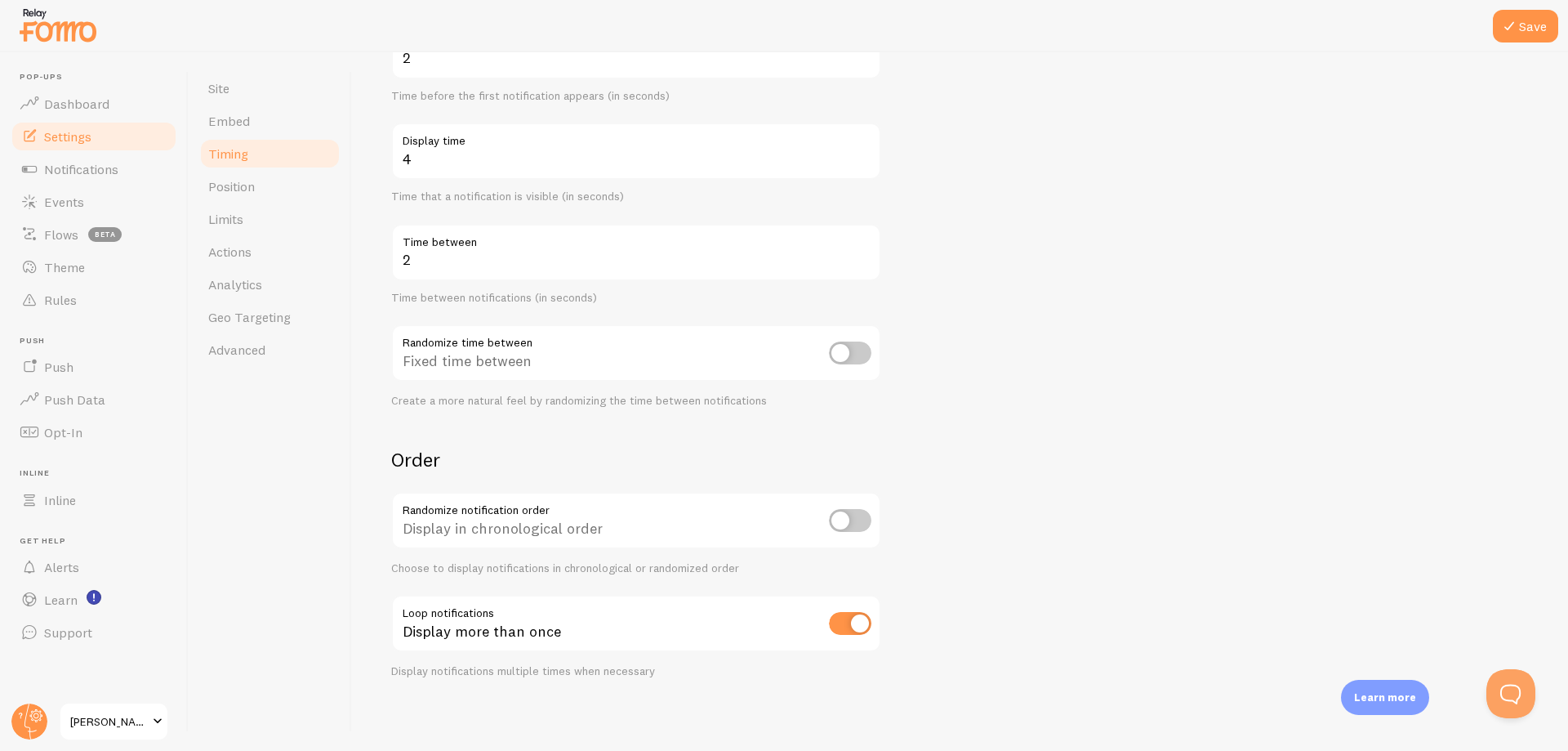
scroll to position [216, 0]
click at [1505, 31] on icon at bounding box center [1509, 25] width 20 height 20
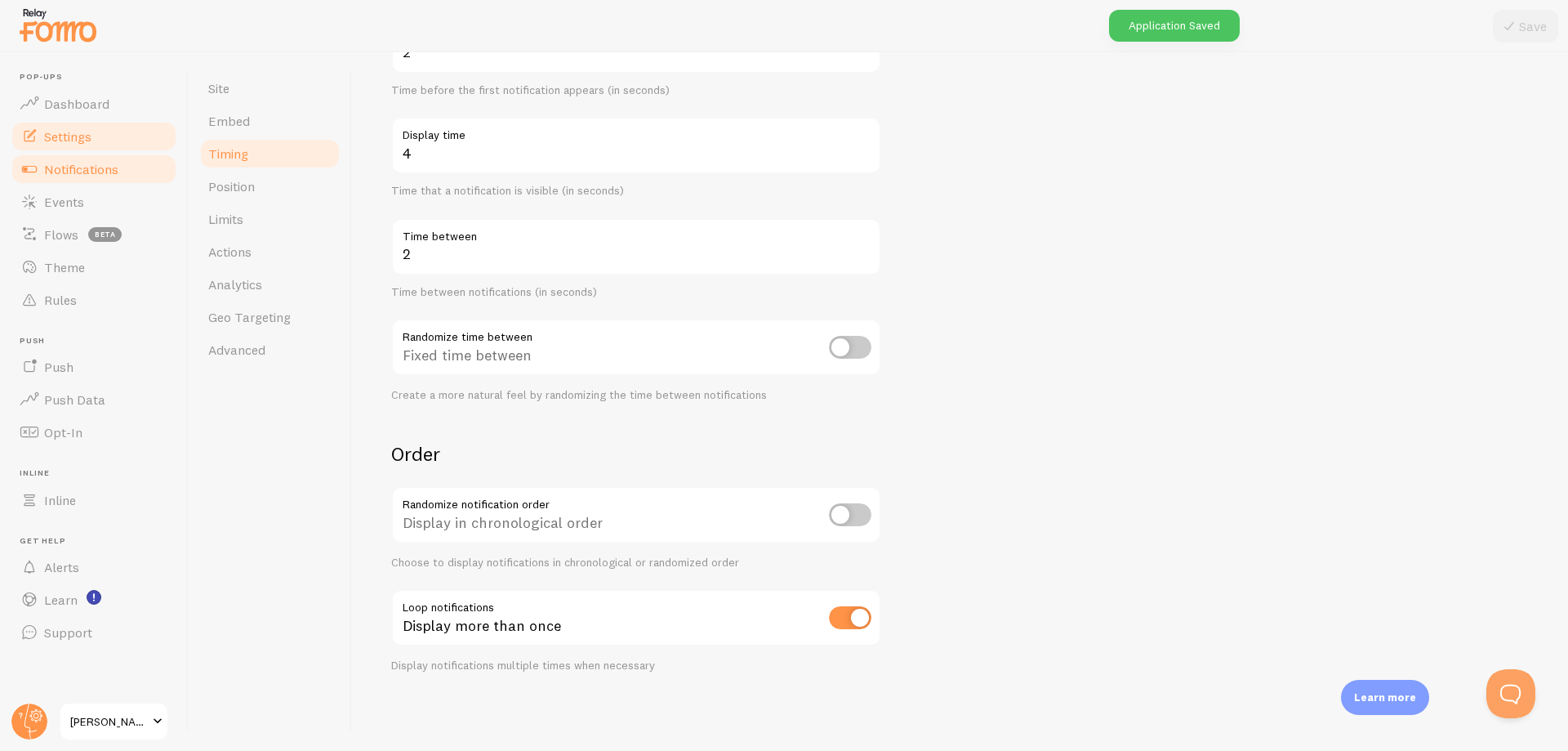
click at [87, 174] on span "Notifications" at bounding box center [81, 169] width 75 height 16
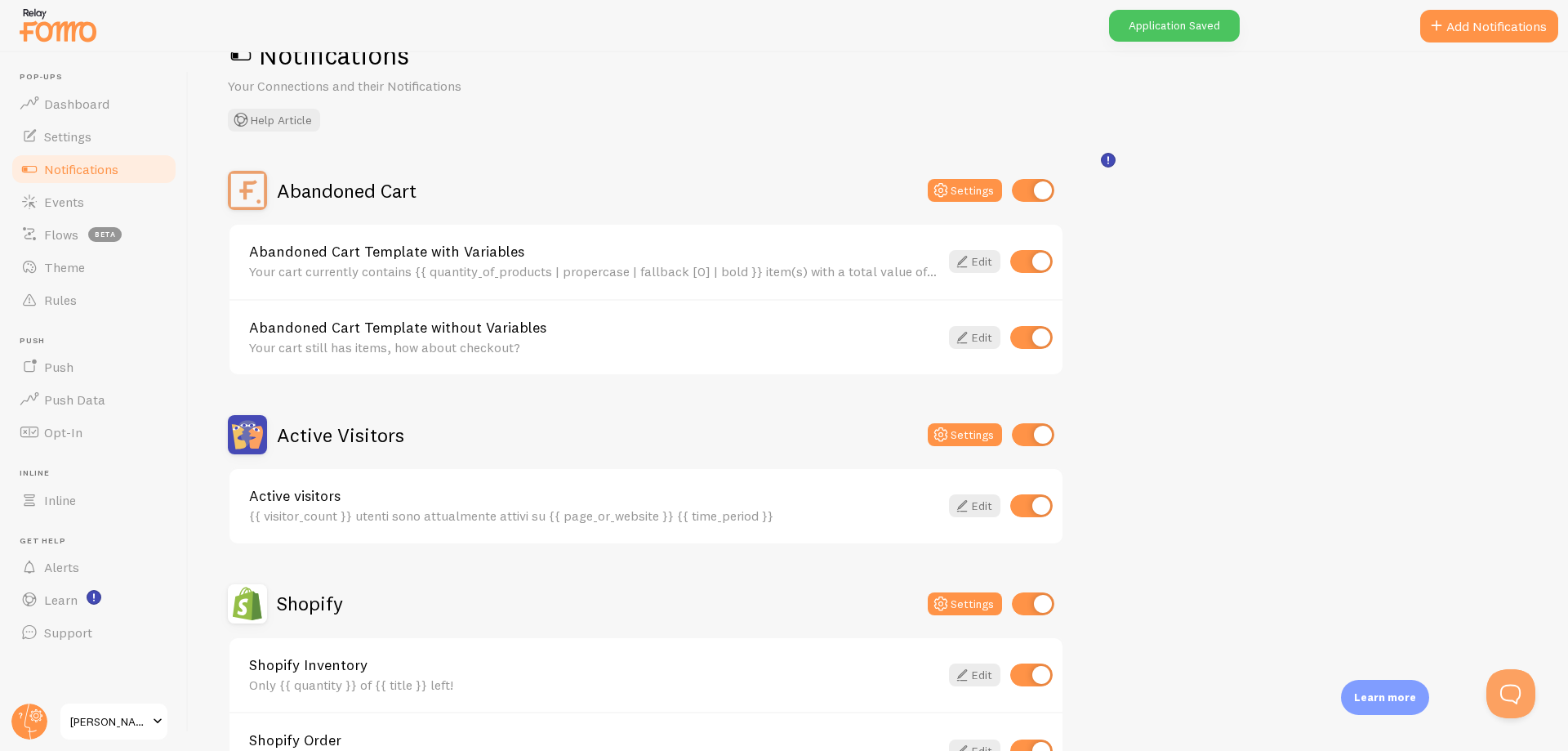
scroll to position [81, 0]
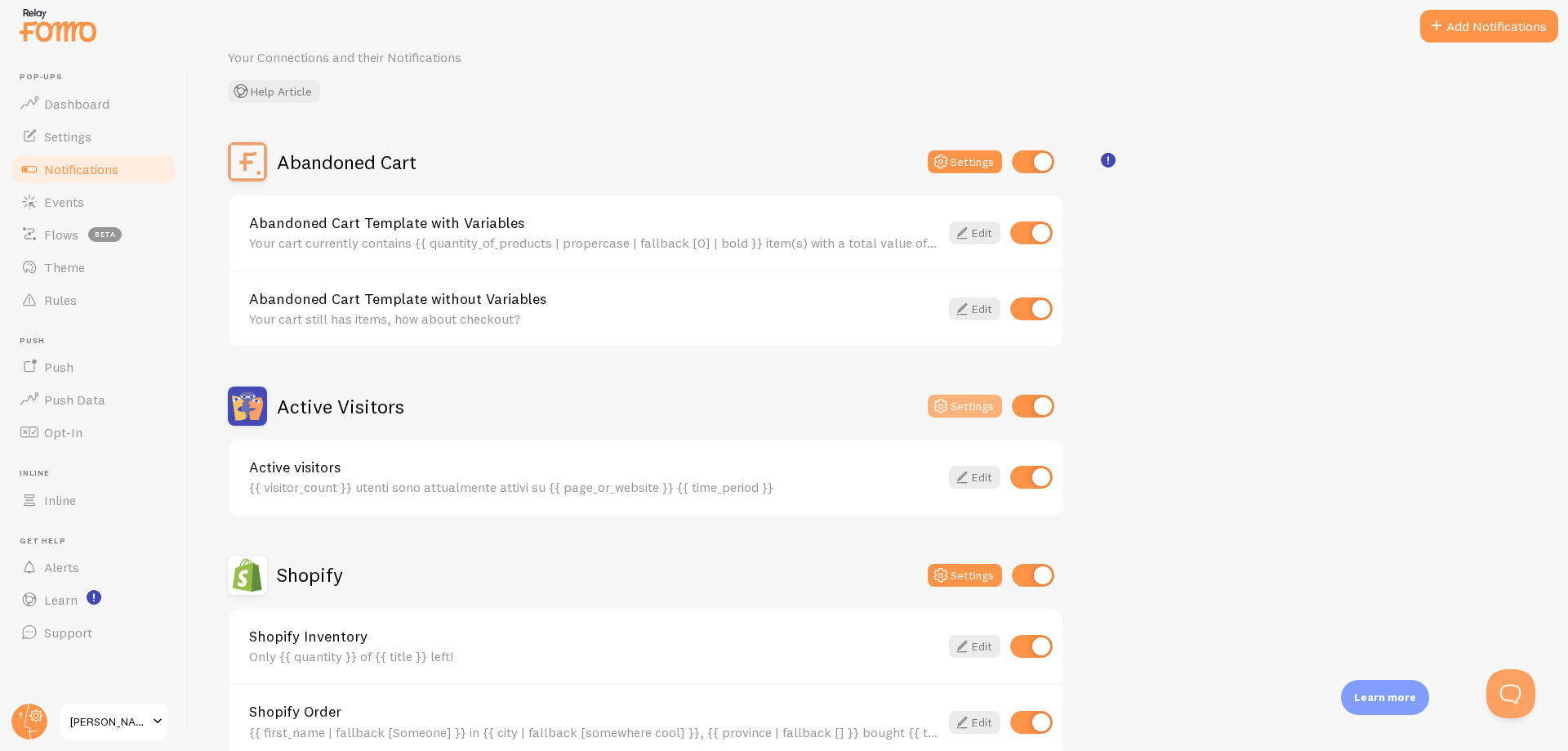
click at [972, 406] on button "Settings" at bounding box center [965, 406] width 75 height 23
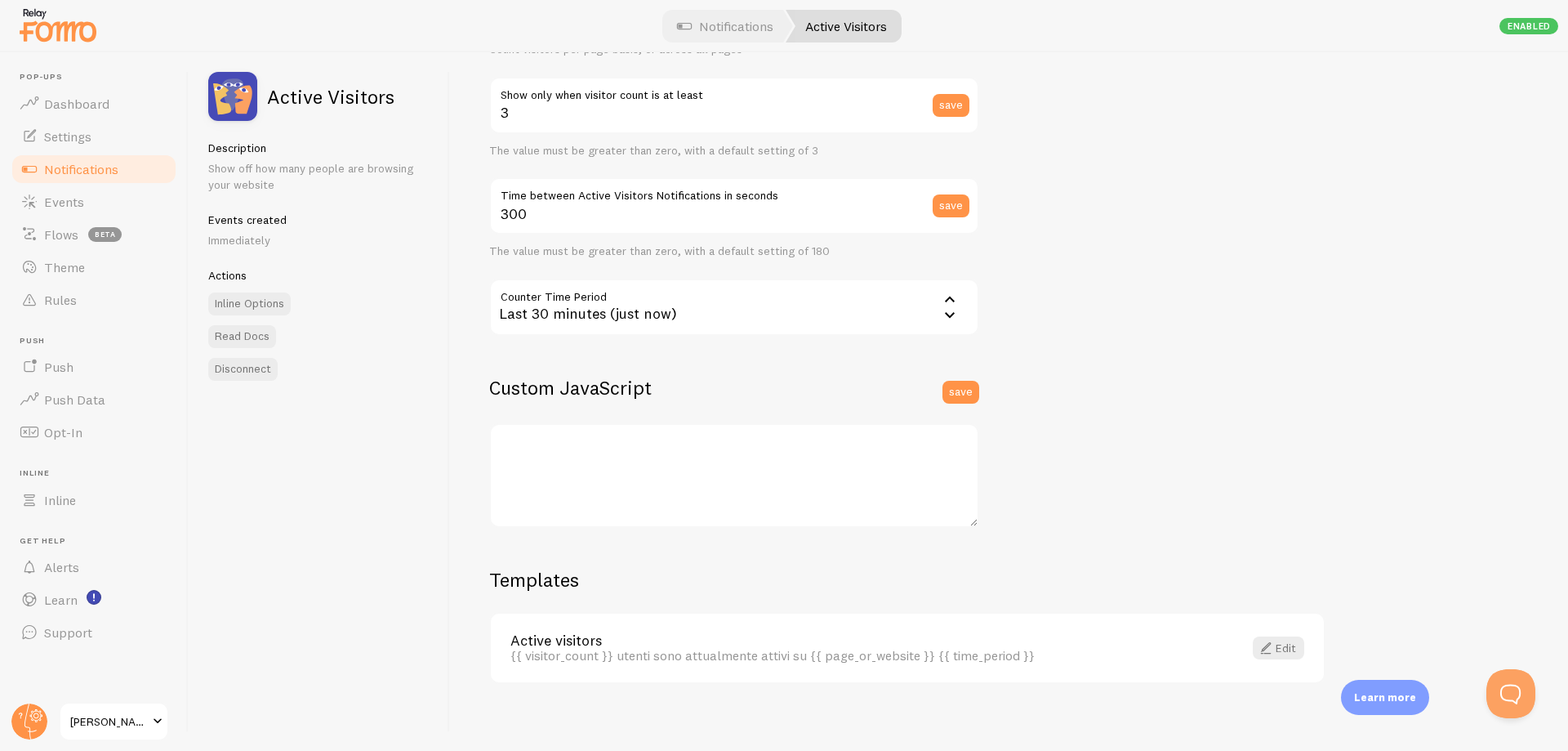
scroll to position [277, 0]
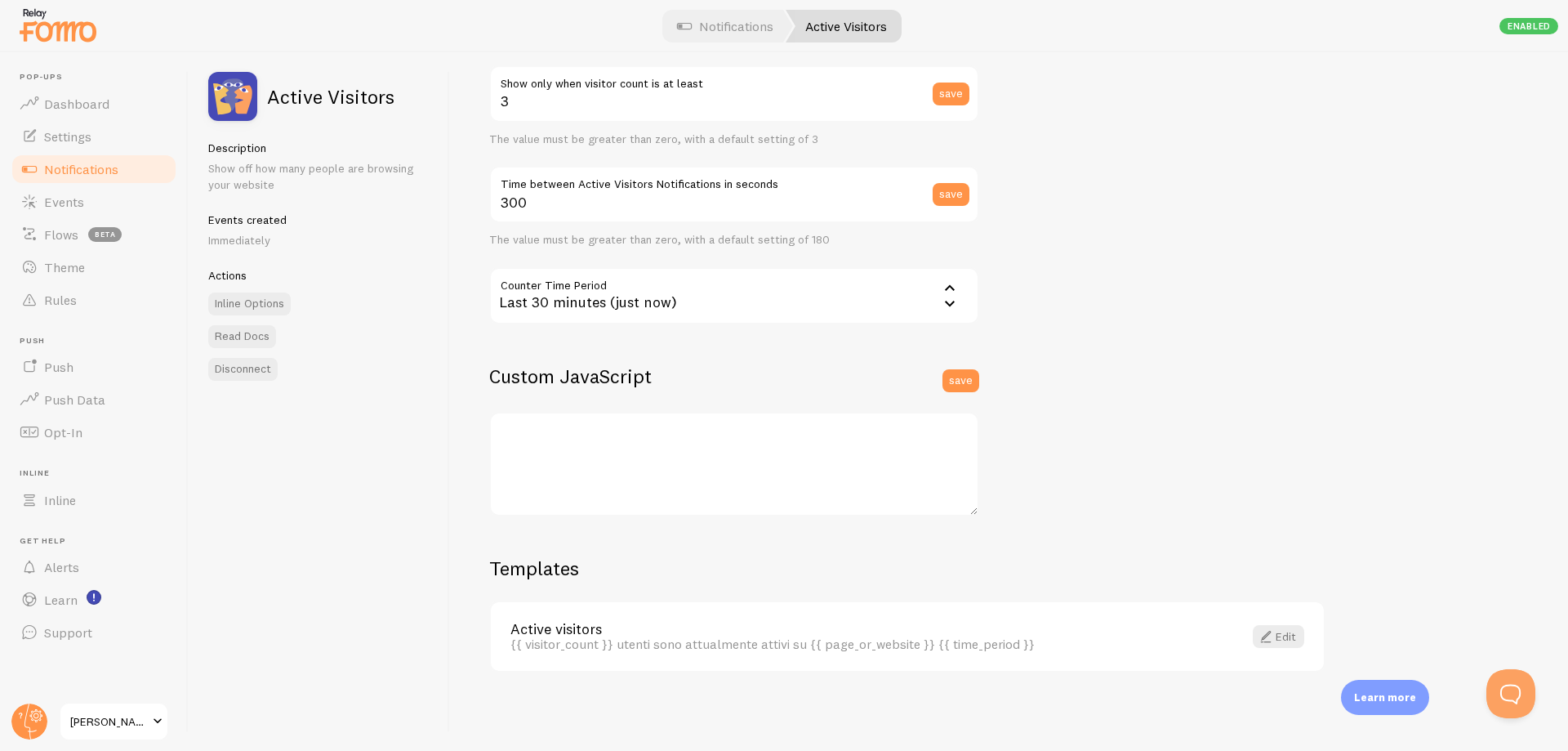
click at [664, 307] on div "Last 30 minutes (just now)" at bounding box center [735, 295] width 490 height 57
click at [1198, 305] on div "Settings Connection Connection enabled Disabled Connections won't create new Ev…" at bounding box center [1009, 401] width 1118 height 698
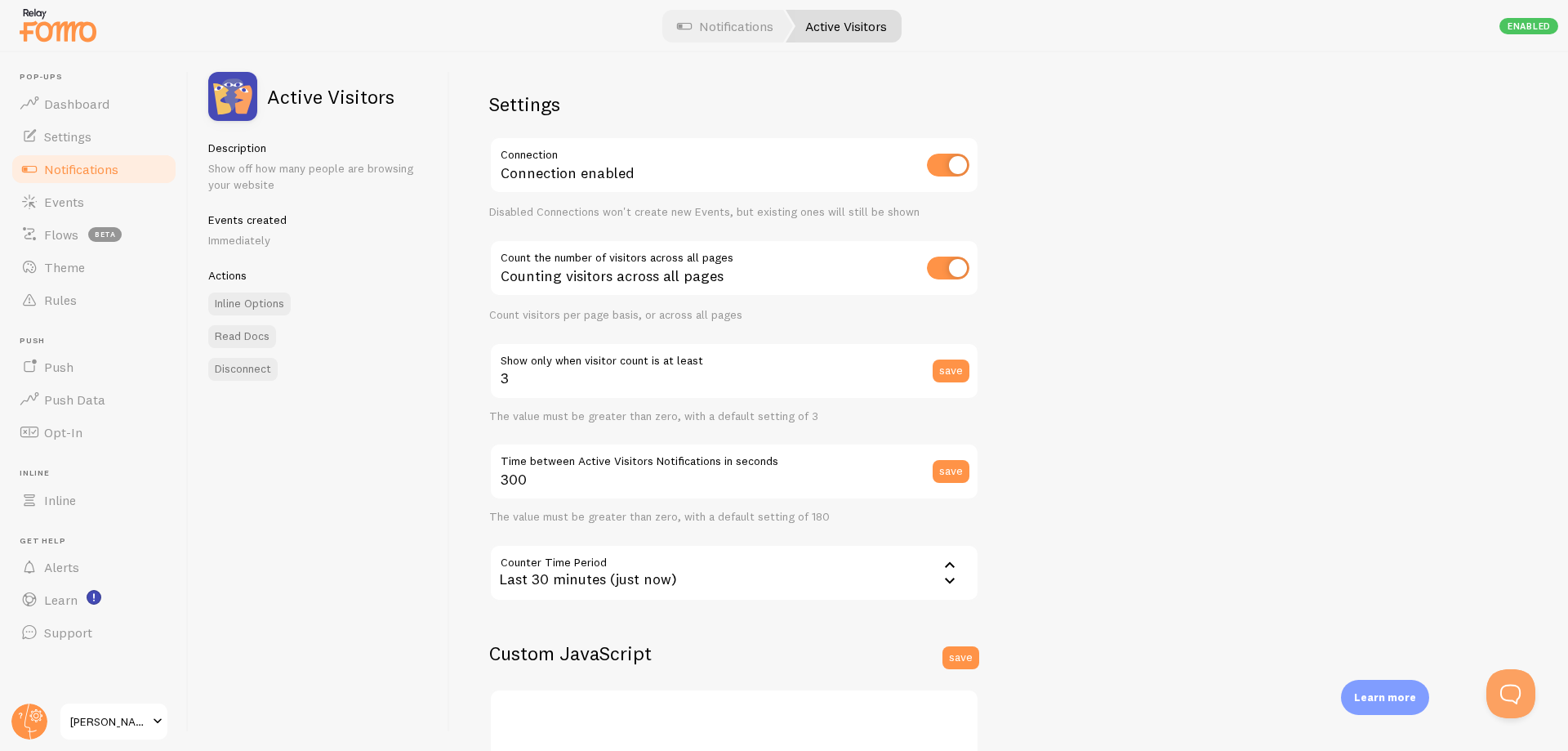
click at [102, 165] on span "Notifications" at bounding box center [81, 169] width 75 height 16
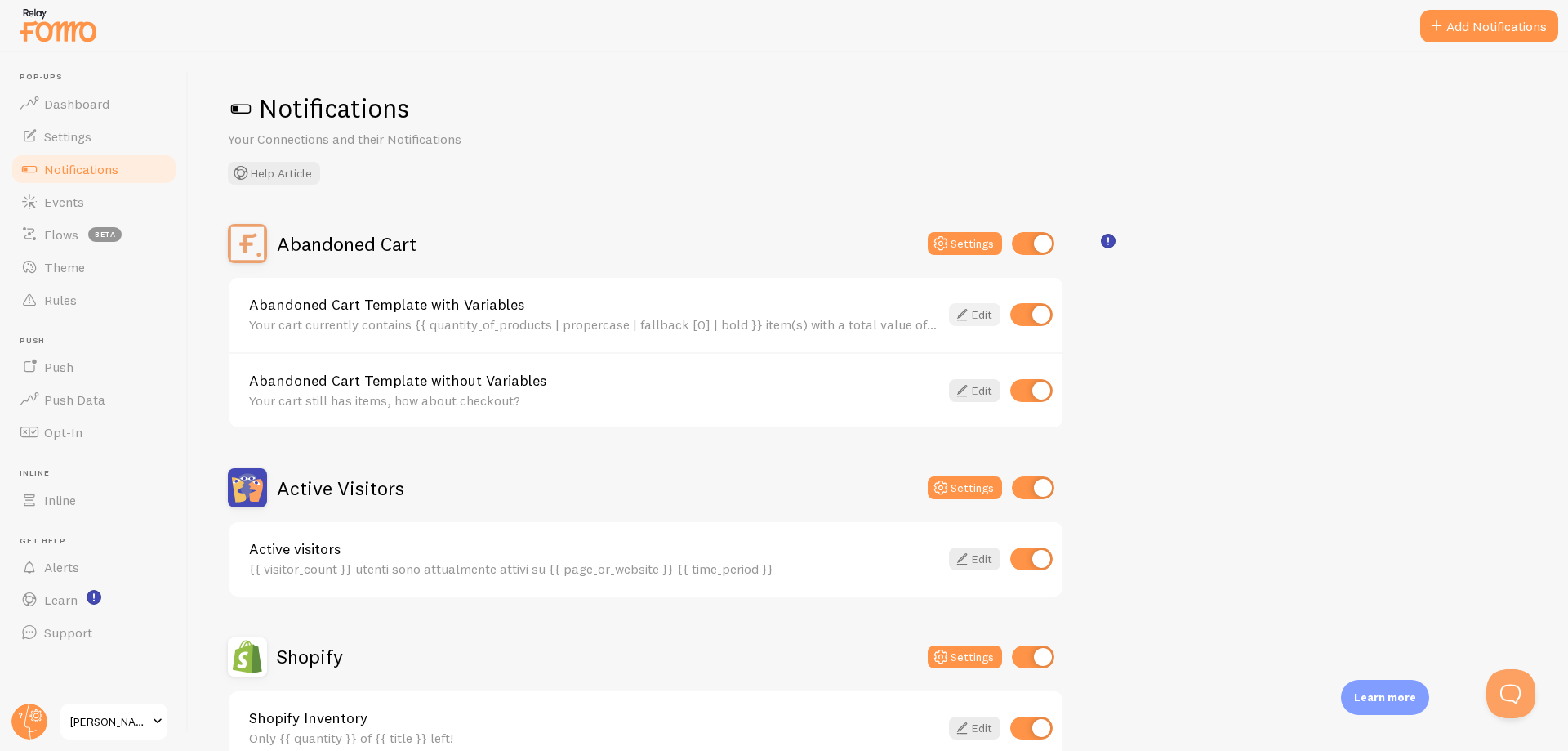
click at [986, 313] on link "Edit" at bounding box center [974, 314] width 52 height 23
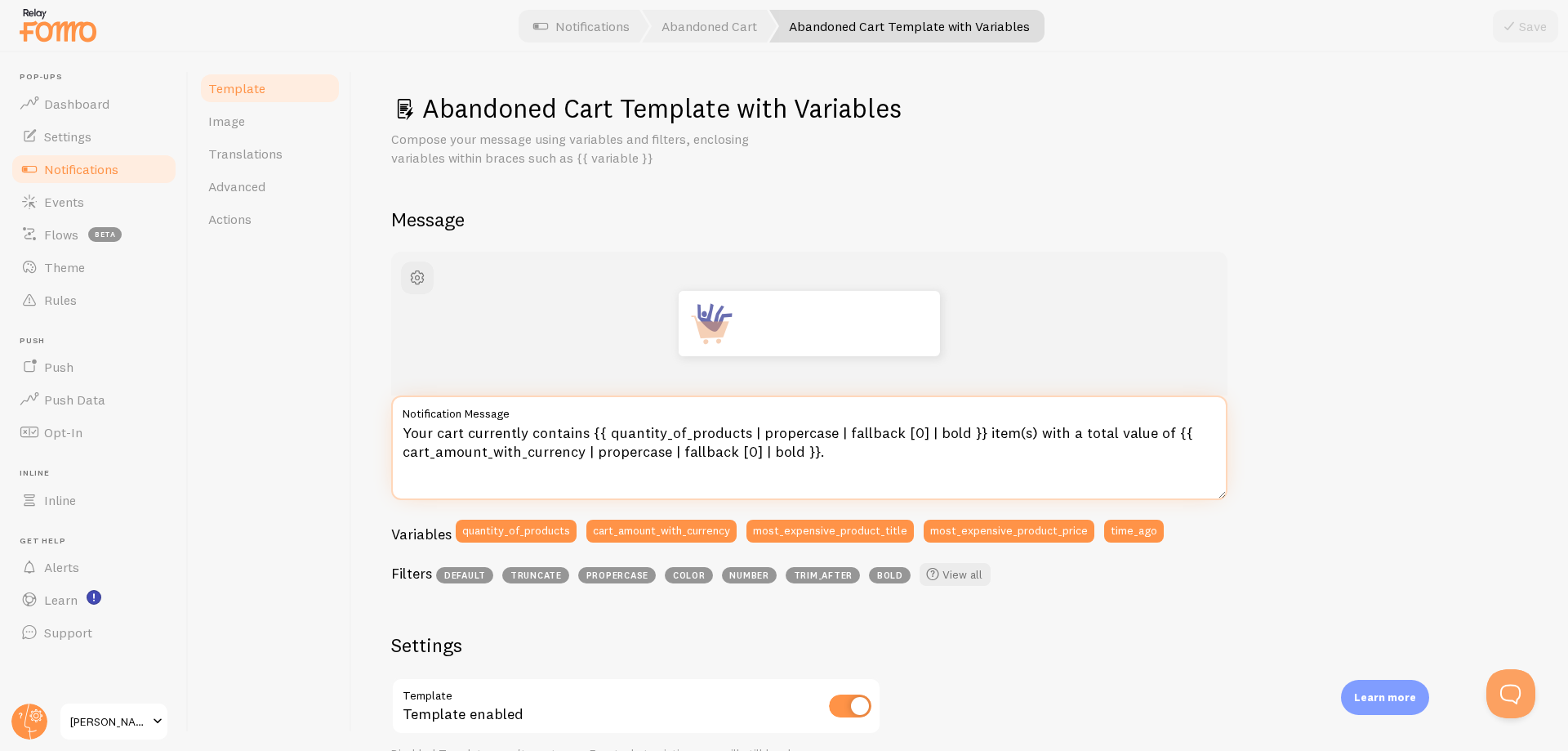
click at [598, 448] on textarea "Your cart currently contains {{ quantity_of_products | propercase | fallback [0…" at bounding box center [809, 447] width 837 height 104
paste textarea "Il tuo carrello contiene attualmente {{ quantity_of_products | propercase | fal…"
type textarea "Il tuo carrello contiene attualmente {{ quantity_of_products | propercase | fal…"
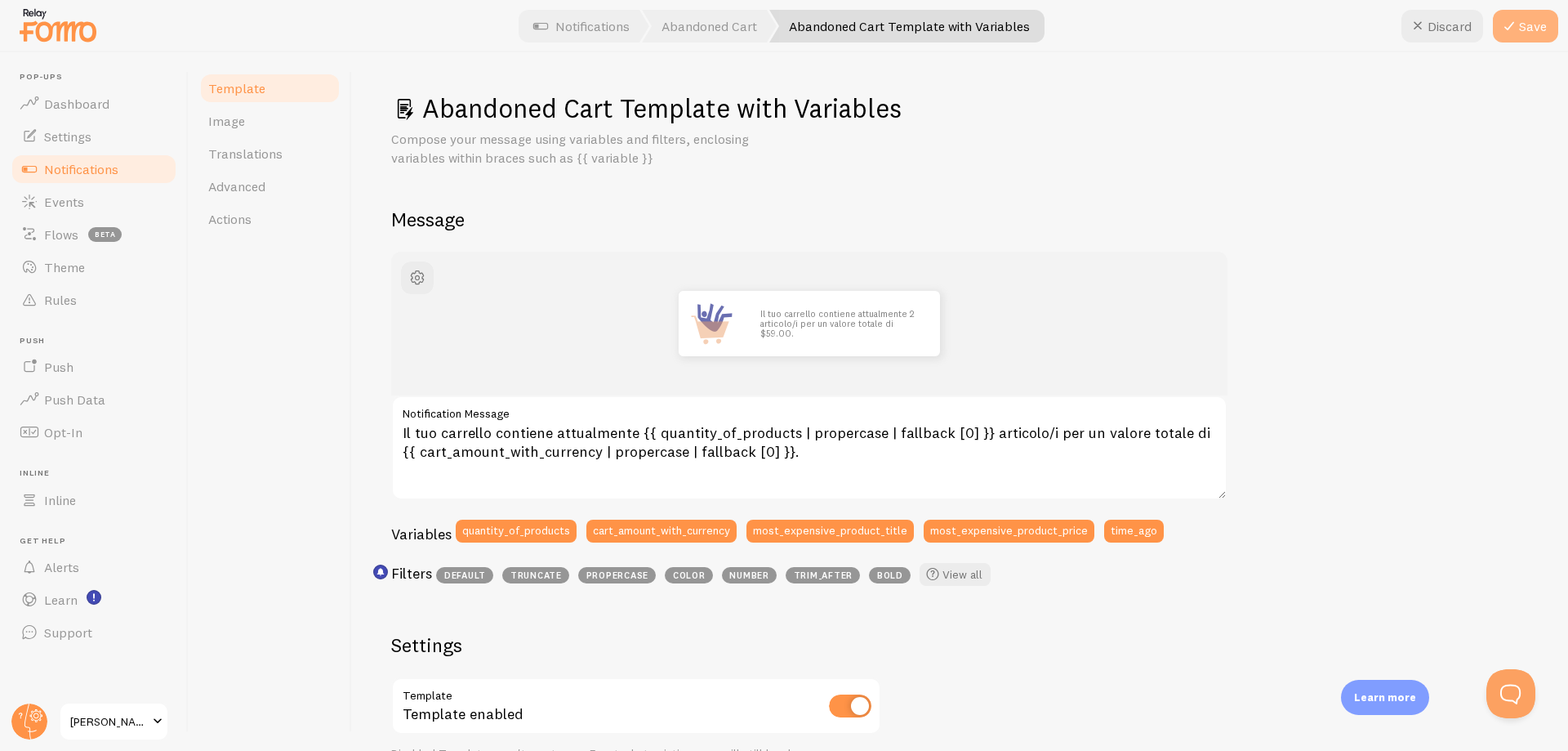
click at [1520, 31] on button "Save" at bounding box center [1526, 26] width 65 height 33
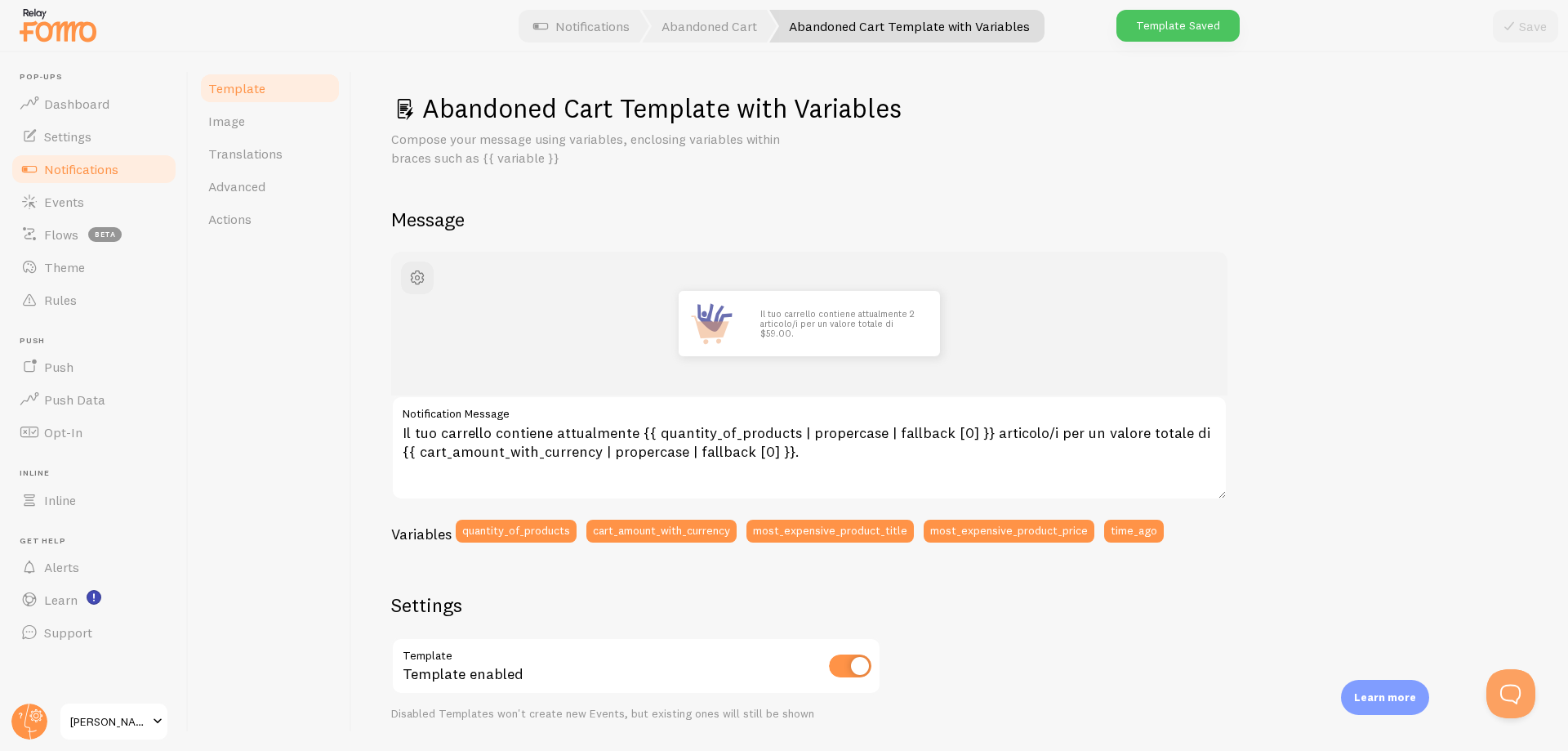
click at [259, 90] on span "Template" at bounding box center [236, 87] width 57 height 16
click at [597, 33] on link "Notifications" at bounding box center [581, 26] width 136 height 33
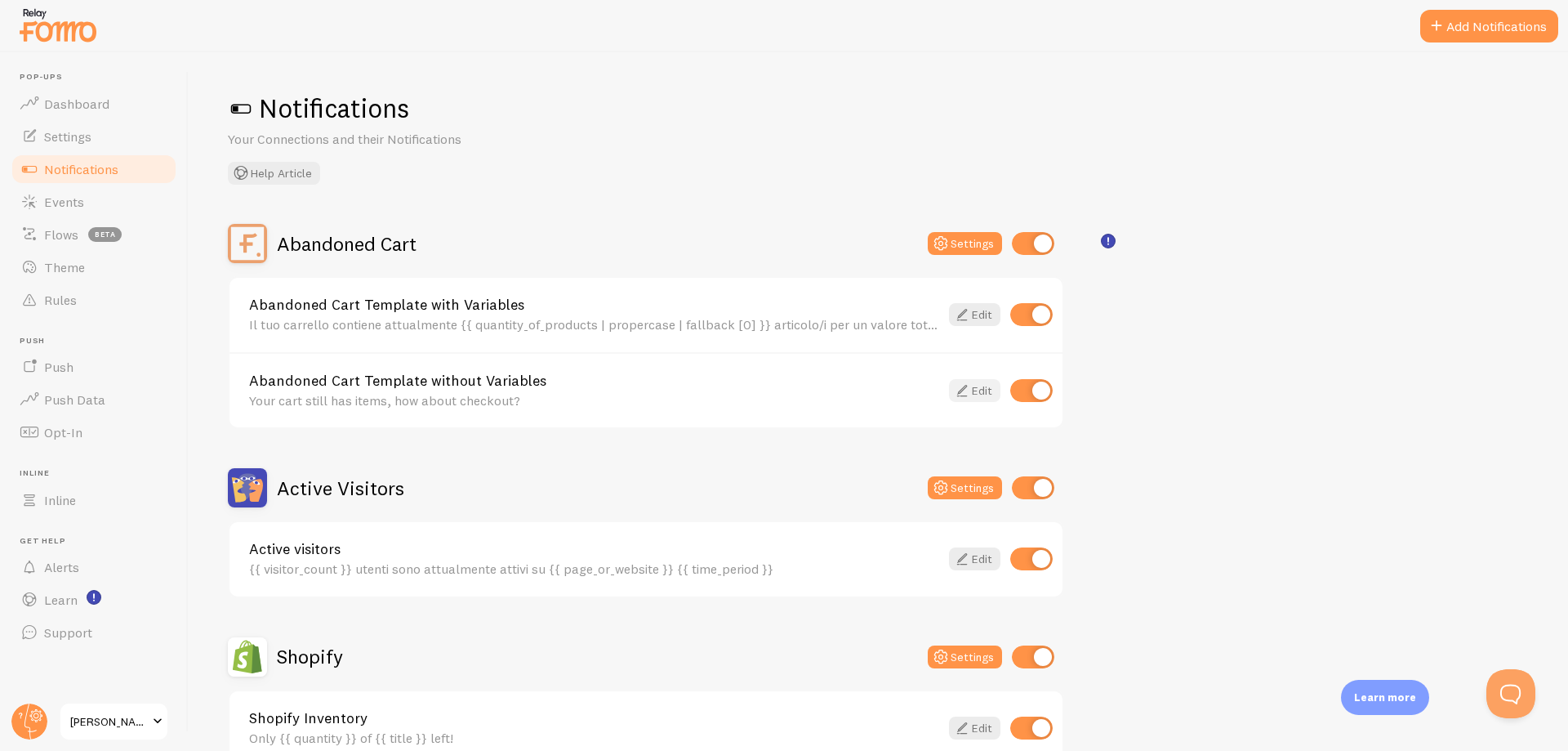
click at [974, 390] on link "Edit" at bounding box center [974, 390] width 52 height 23
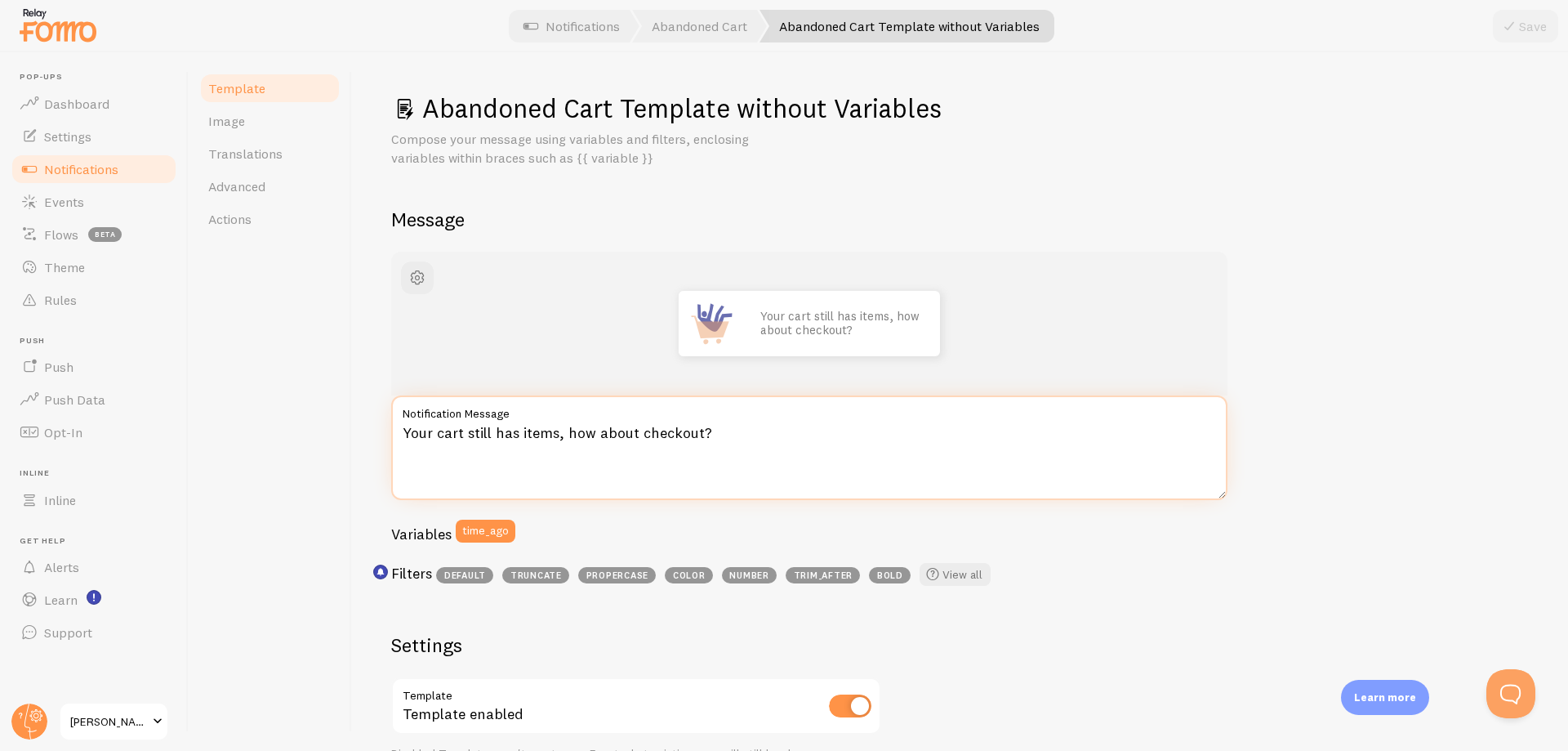
click at [656, 439] on textarea "Your cart still has items, how about checkout?" at bounding box center [809, 447] width 837 height 104
paste textarea "Il tuo carrello contiene ancora degli articoli, che ne dici di completare l’ord…"
type textarea "Il tuo carrello contiene ancora degli articoli, che ne dici di completare l’ord…"
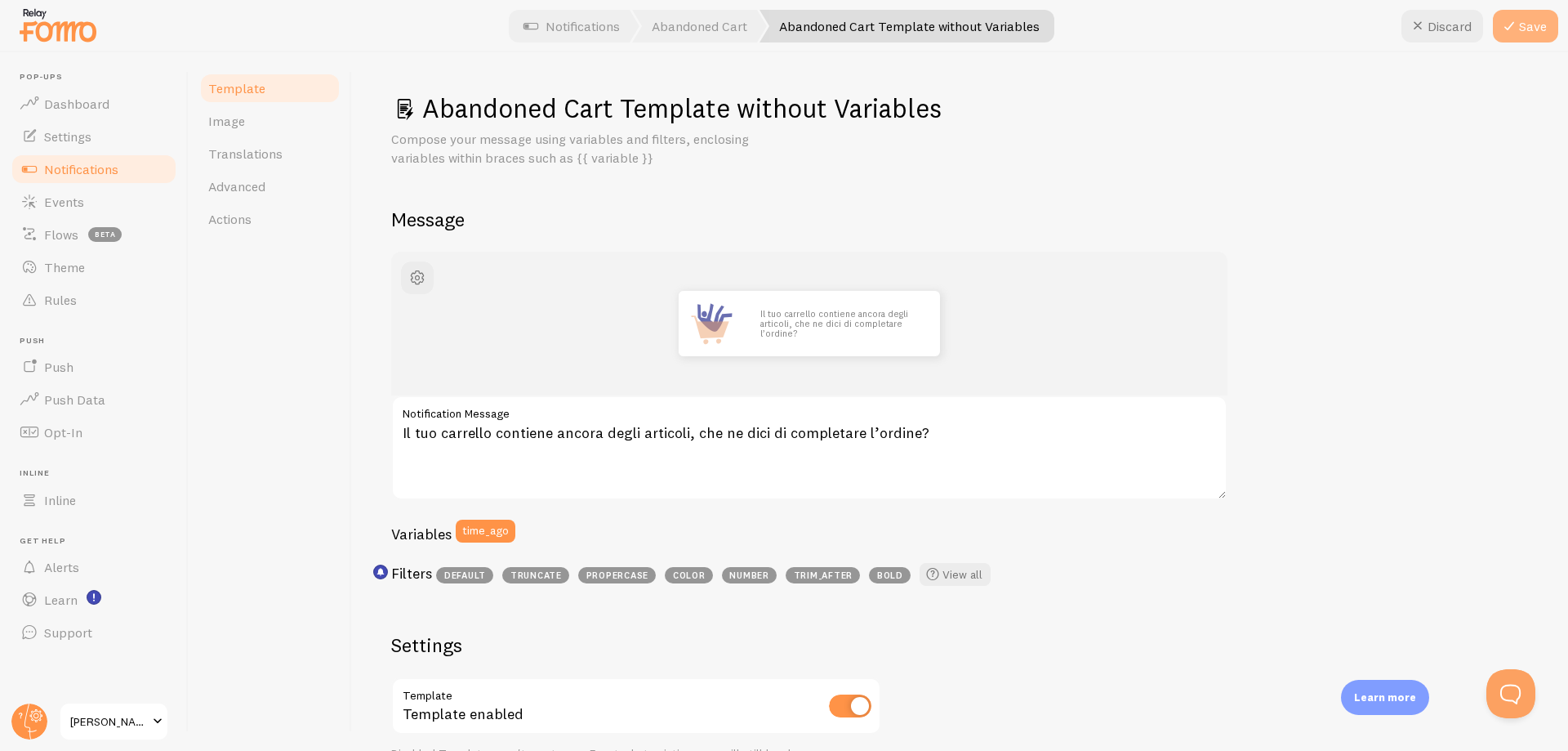
click at [1520, 30] on button "Save" at bounding box center [1526, 26] width 65 height 33
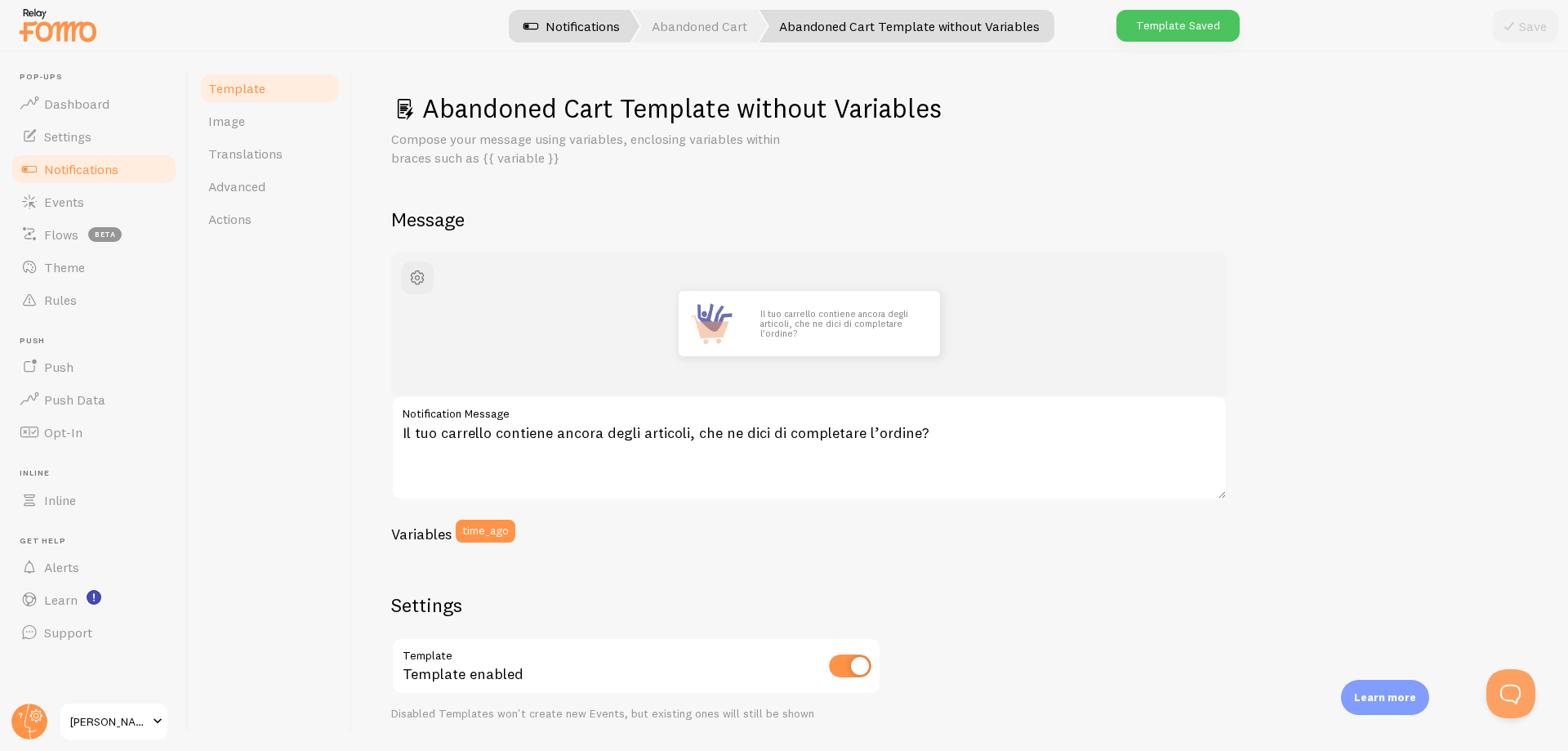
click at [575, 35] on link "Notifications" at bounding box center [572, 26] width 136 height 33
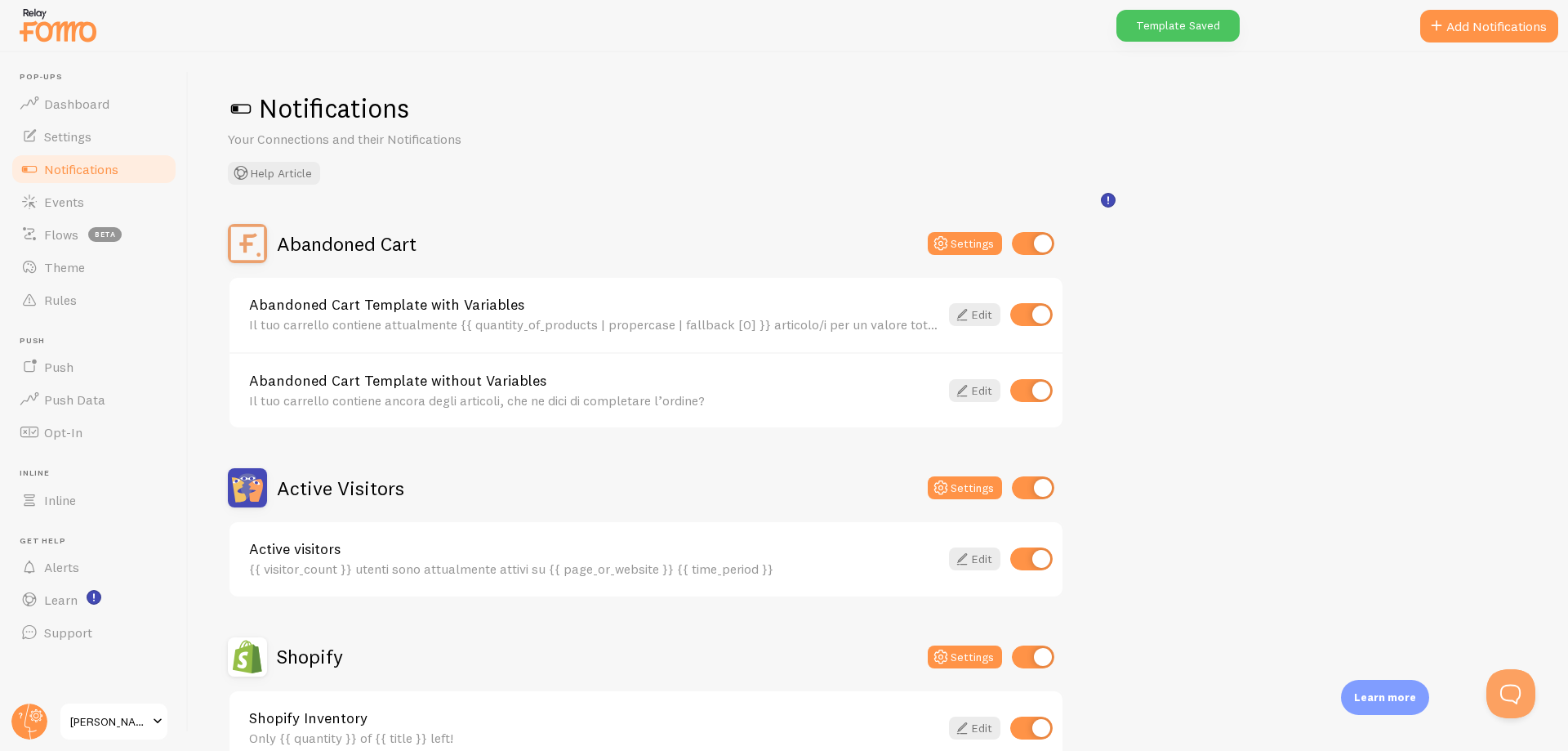
scroll to position [81, 0]
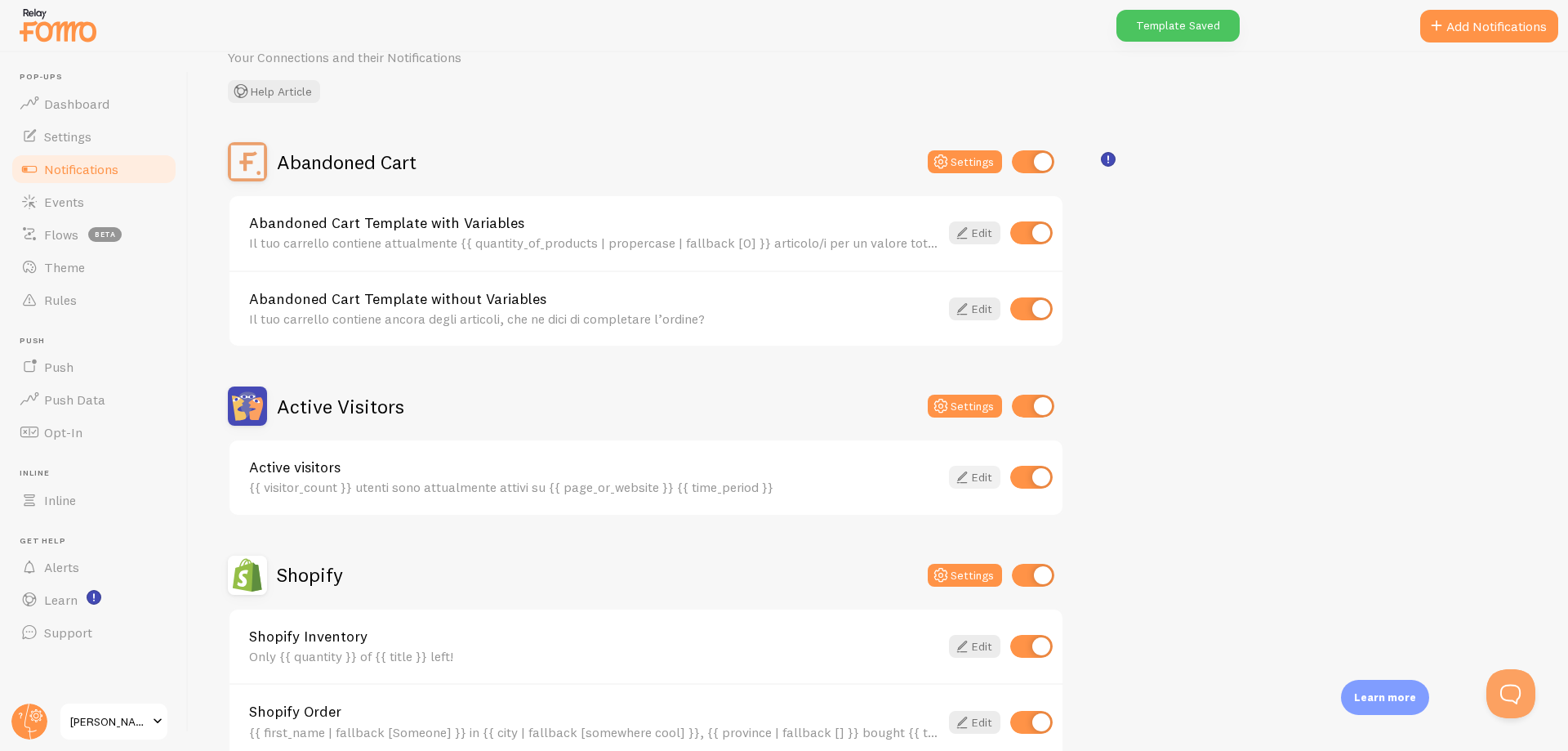
click at [985, 480] on link "Edit" at bounding box center [974, 477] width 52 height 23
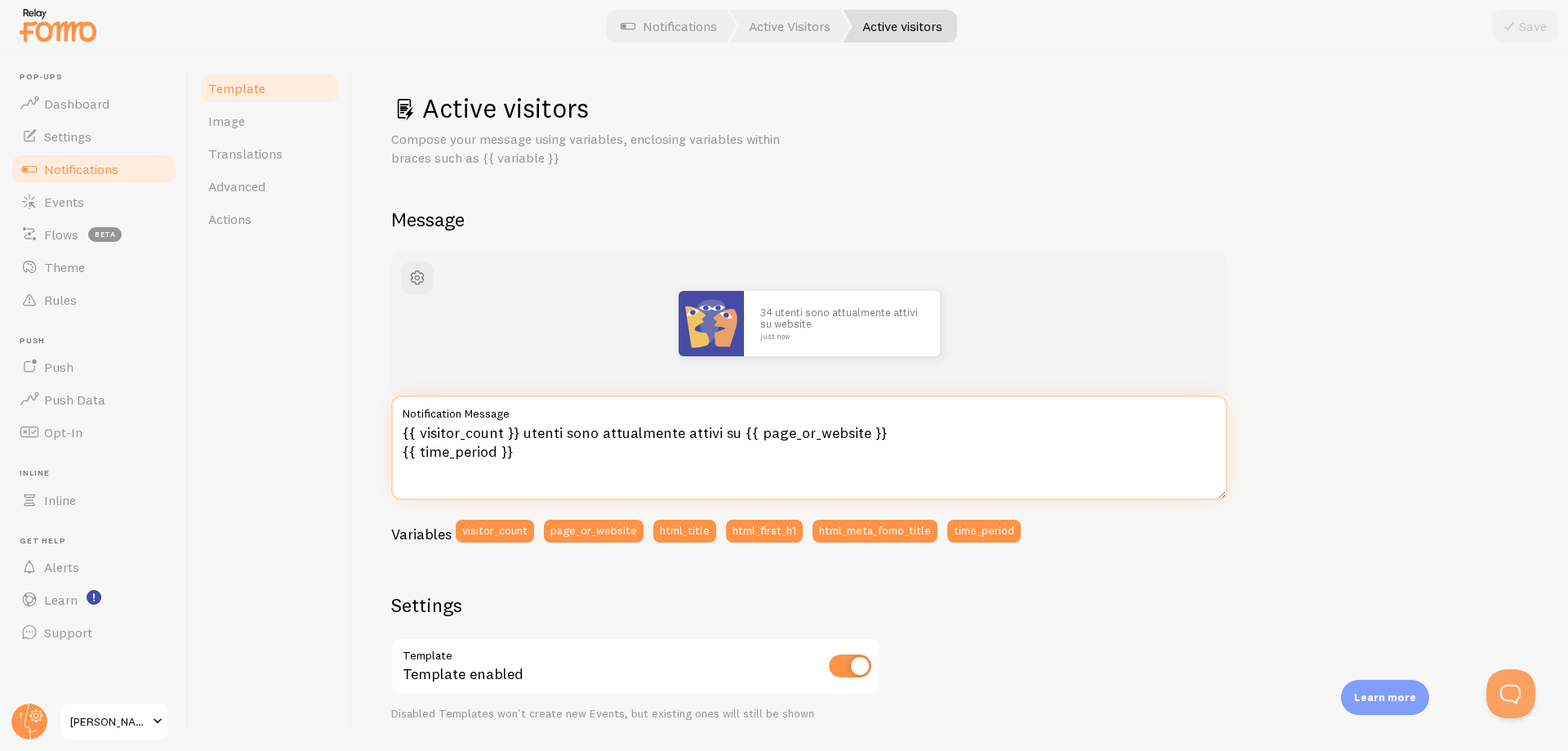
click at [543, 461] on textarea "{{ visitor_count }} utenti sono attualmente attivi su {{ page_or_website }} {{ …" at bounding box center [809, 447] width 837 height 104
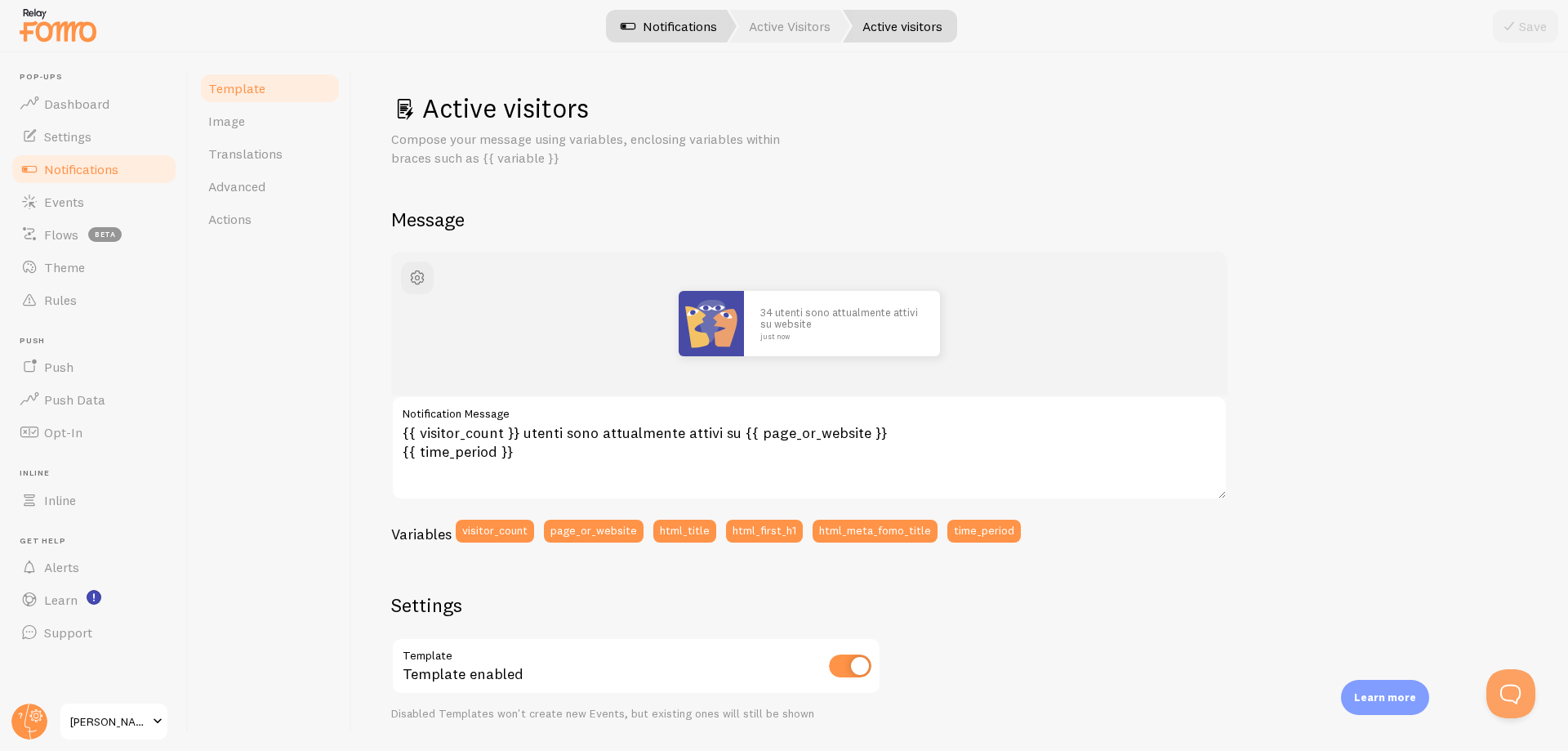
click at [683, 22] on link "Notifications" at bounding box center [669, 26] width 136 height 33
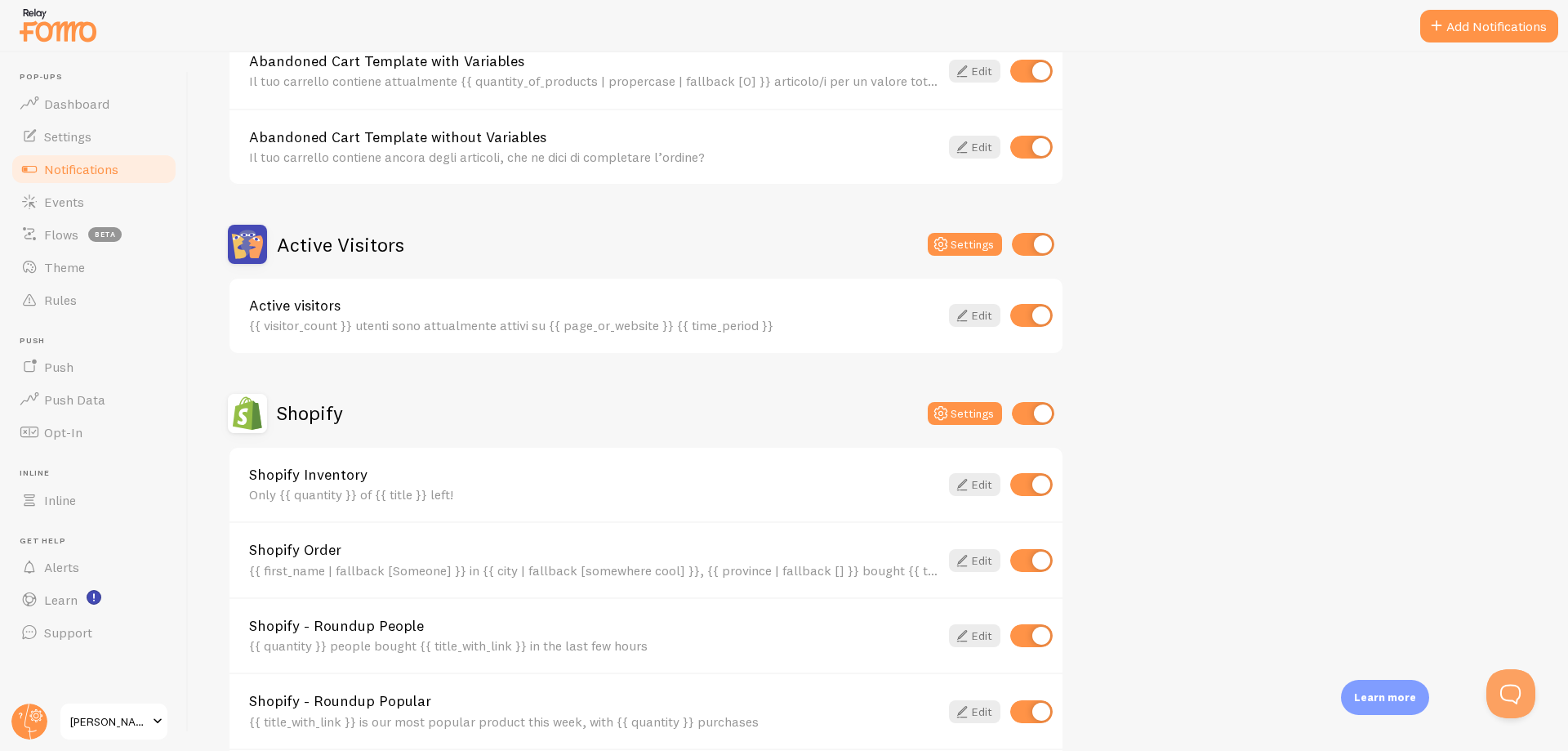
scroll to position [327, 0]
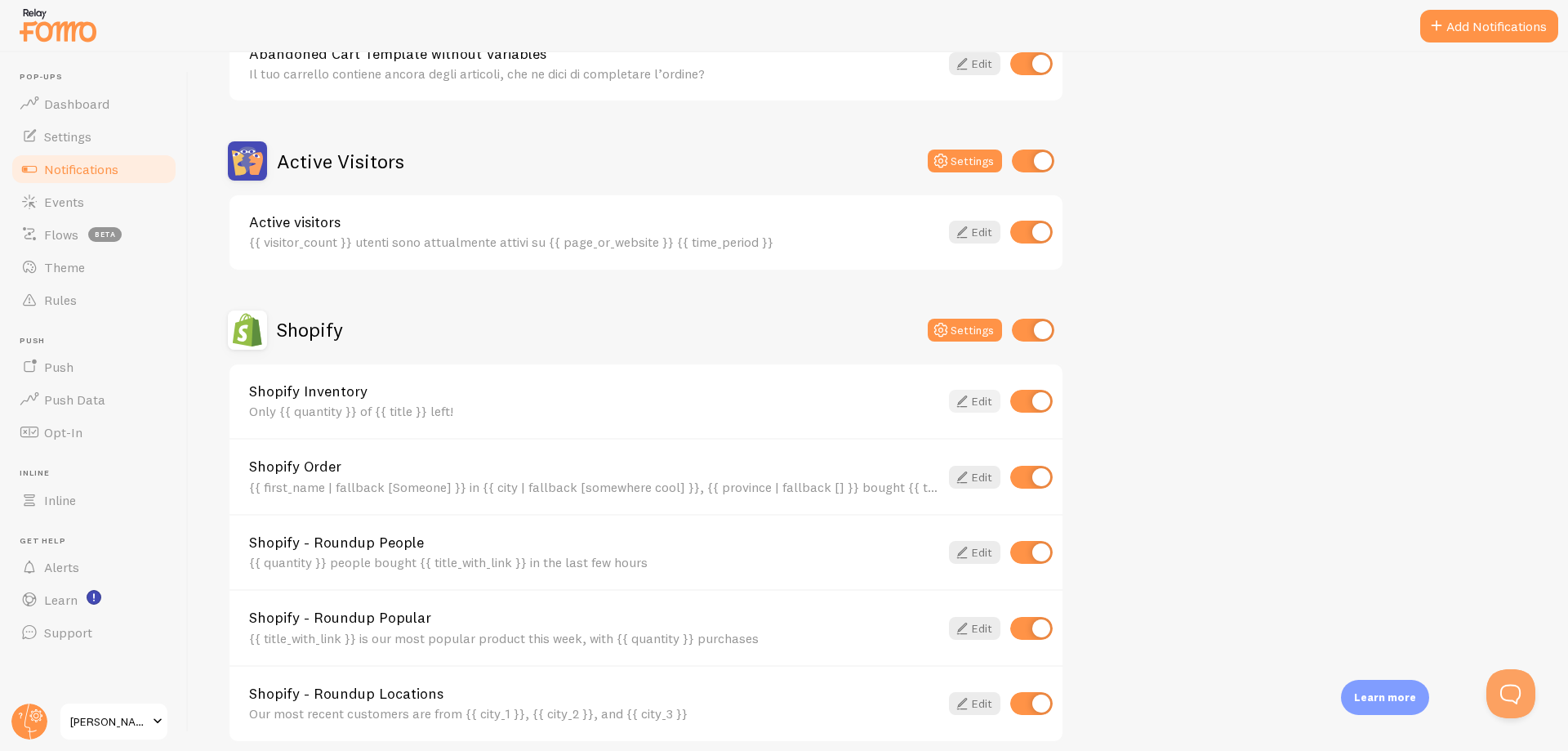
click at [979, 400] on link "Edit" at bounding box center [974, 401] width 52 height 23
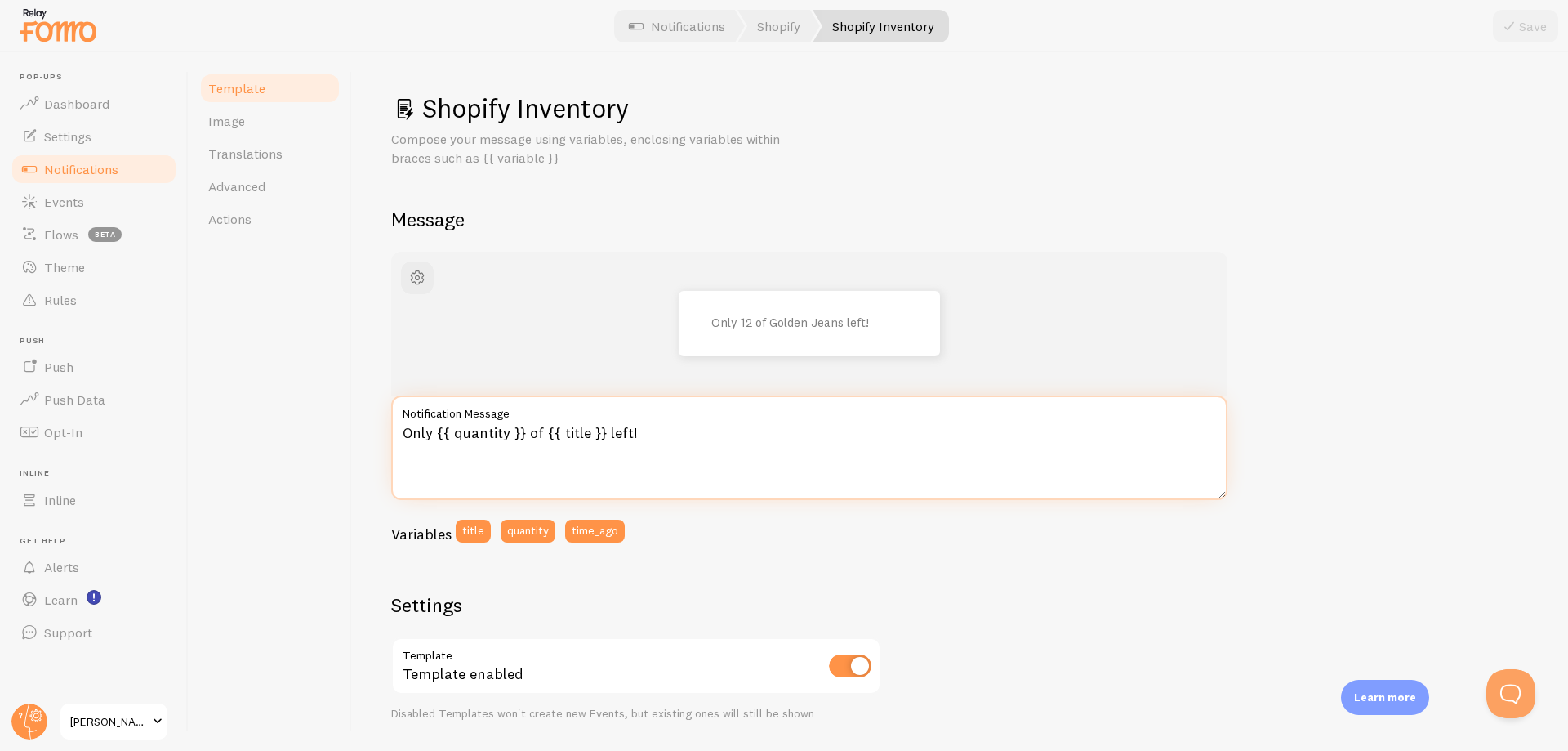
click at [619, 425] on textarea "Only {{ quantity }} of {{ title }} left!" at bounding box center [809, 447] width 837 height 104
paste textarea "Solo {{ quantity }} di {{ title }} rimasti"
type textarea "Solo {{ quantity }} di {{ title }} rimasti!"
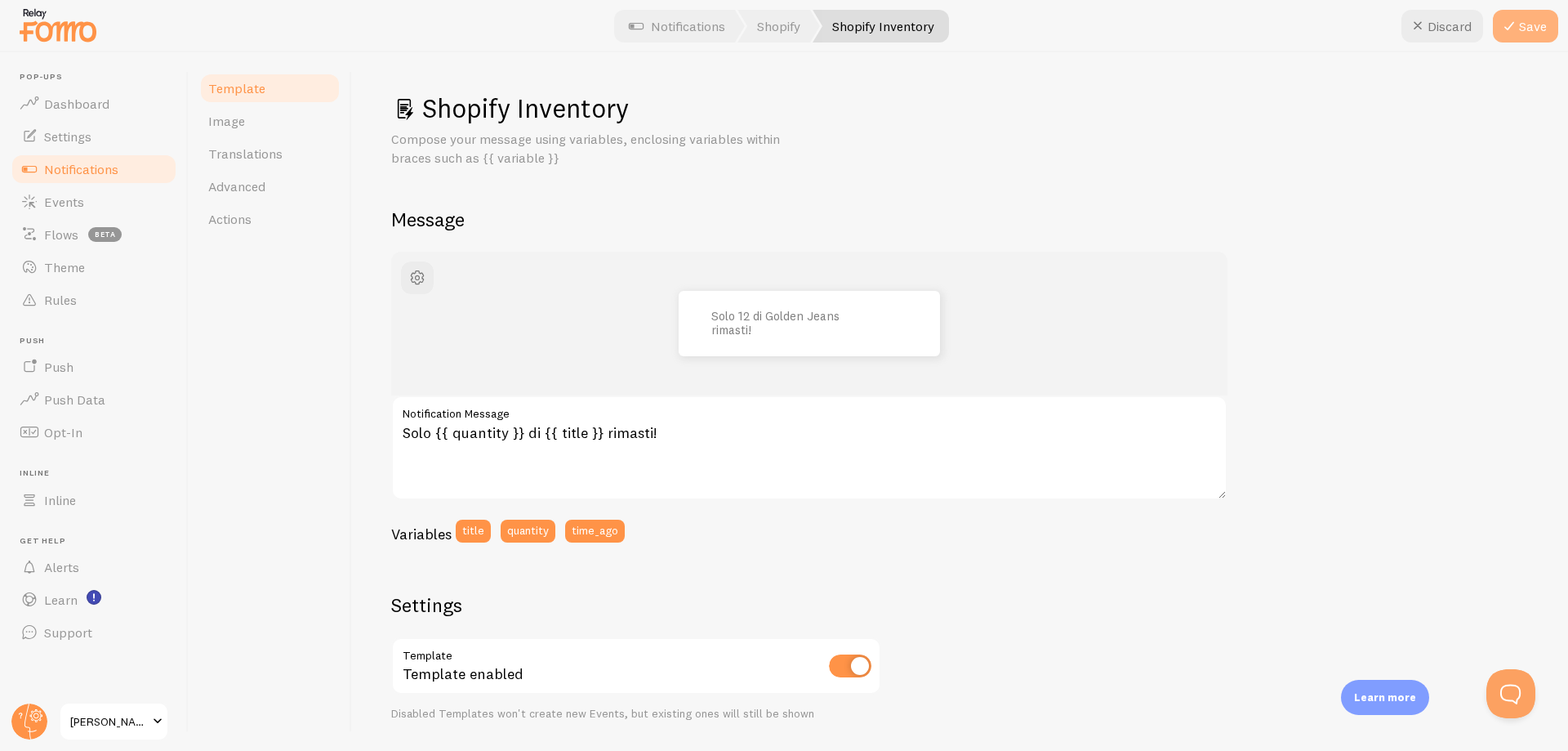
click at [1521, 33] on button "Save" at bounding box center [1526, 26] width 65 height 33
click at [664, 25] on link "Notifications" at bounding box center [677, 26] width 136 height 33
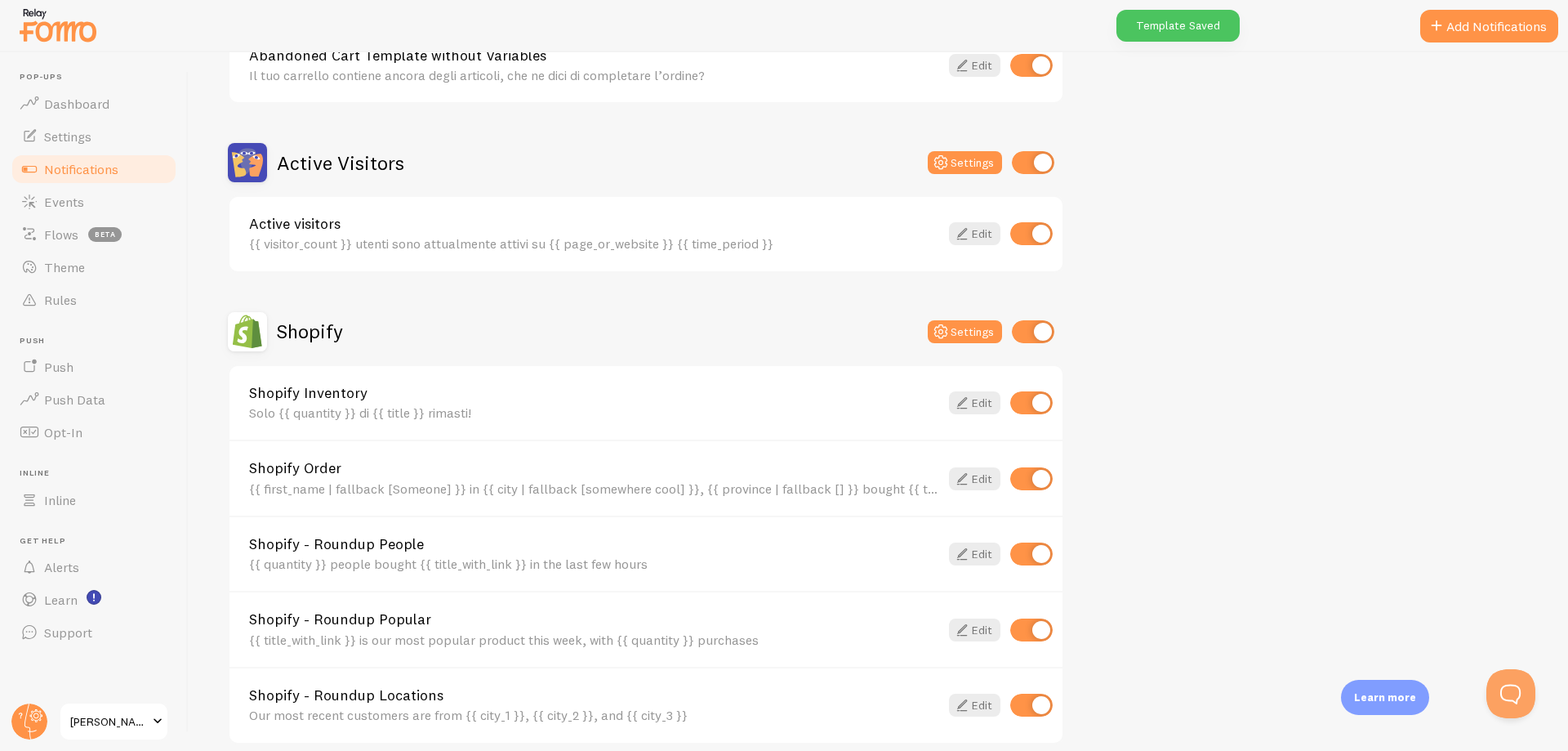
scroll to position [327, 0]
click at [963, 469] on icon at bounding box center [961, 477] width 20 height 20
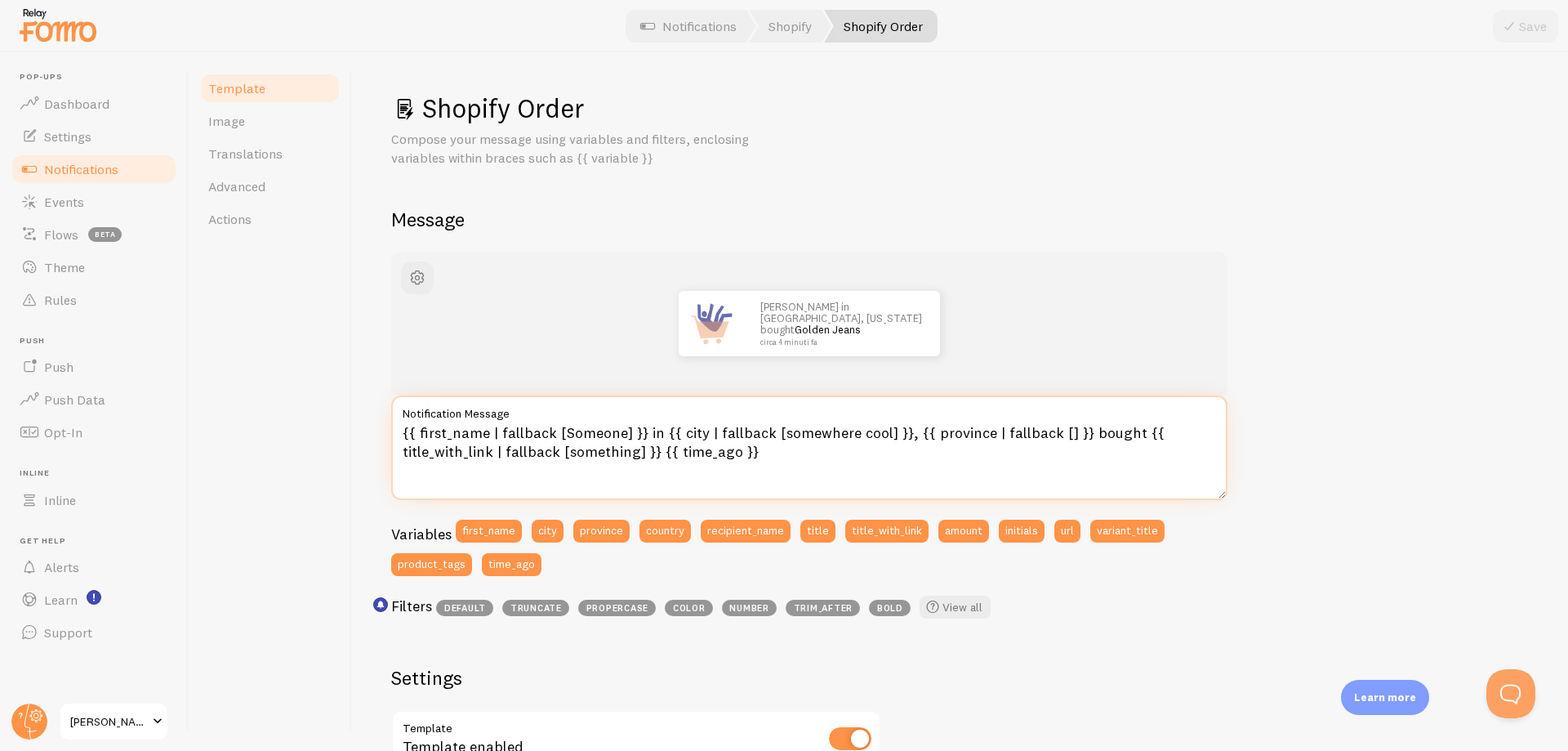
click at [696, 452] on textarea "{{ first_name | fallback [Someone] }} in {{ city | fallback [somewhere cool] }}…" at bounding box center [809, 447] width 837 height 104
paste textarea "Qualcuno] }} a {{ city | fallback [una città] }}, {{ province | fallback [] }} …"
type textarea "{{ first_name | fallback [Qualcuno] }} a {{ city | fallback [una città] }}, {{ …"
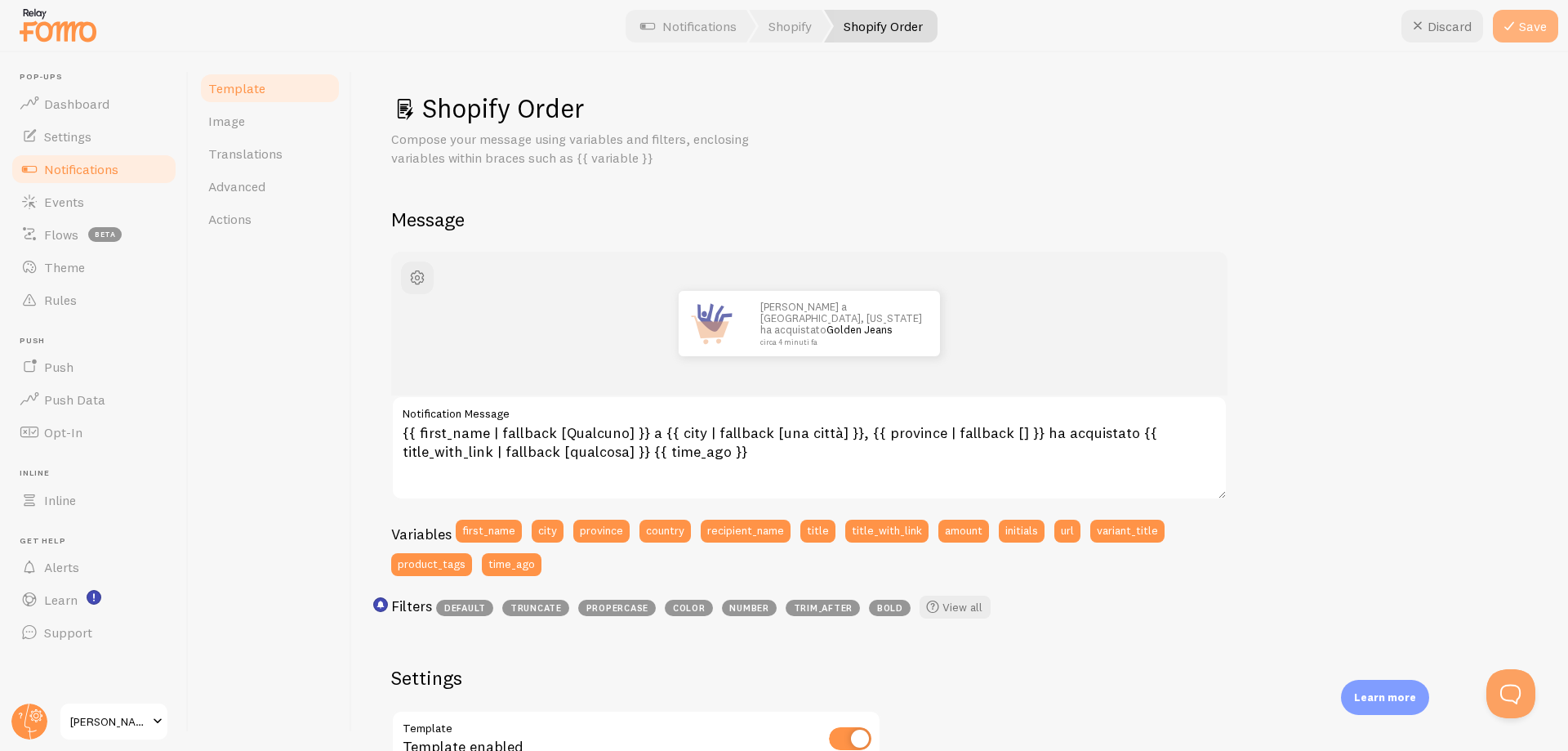
click at [1531, 27] on button "Save" at bounding box center [1526, 26] width 65 height 33
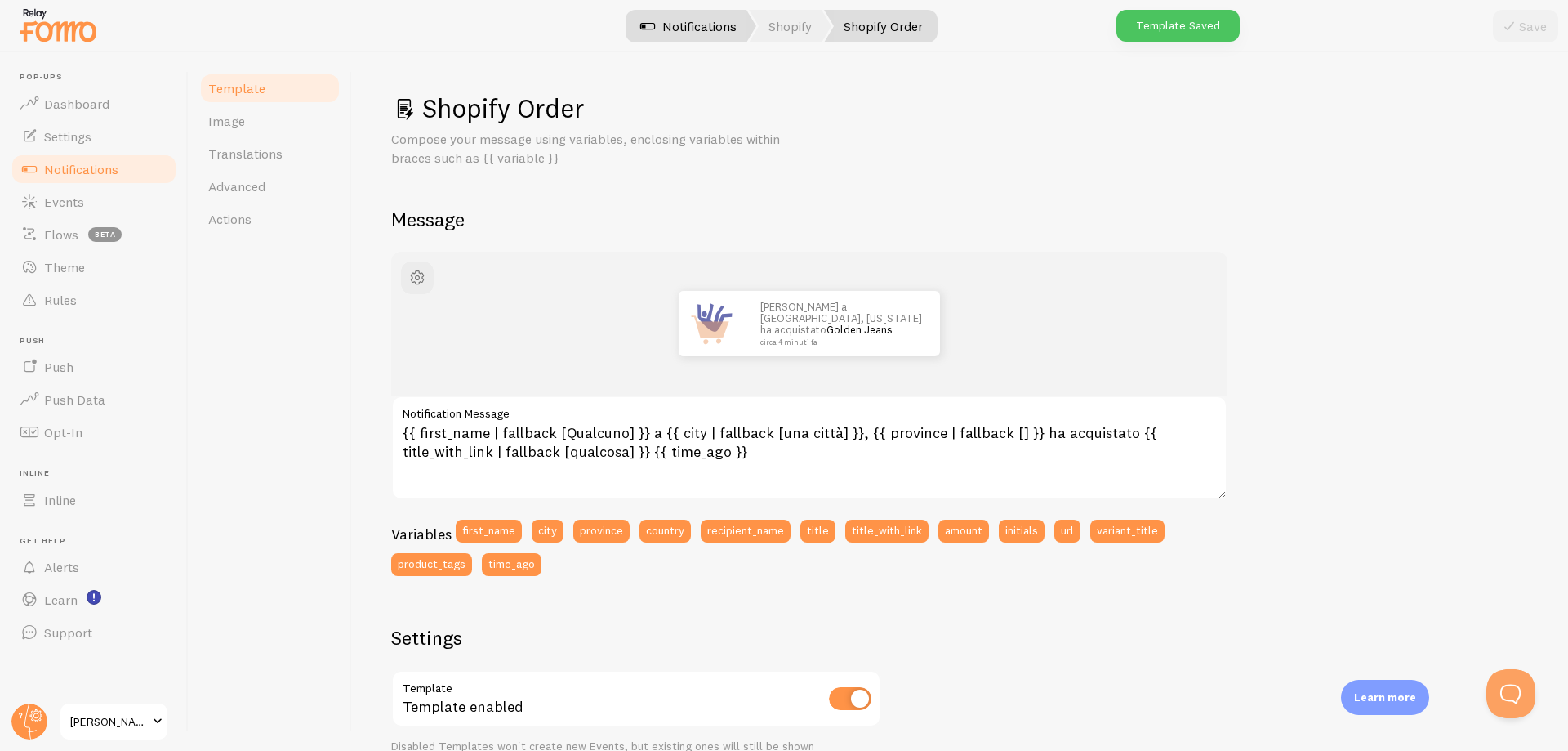
click at [676, 32] on link "Notifications" at bounding box center [689, 26] width 136 height 33
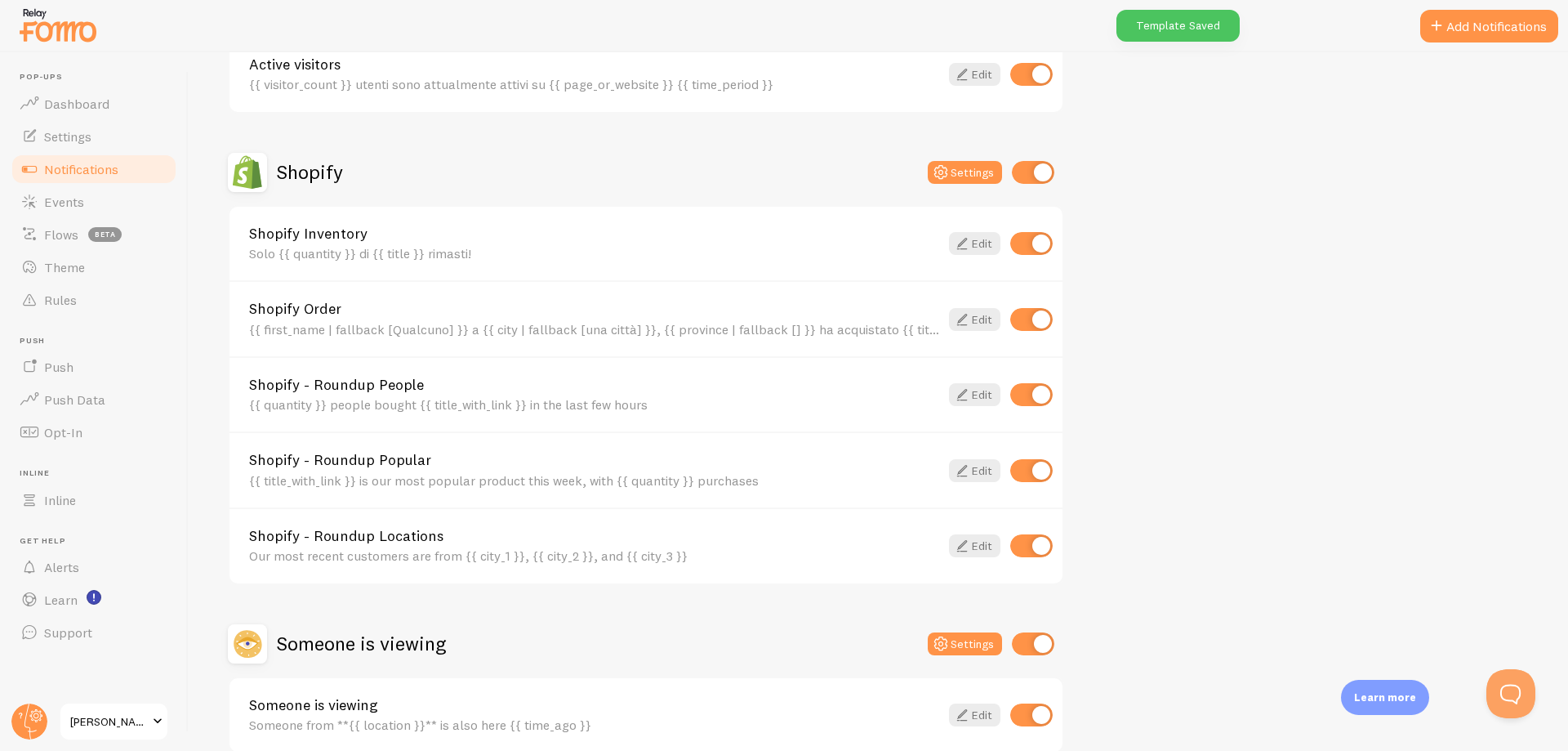
scroll to position [490, 0]
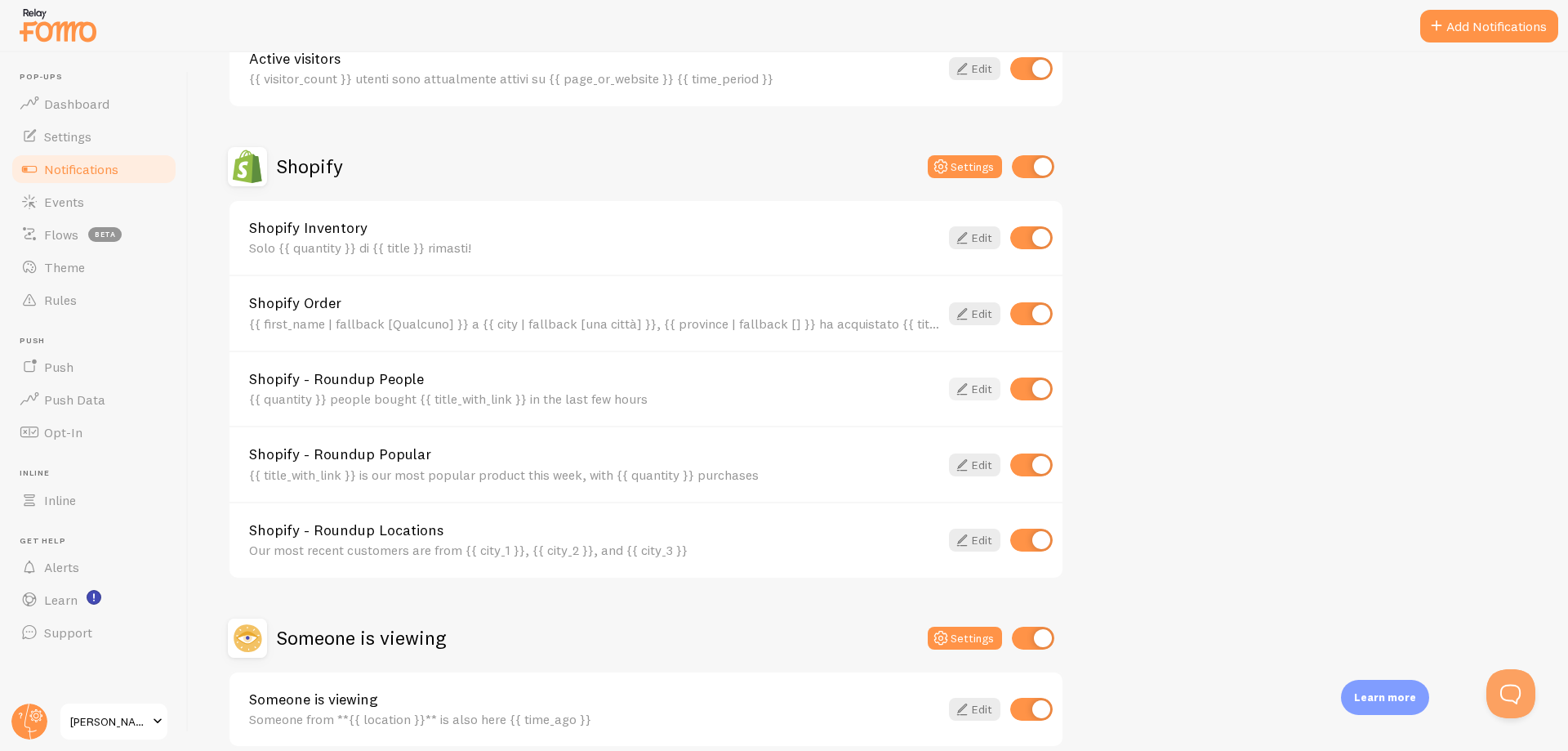
click at [978, 381] on link "Edit" at bounding box center [974, 389] width 52 height 23
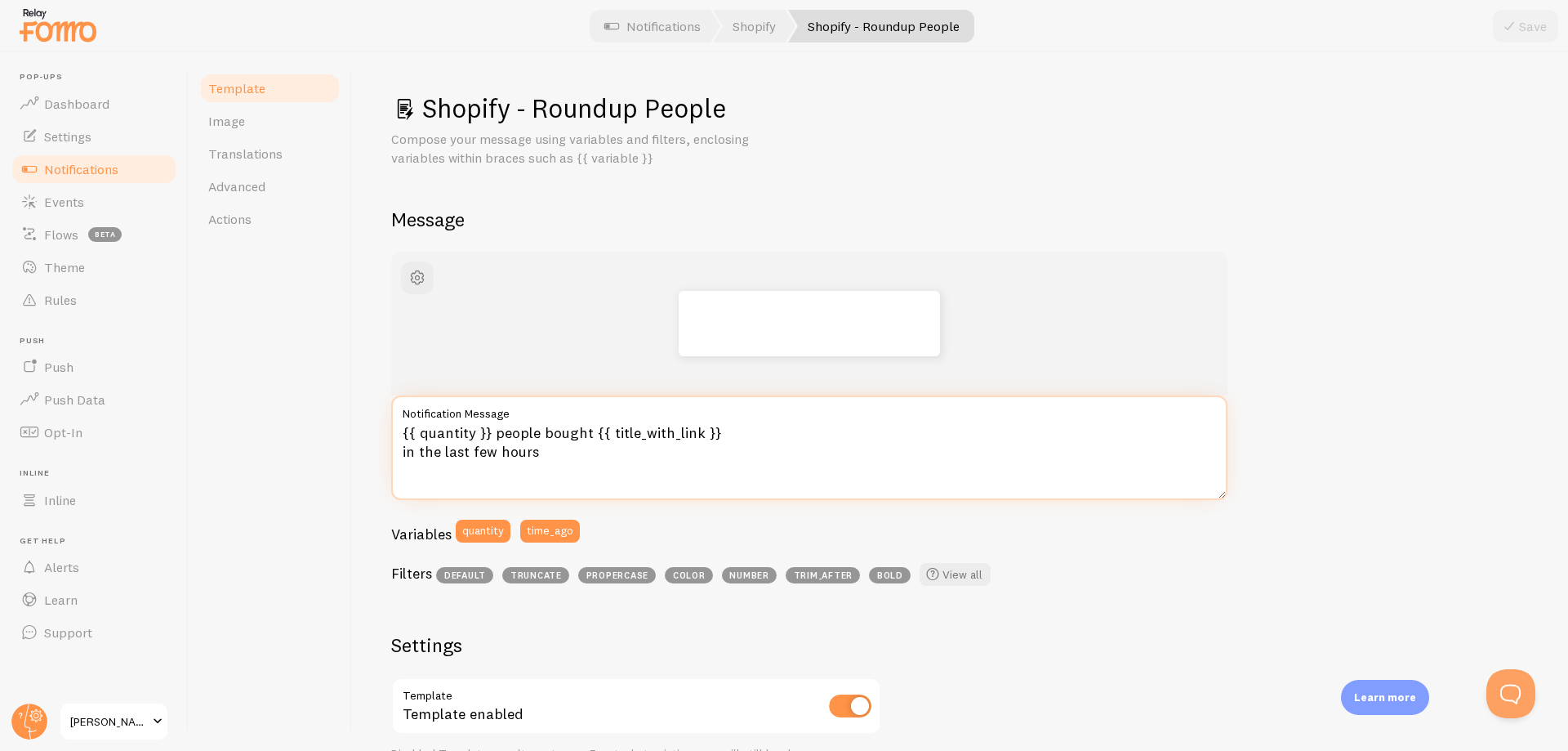
click at [702, 453] on textarea "{{ quantity }} people bought {{ title_with_link }} in the last few hours" at bounding box center [809, 447] width 837 height 104
paste textarea "rsone hanno acquistato {{ title_with_link }} nelle ultime ore"
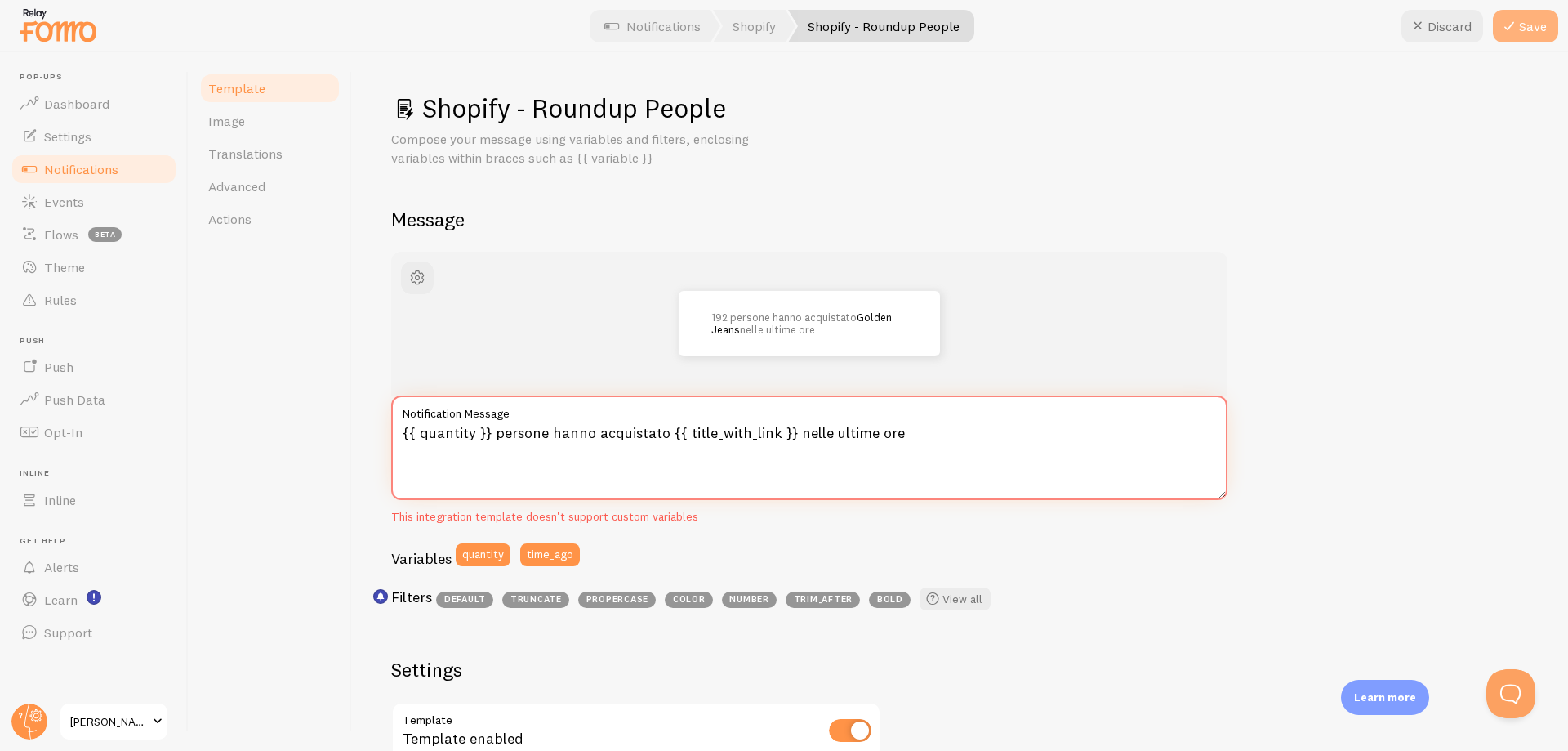
type textarea "{{ quantity }} persone hanno acquistato {{ title_with_link }} nelle ultime ore"
click at [1507, 27] on icon at bounding box center [1509, 25] width 20 height 20
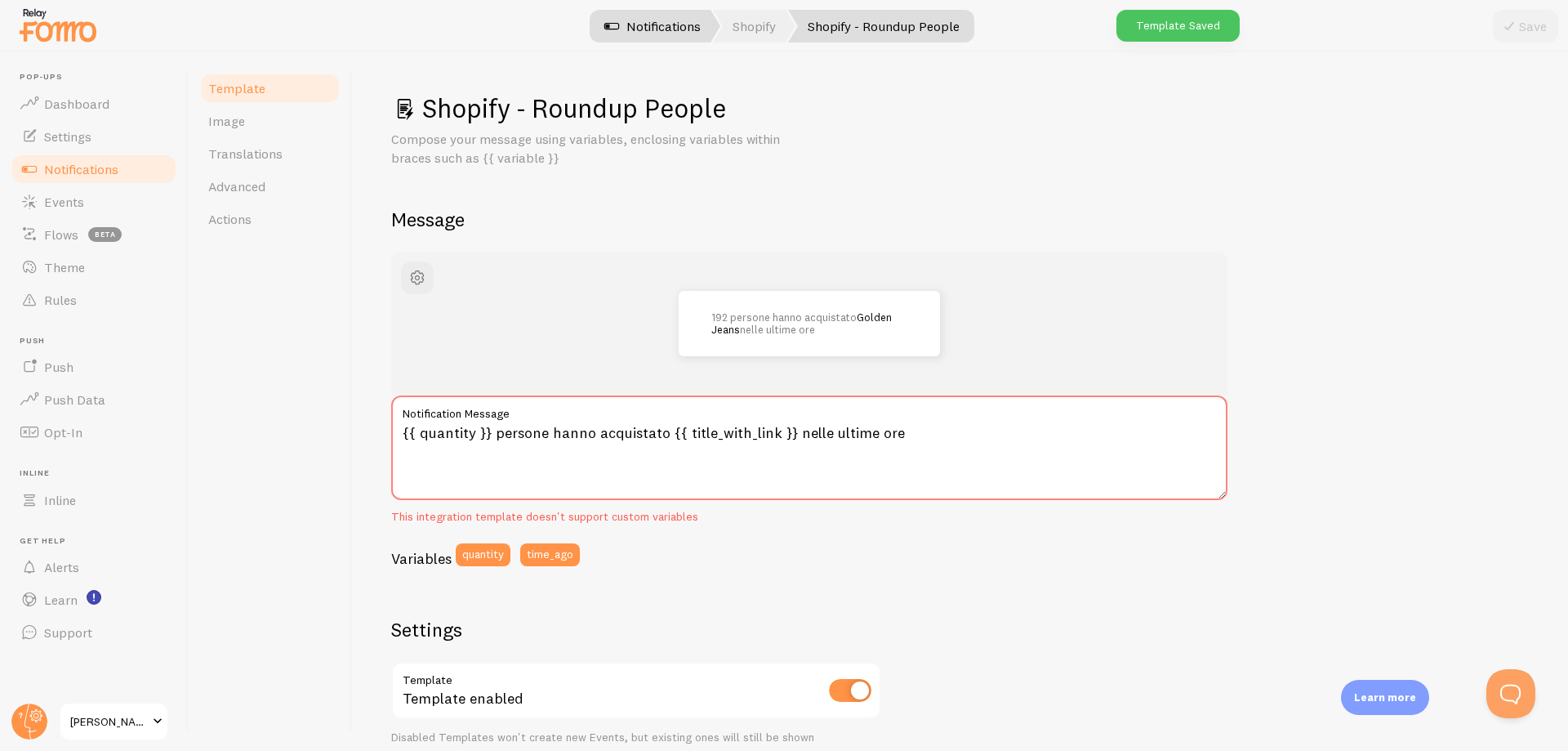
click at [657, 32] on link "Notifications" at bounding box center [652, 26] width 136 height 33
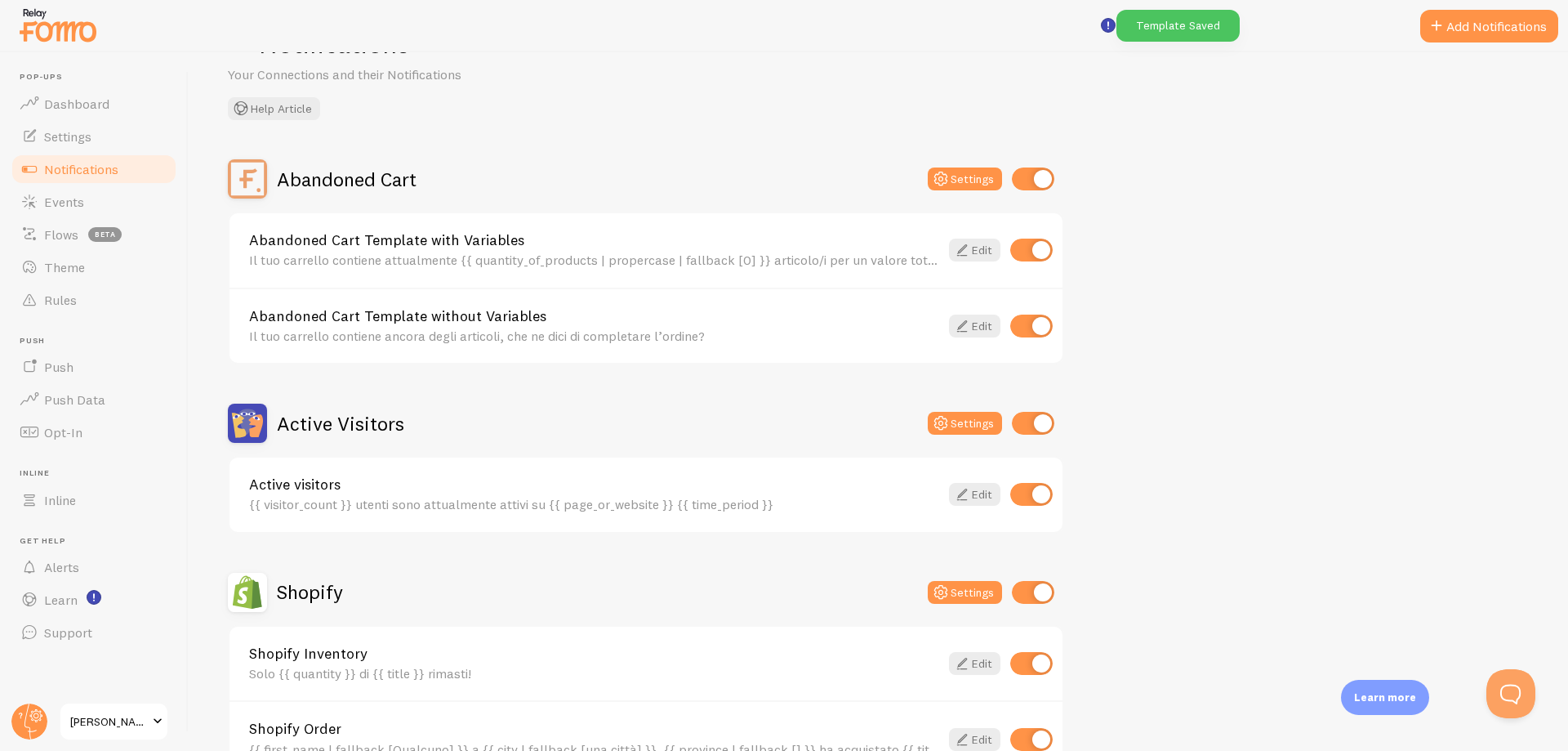
scroll to position [490, 0]
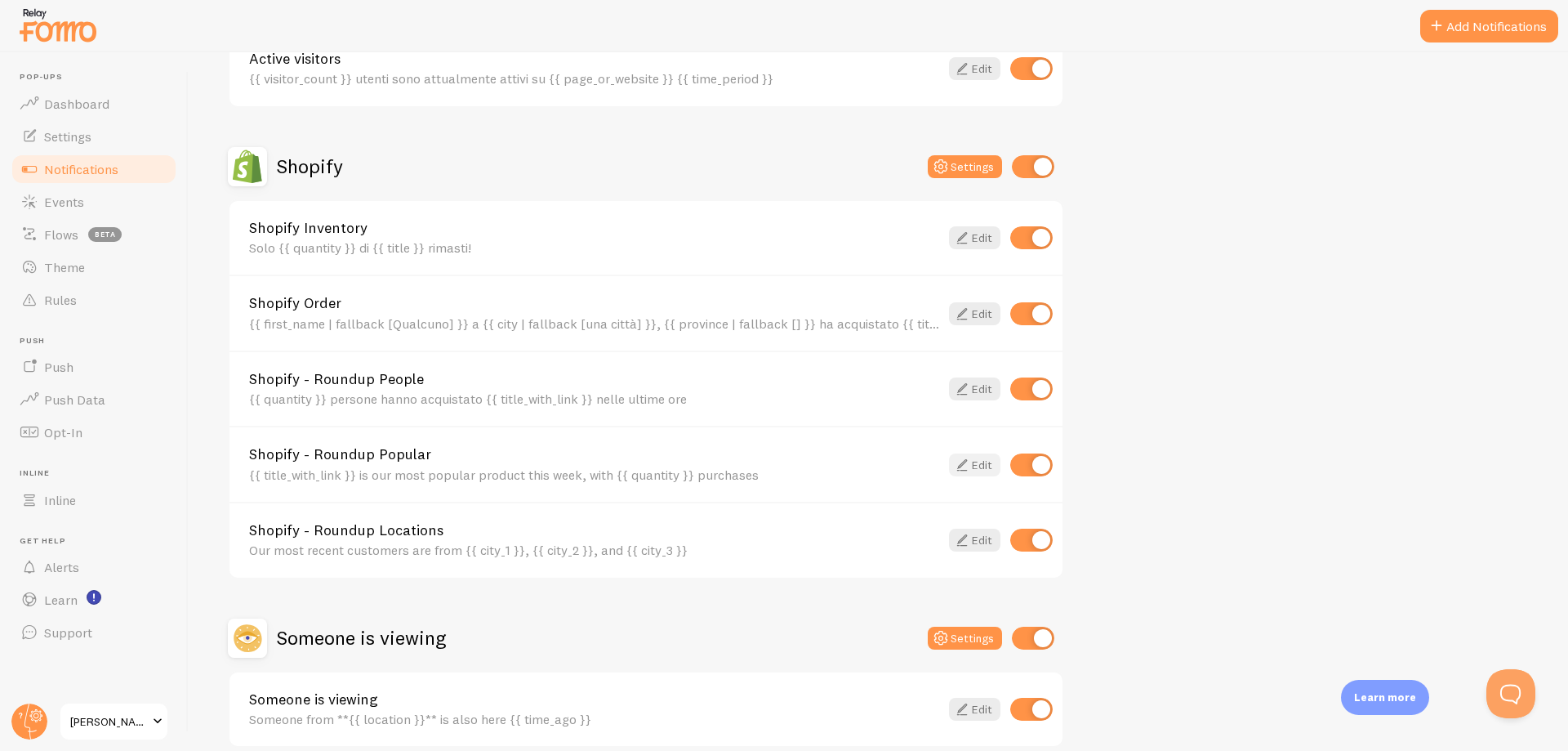
click at [981, 462] on link "Edit" at bounding box center [974, 464] width 52 height 23
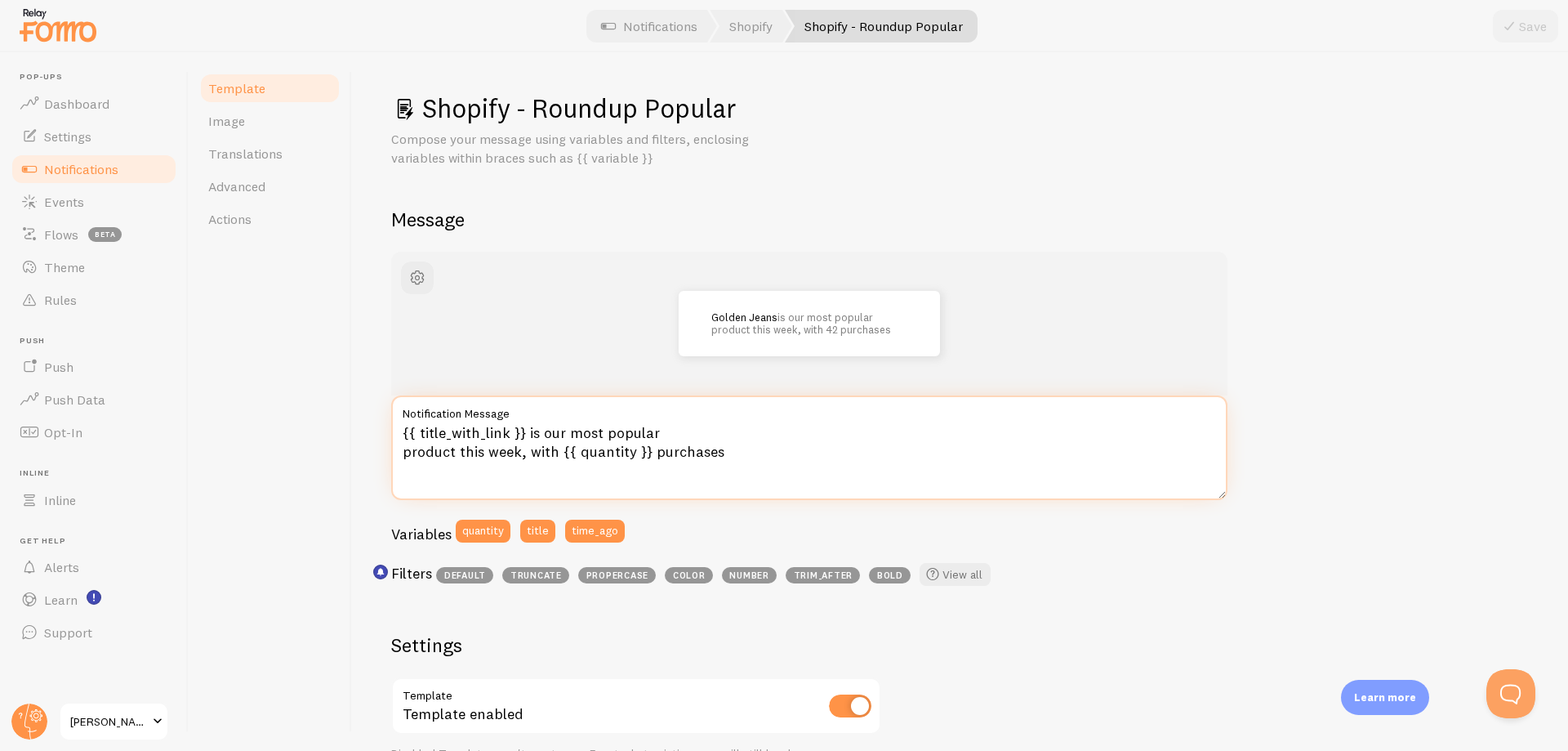
click at [647, 456] on textarea "{{ title_with_link }} is our most popular product this week, with {{ quantity }…" at bounding box center [809, 447] width 837 height 104
paste textarea "è il nostro prodotto più popolare di questa settimana, con {{ quantity }} acqui…"
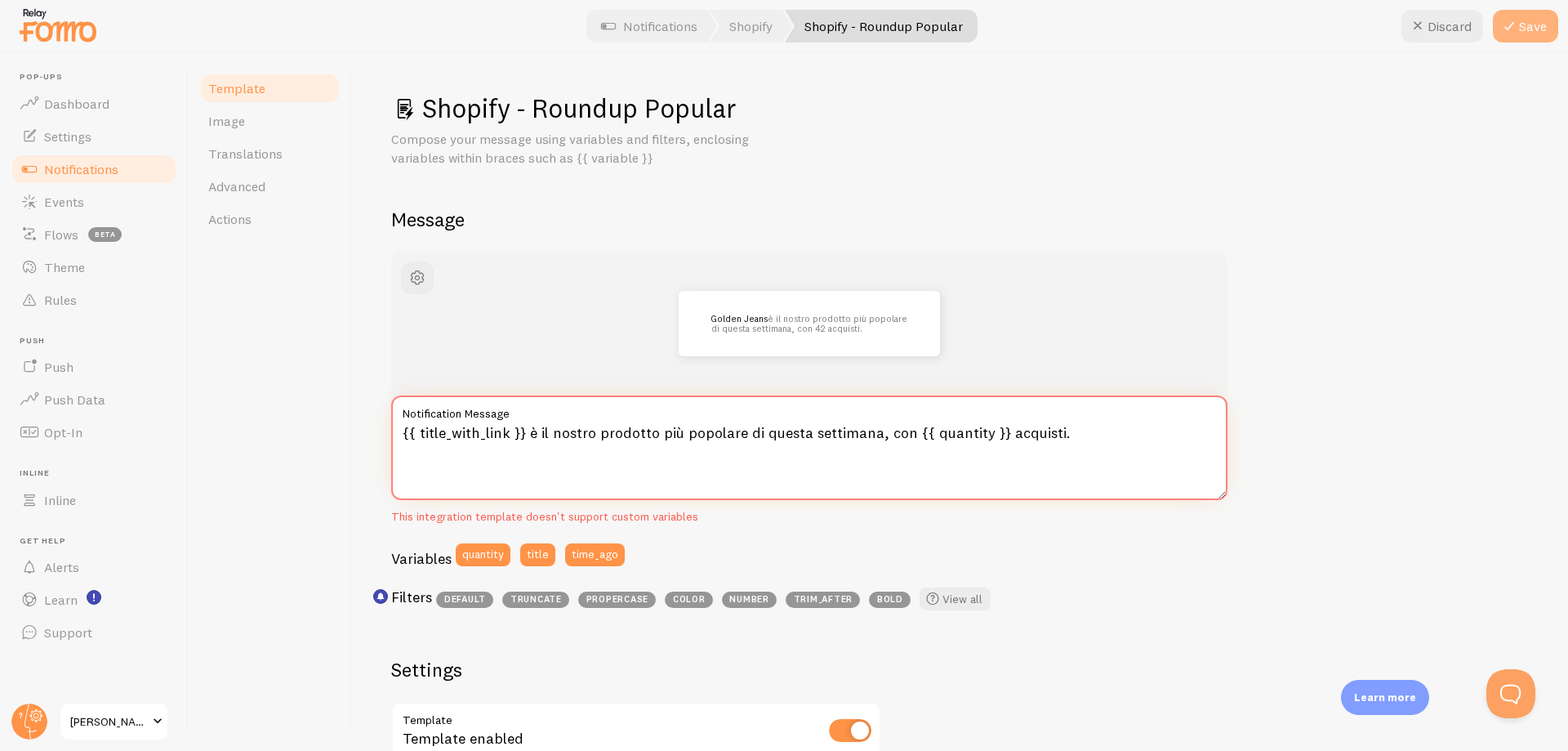
type textarea "{{ title_with_link }} è il nostro prodotto più popolare di questa settimana, co…"
click at [1508, 35] on icon at bounding box center [1509, 25] width 20 height 20
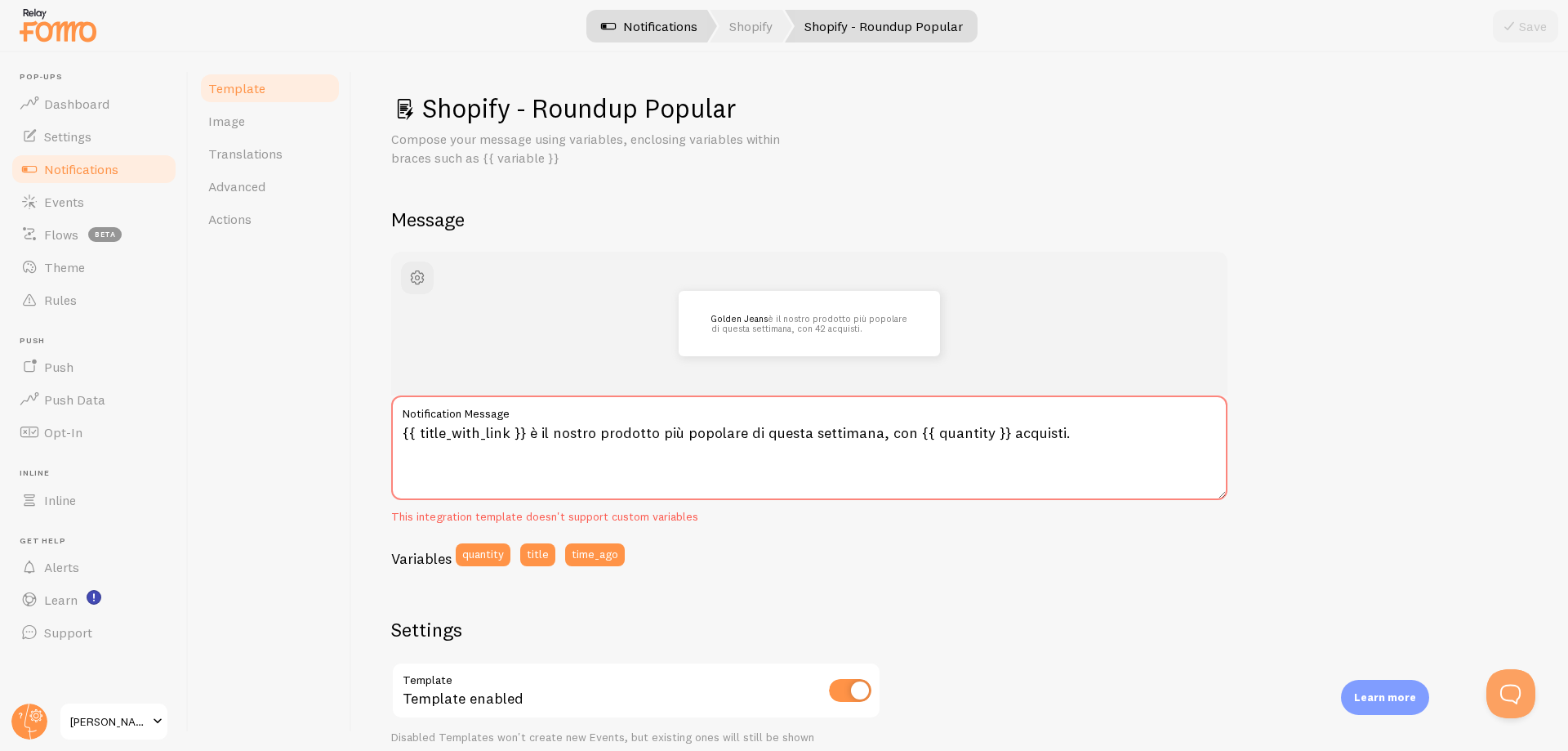
click at [664, 31] on link "Notifications" at bounding box center [649, 26] width 136 height 33
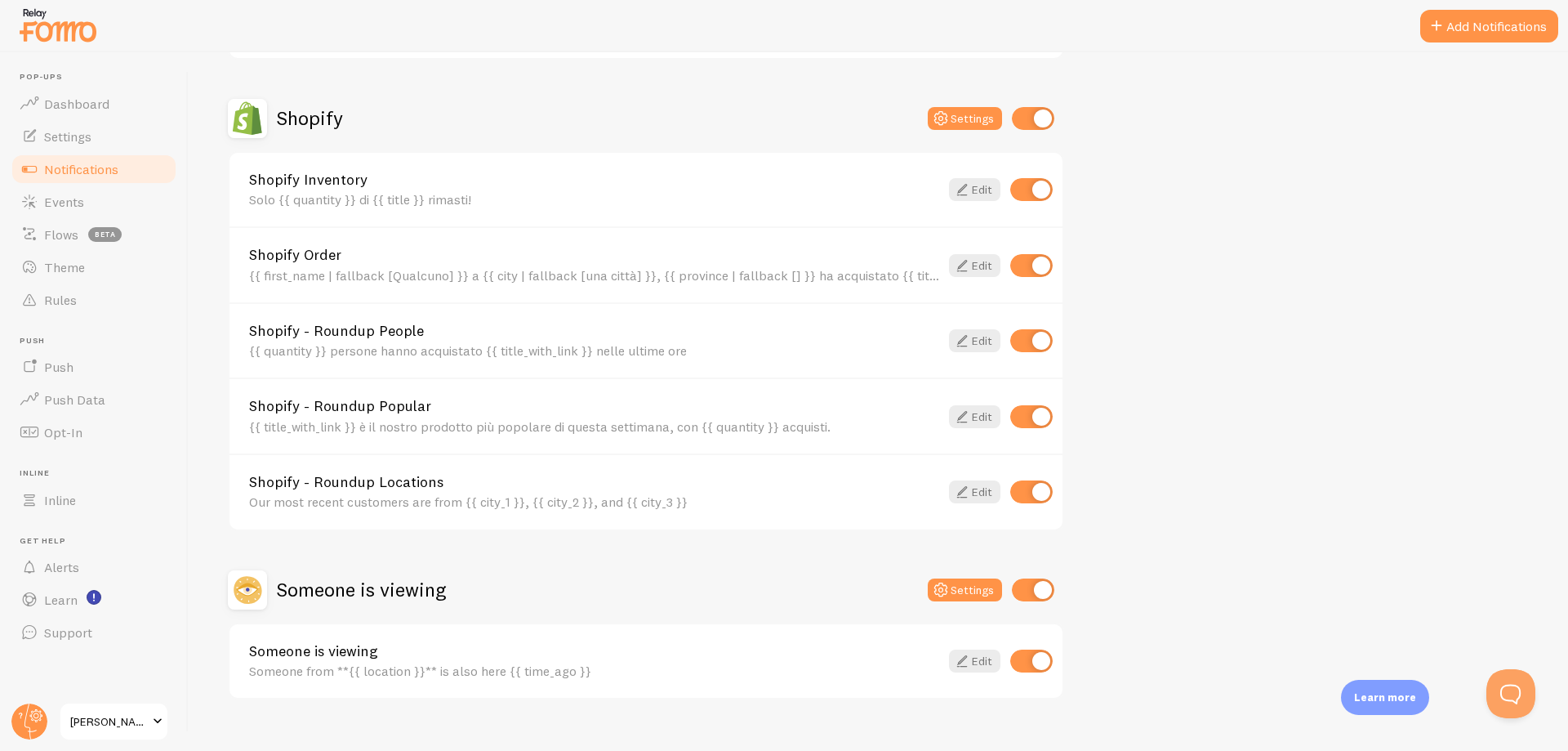
scroll to position [565, 0]
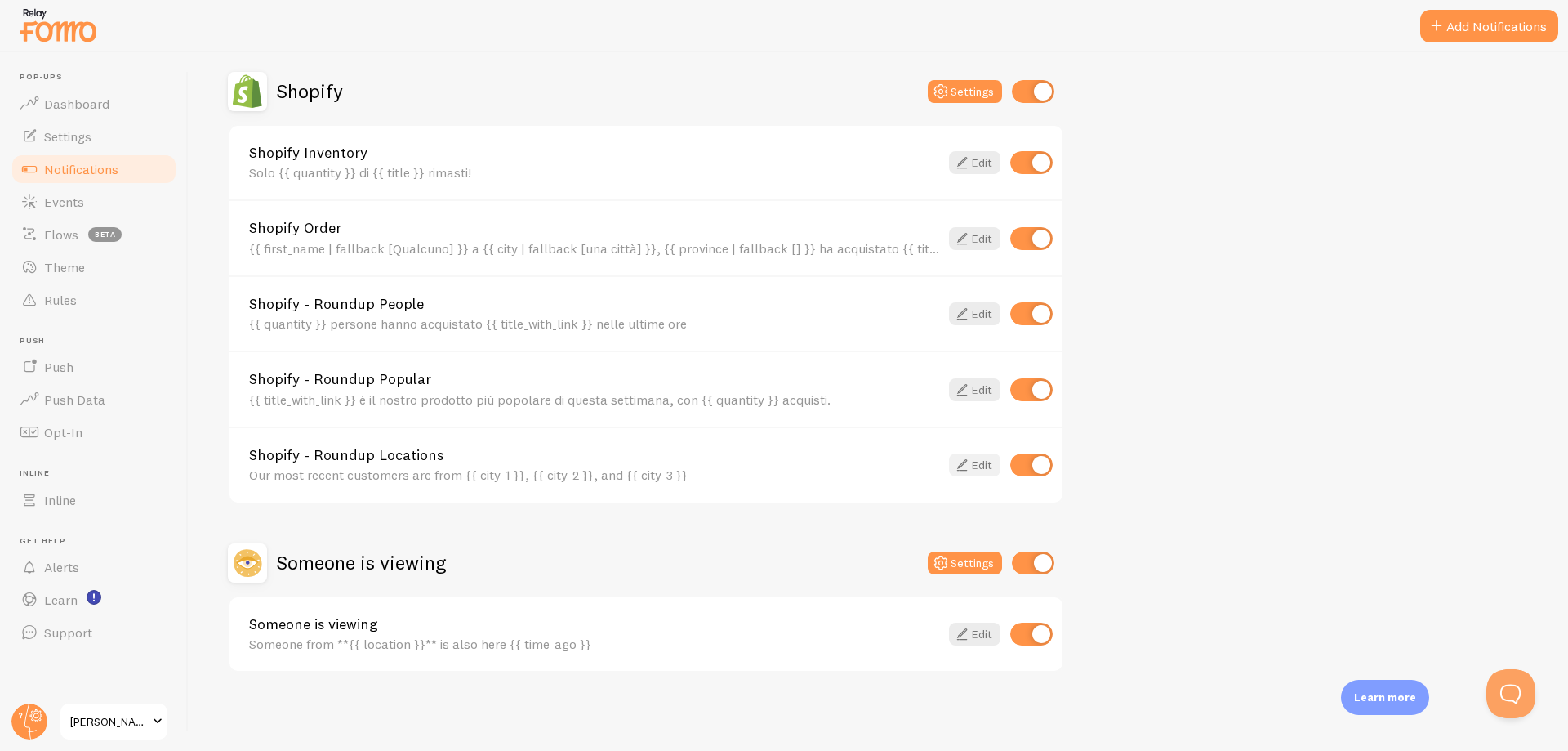
click at [983, 469] on link "Edit" at bounding box center [974, 464] width 52 height 23
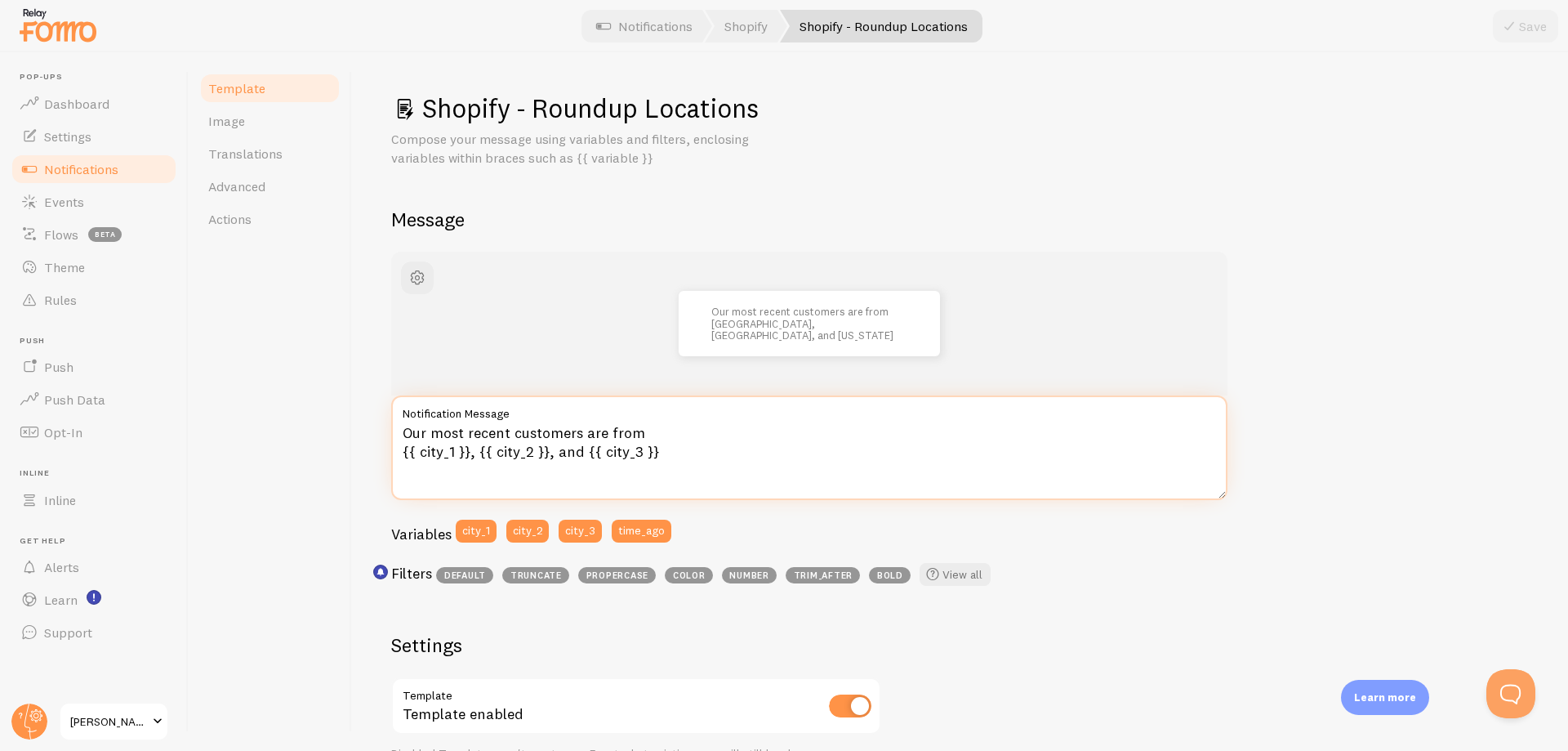
click at [621, 479] on textarea "Our most recent customers are from {{ city_1 }}, {{ city_2 }}, and {{ city_3 }}" at bounding box center [809, 447] width 837 height 104
paste textarea "I nostri clienti più recenti provengono da {{ city_1 }}, {{ city_2 }} e {{ city…"
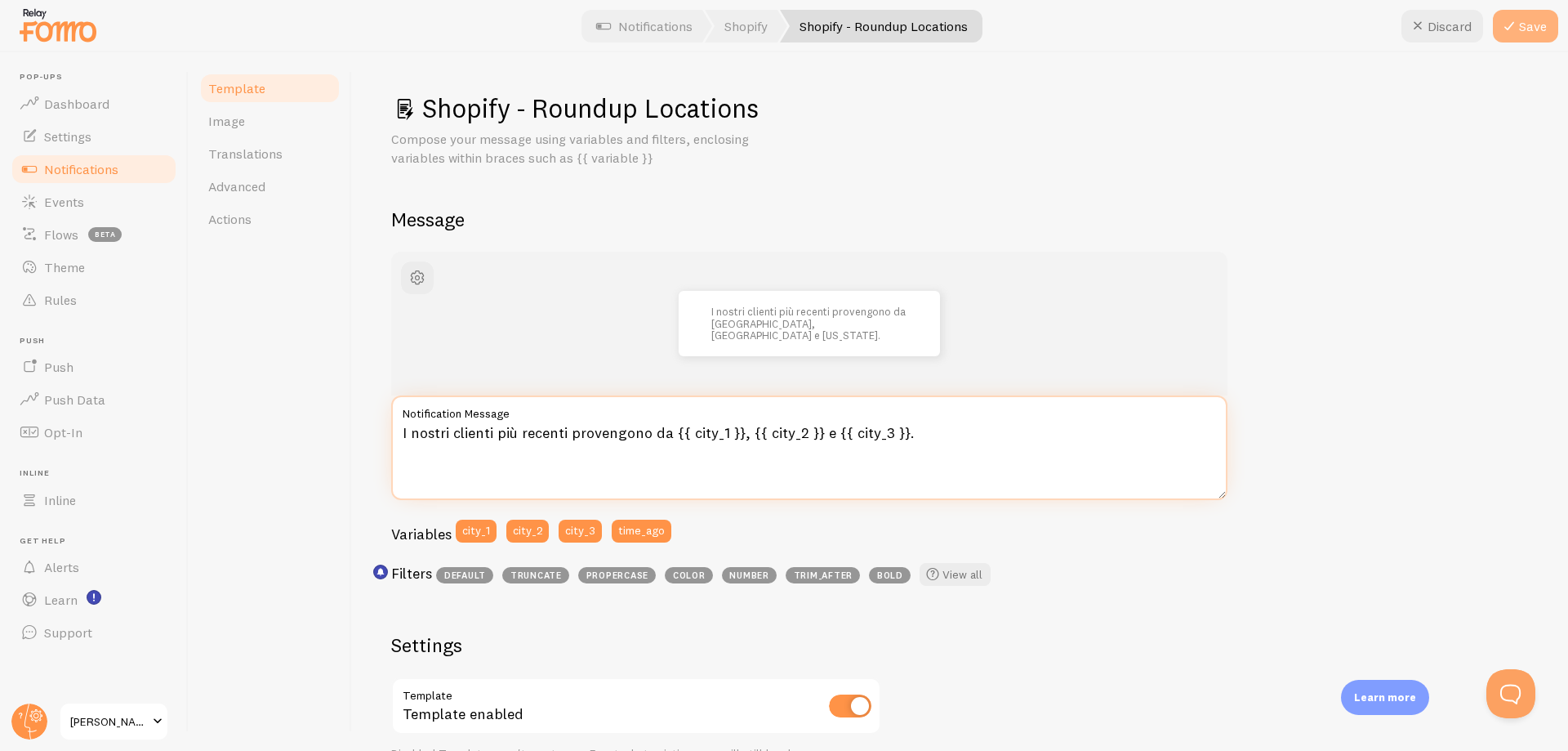
type textarea "I nostri clienti più recenti provengono da {{ city_1 }}, {{ city_2 }} e {{ city…"
click at [1547, 27] on button "Save" at bounding box center [1526, 26] width 65 height 33
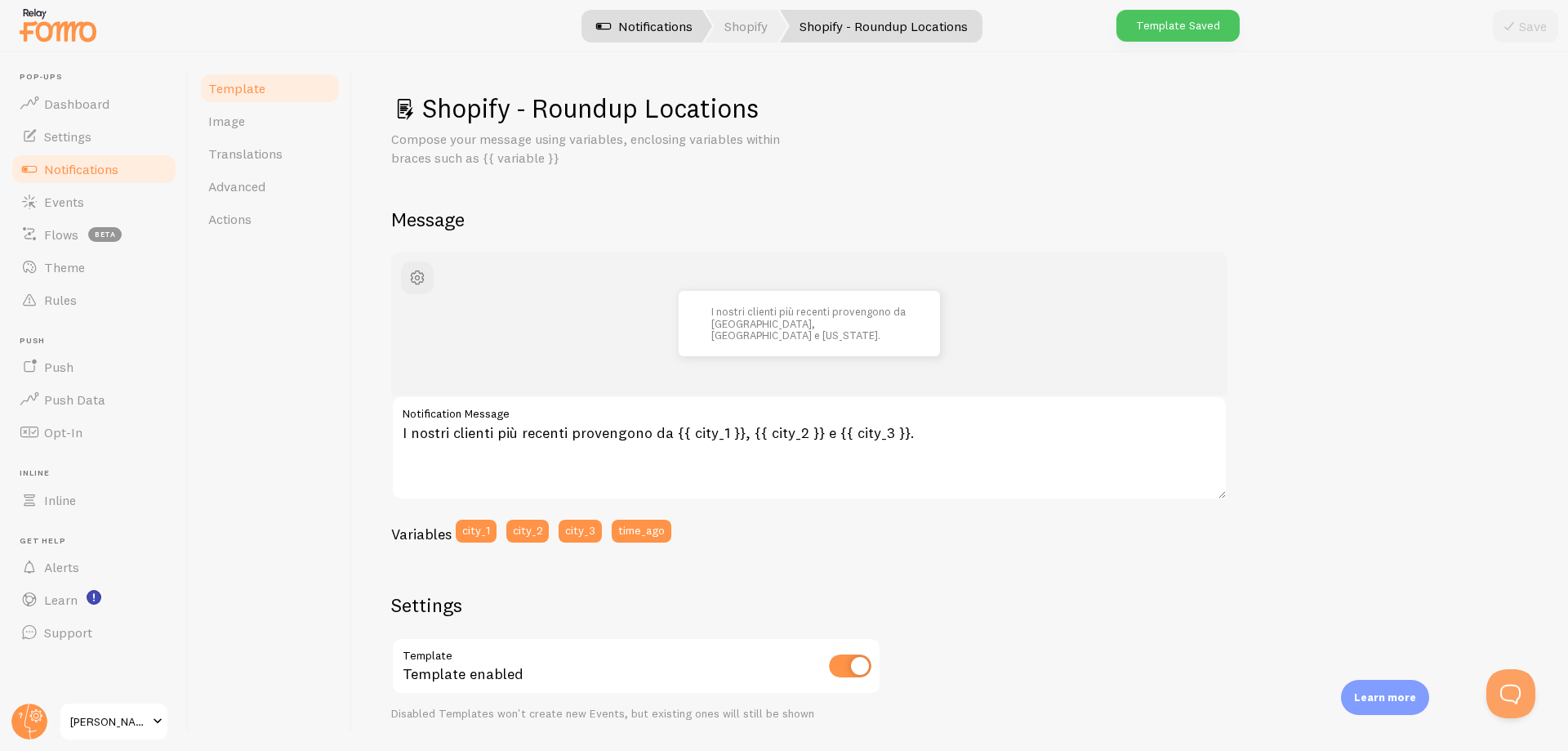
click at [625, 22] on link "Notifications" at bounding box center [645, 26] width 136 height 33
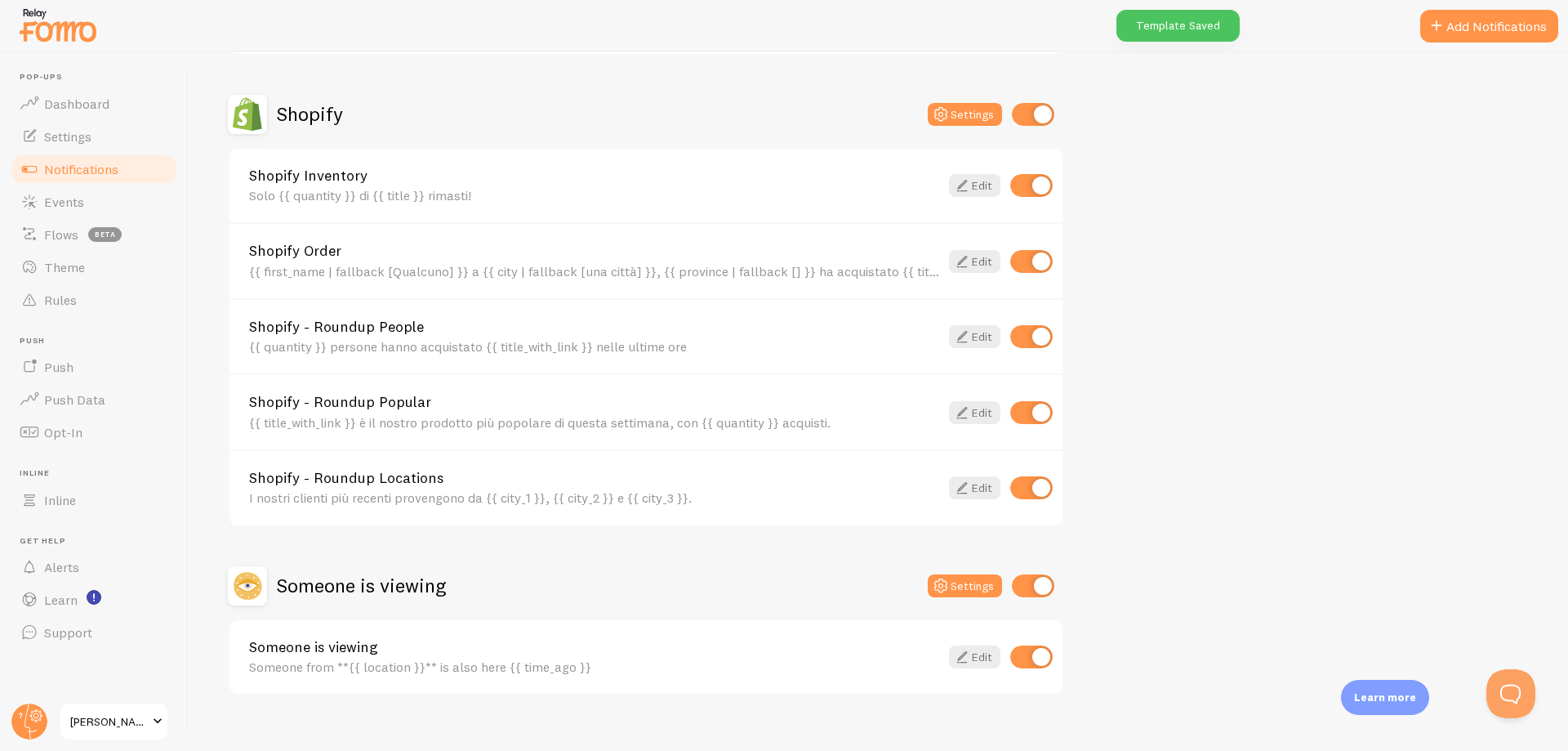
scroll to position [565, 0]
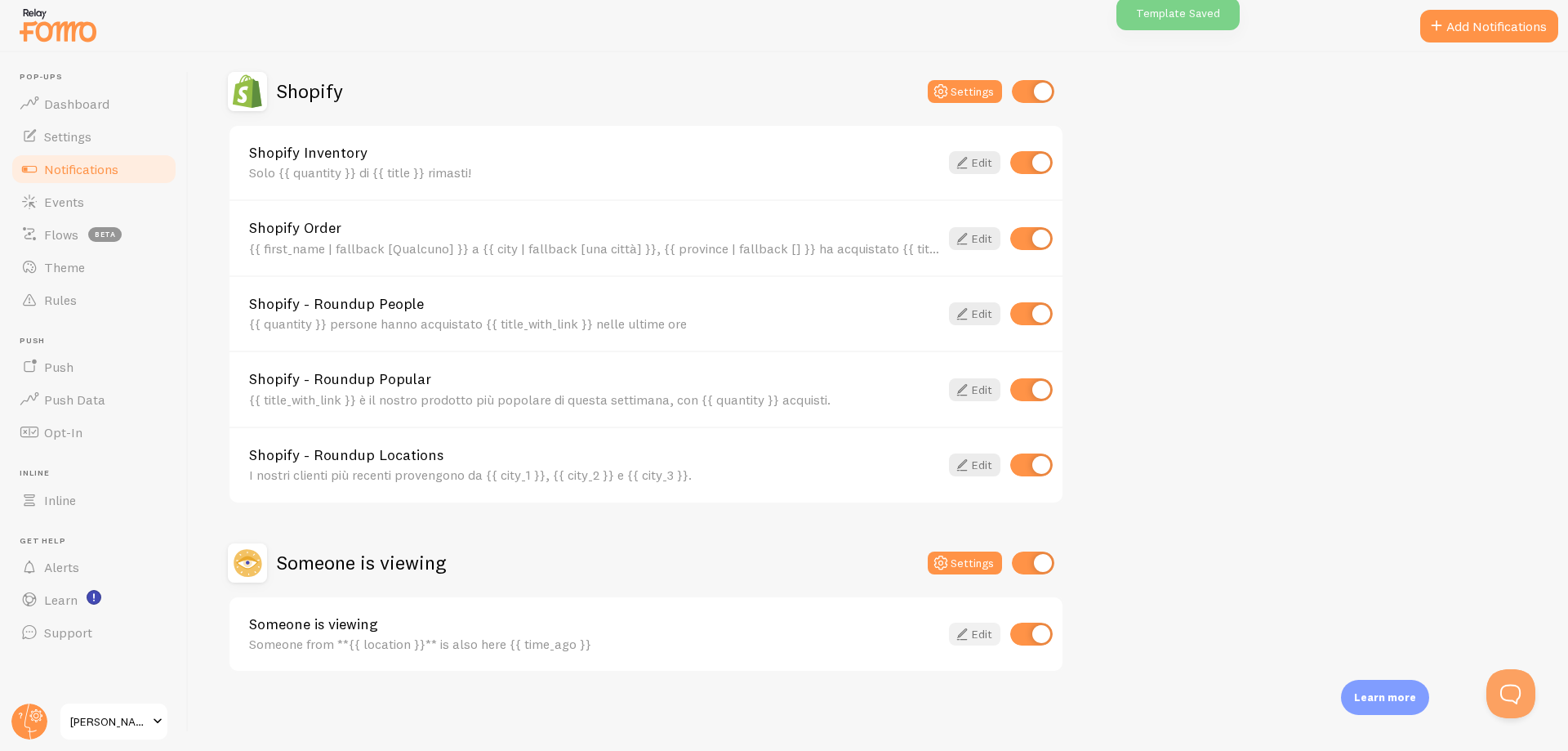
click at [976, 634] on link "Edit" at bounding box center [974, 633] width 52 height 23
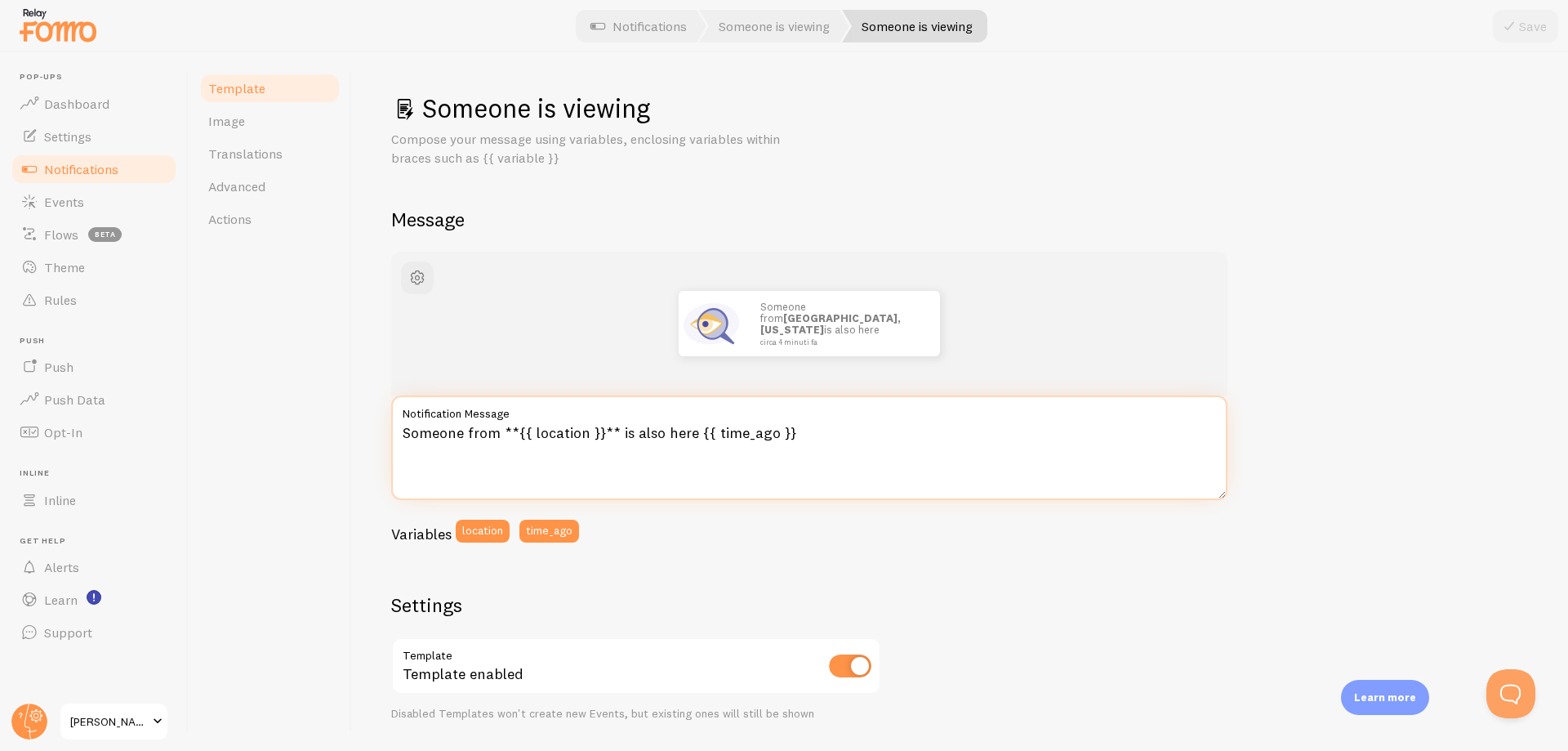
click at [624, 447] on textarea "Someone from **{{ location }}** is also here {{ time_ago }}" at bounding box center [809, 447] width 837 height 104
paste textarea "Qualcuno da {{ location }} è stato qui {{ time_ago }}."
type textarea "Qualcuno da {{ location }} è stato qui {{ time_ago }}."
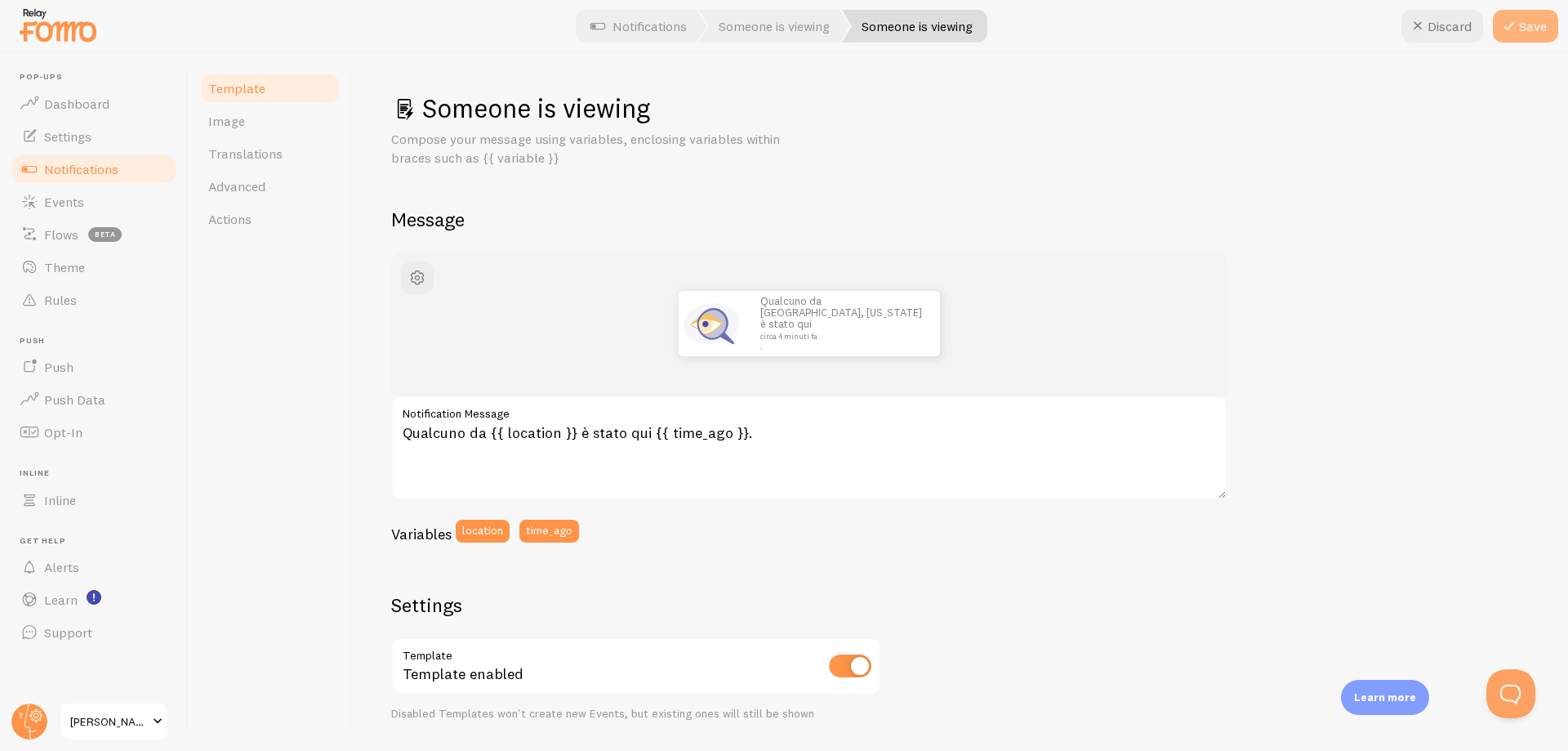
click at [1537, 20] on button "Save" at bounding box center [1526, 26] width 65 height 33
click at [636, 36] on link "Notifications" at bounding box center [639, 26] width 136 height 33
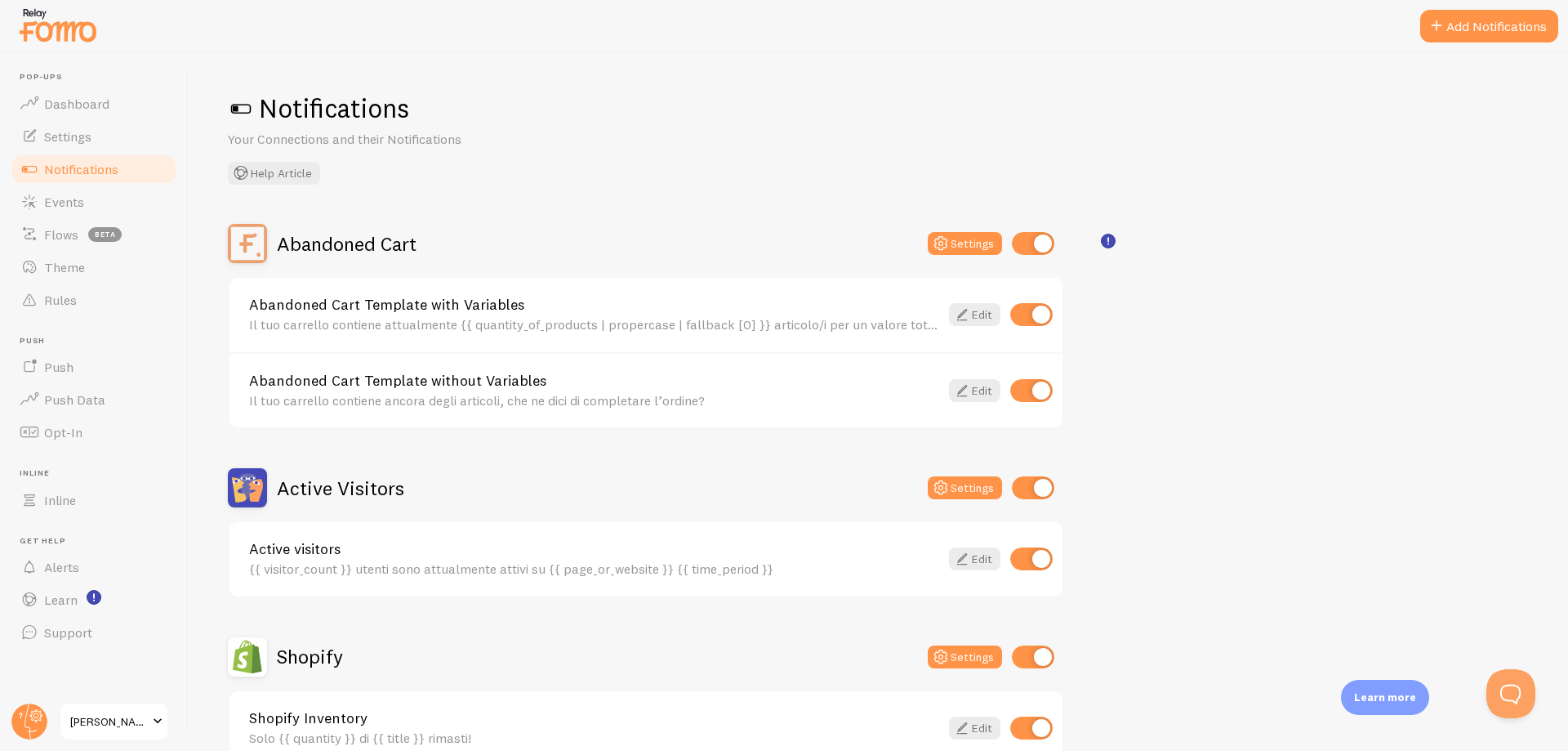
scroll to position [565, 0]
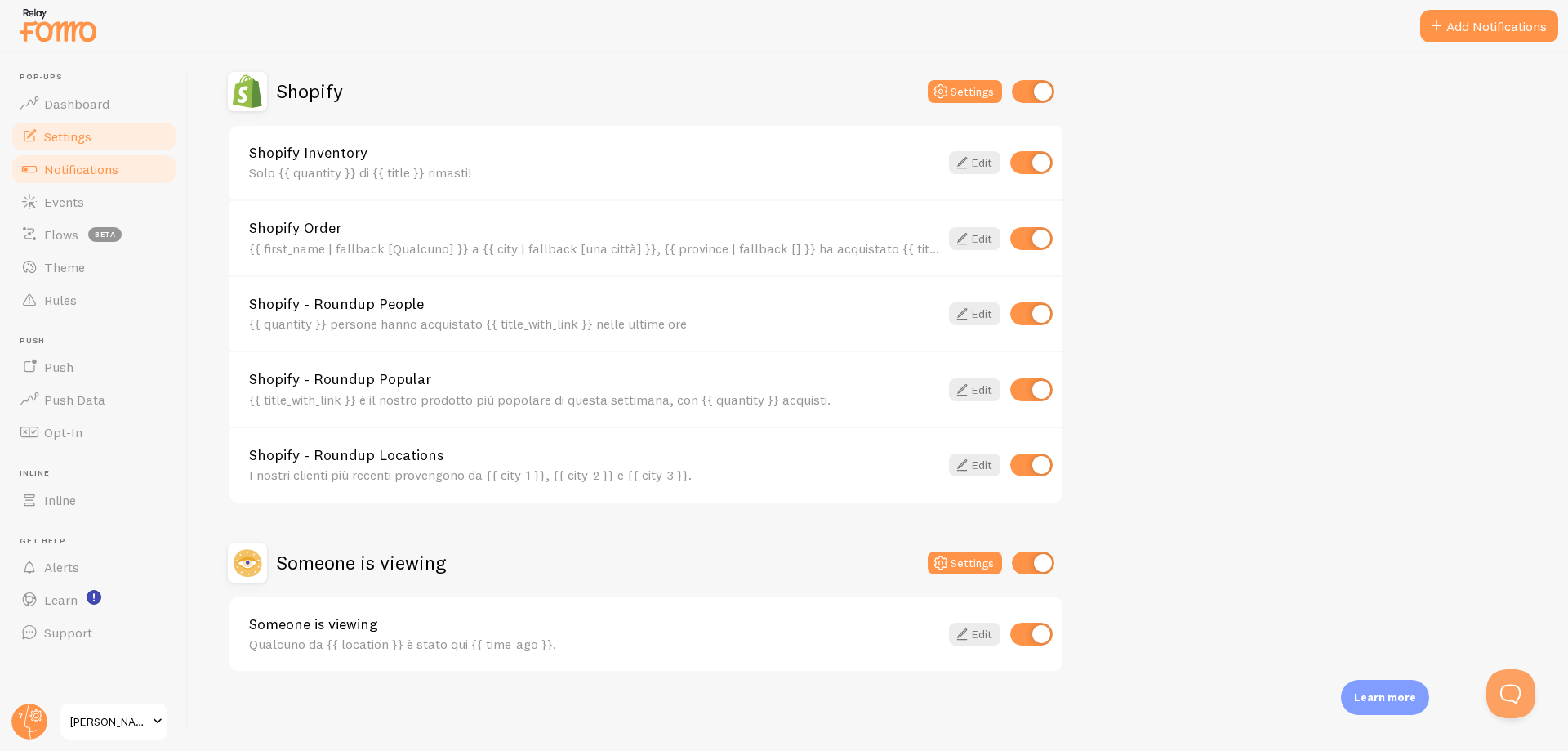
click at [76, 130] on span "Settings" at bounding box center [68, 136] width 48 height 16
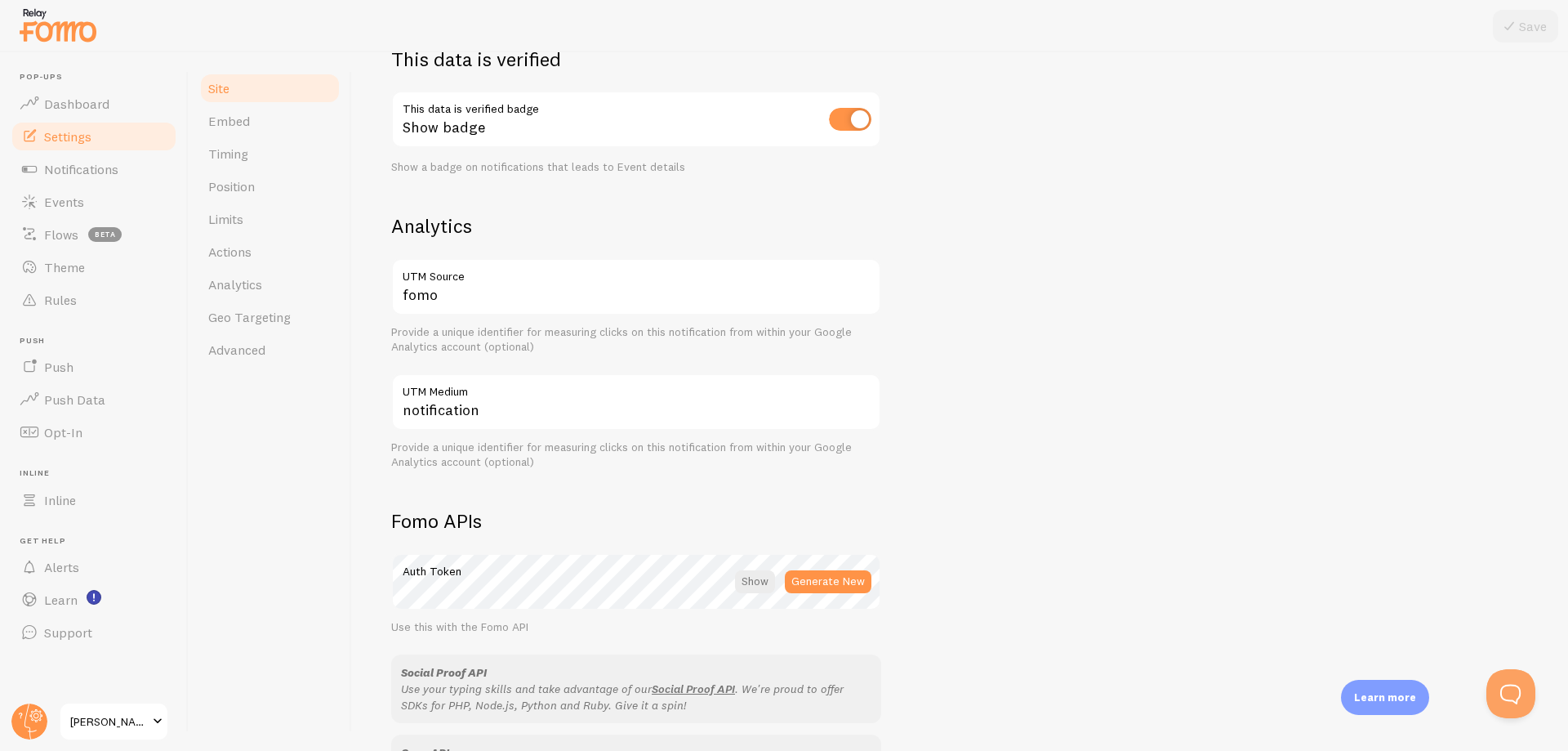
scroll to position [792, 0]
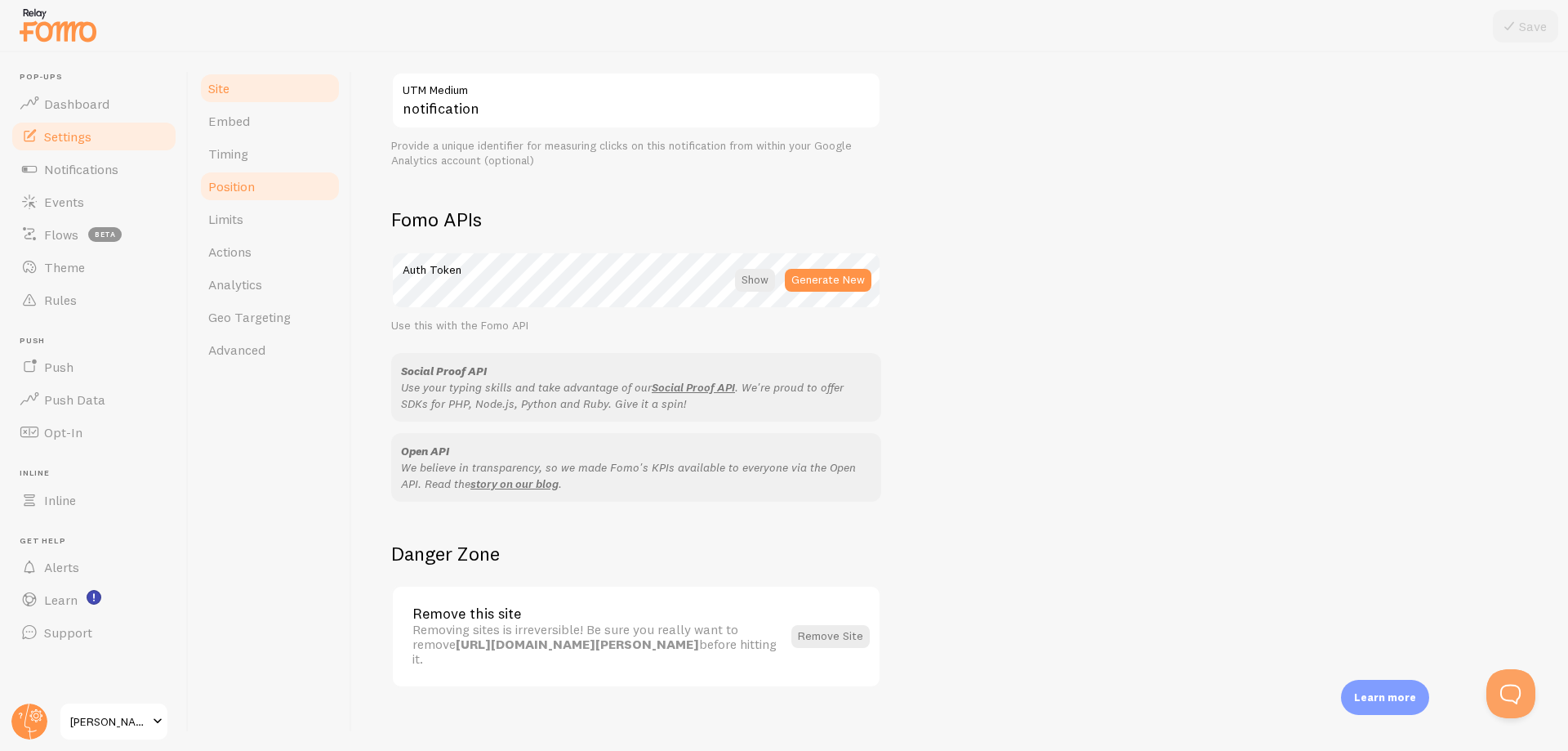
click at [228, 186] on span "Position" at bounding box center [231, 186] width 47 height 16
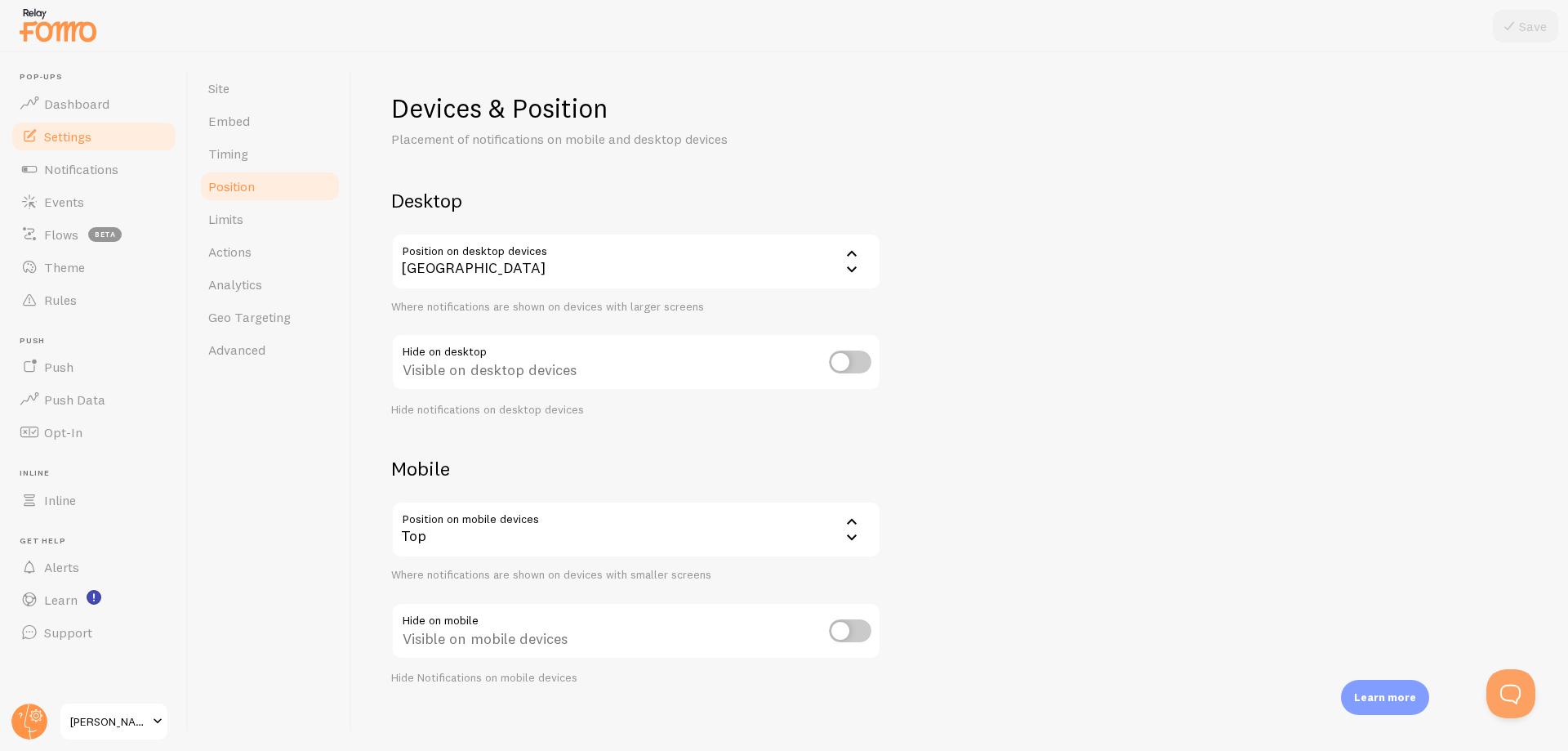
click at [820, 526] on div "Top" at bounding box center [636, 529] width 490 height 57
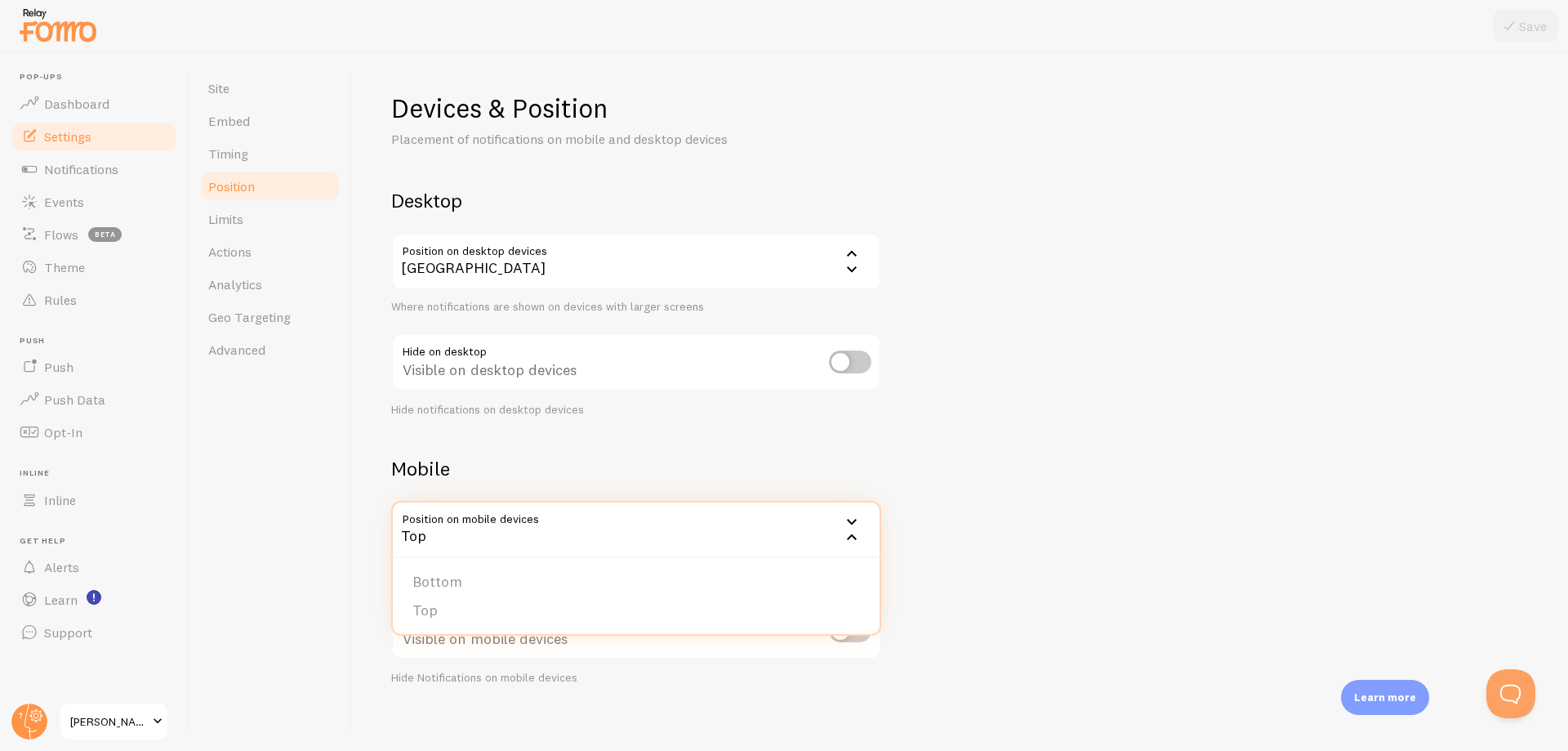
click at [1036, 470] on div "Devices & Position Placement of notifications on mobile and desktop devices Des…" at bounding box center [960, 389] width 1138 height 594
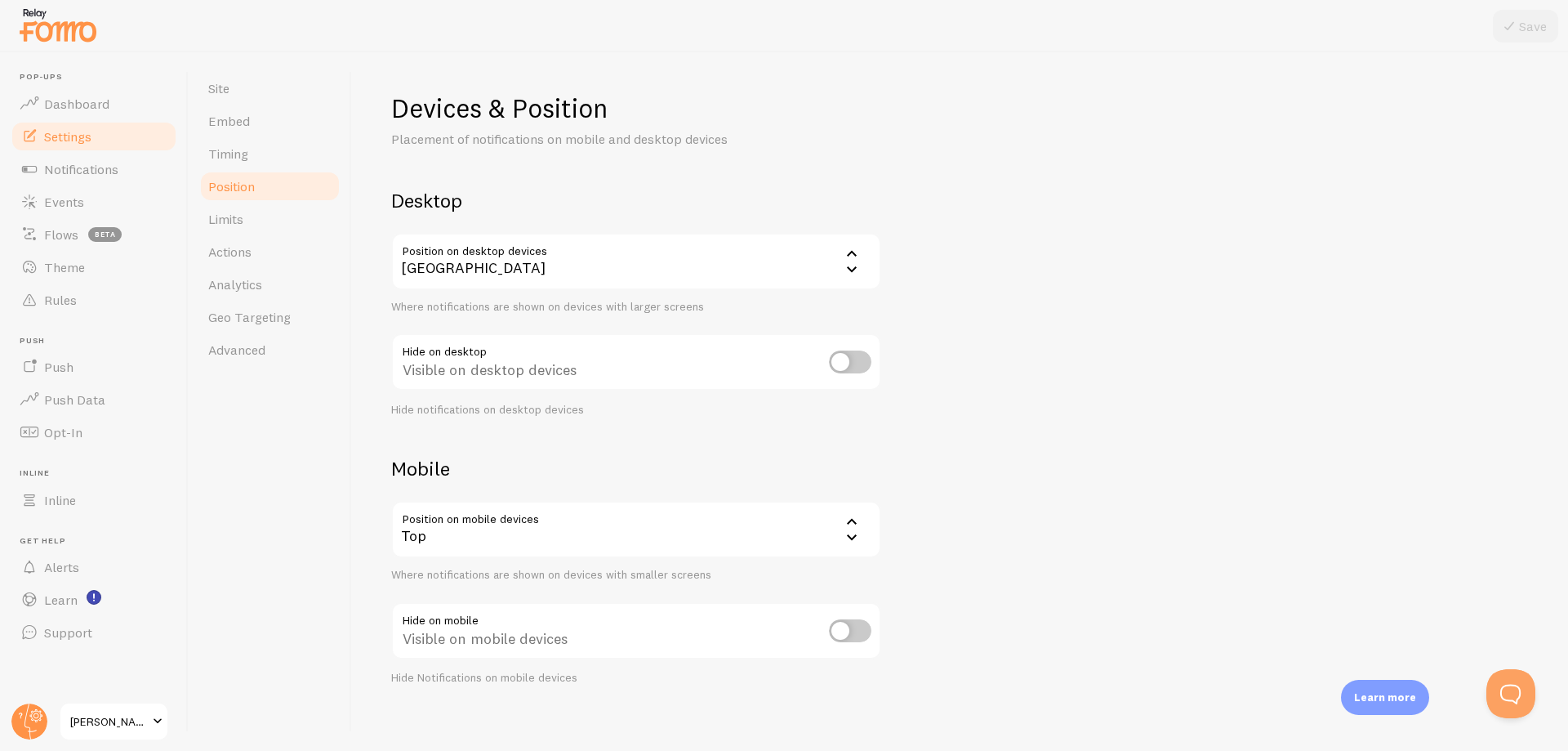
click at [848, 631] on input "checkbox" at bounding box center [850, 631] width 42 height 23
checkbox input "true"
click at [1515, 40] on button "Save" at bounding box center [1526, 26] width 65 height 33
click at [60, 113] on link "Dashboard" at bounding box center [94, 104] width 168 height 33
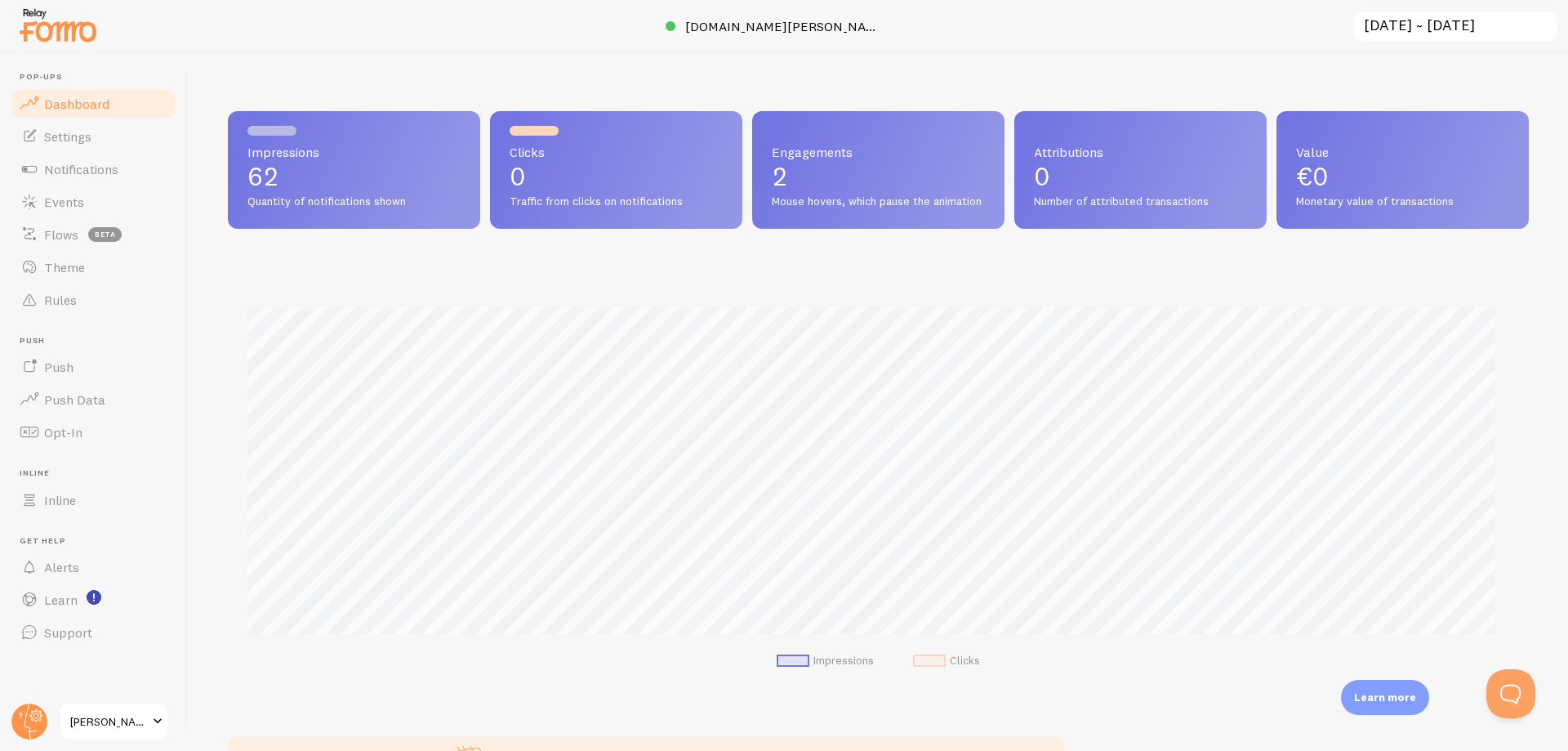
scroll to position [429, 1287]
